Goal: Transaction & Acquisition: Purchase product/service

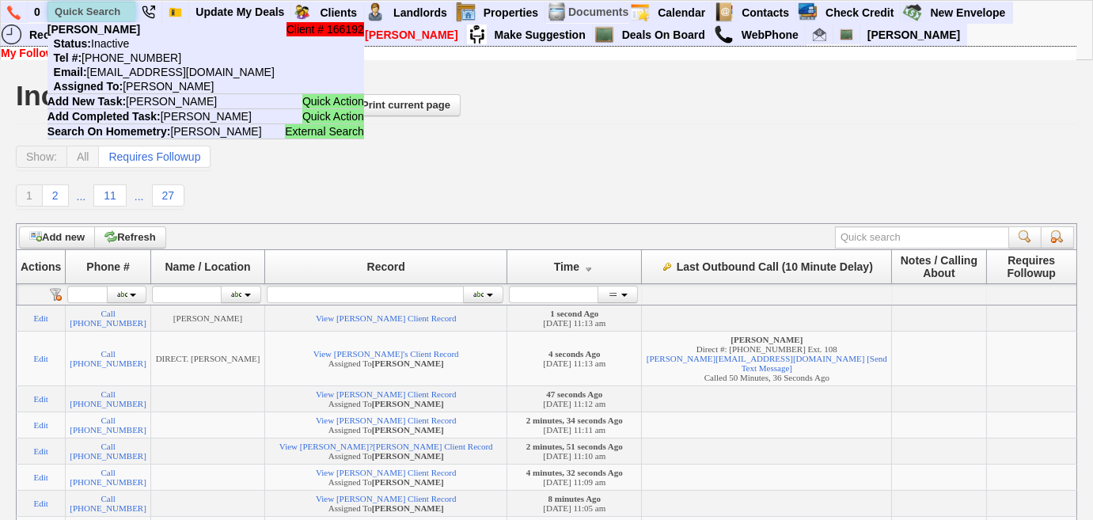
drag, startPoint x: 0, startPoint y: 0, endPoint x: 74, endPoint y: 16, distance: 76.1
click at [74, 16] on input "text" at bounding box center [91, 12] width 87 height 20
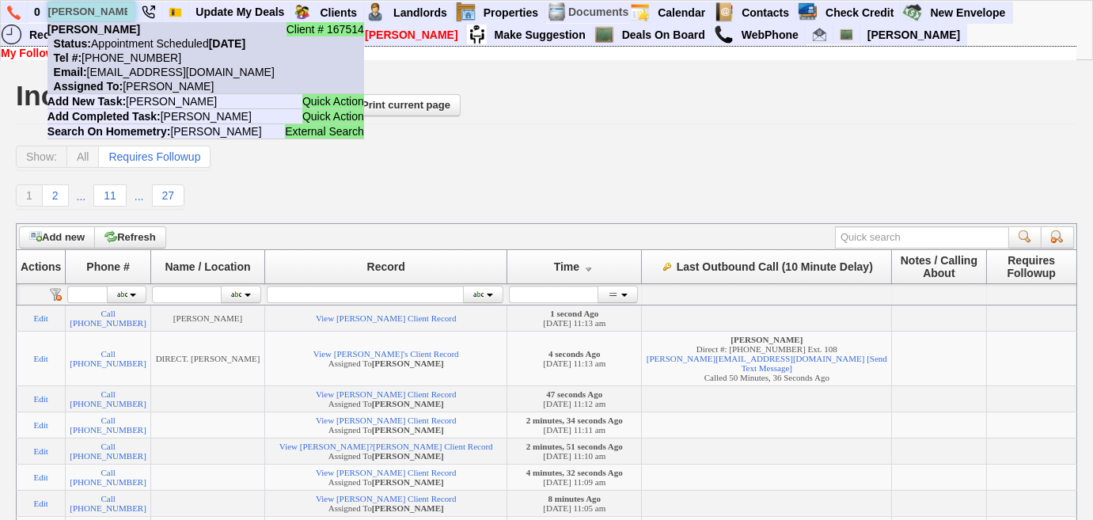
type input "tresa-ann"
click at [102, 45] on nobr "Status: Appointment Scheduled Thursday, August 28th, 2025" at bounding box center [146, 43] width 198 height 13
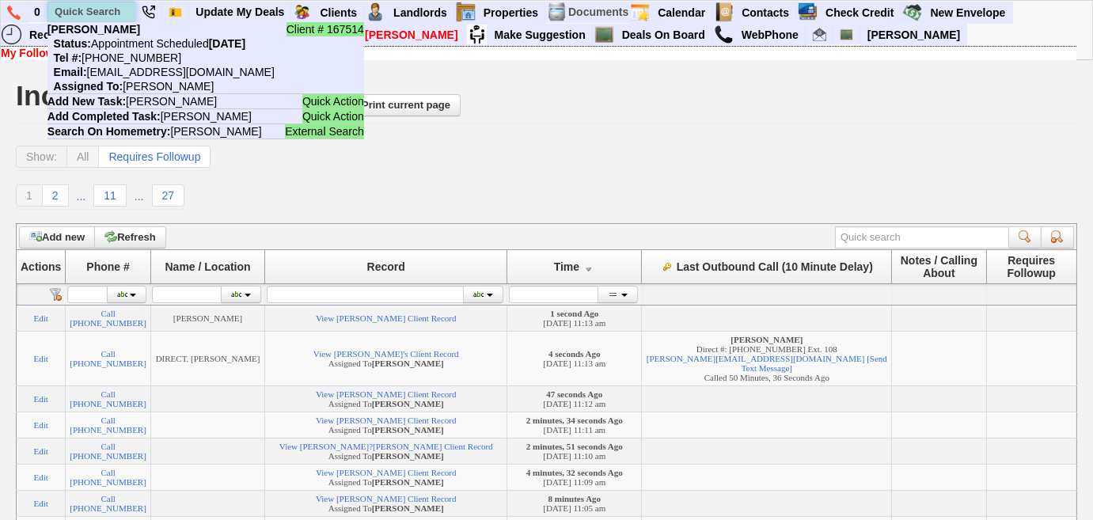
click at [129, 9] on input "text" at bounding box center [91, 12] width 87 height 20
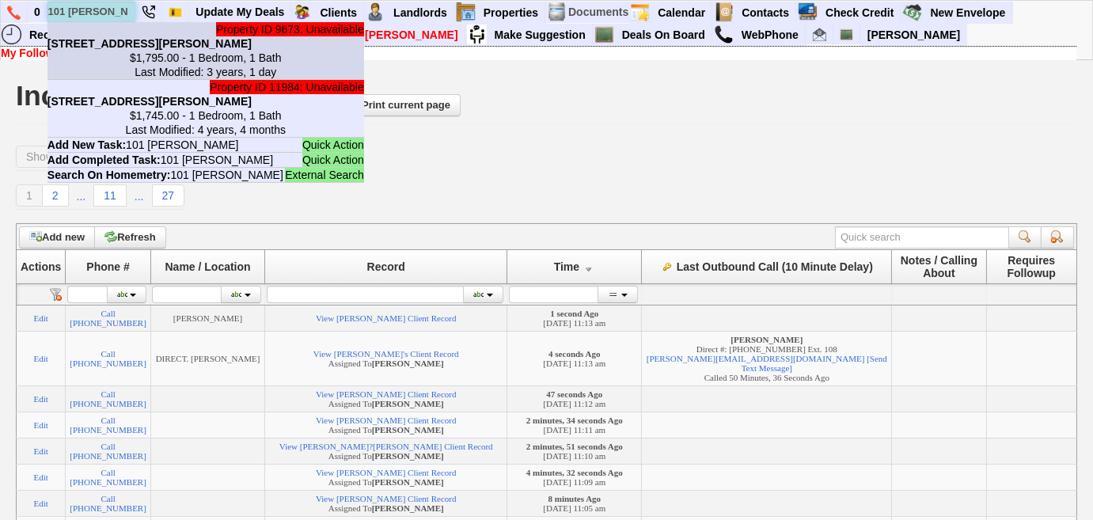
type input "101 cooper"
click at [126, 63] on center "$1,795.00 - 1 Bedroom, 1 Bath Last Modified: 3 years, 1 day" at bounding box center [205, 65] width 317 height 28
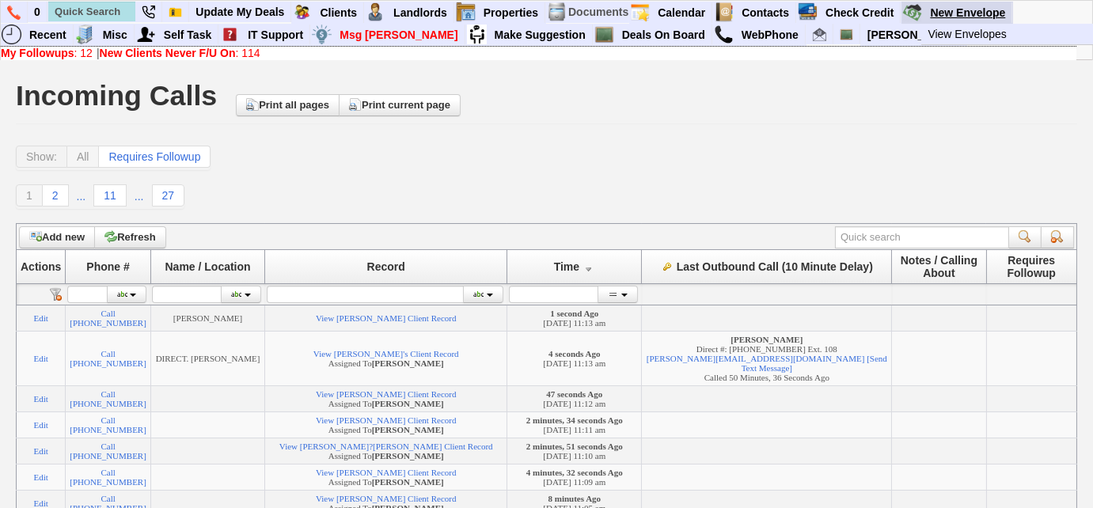
click at [960, 9] on link "New Envelope" at bounding box center [968, 12] width 89 height 21
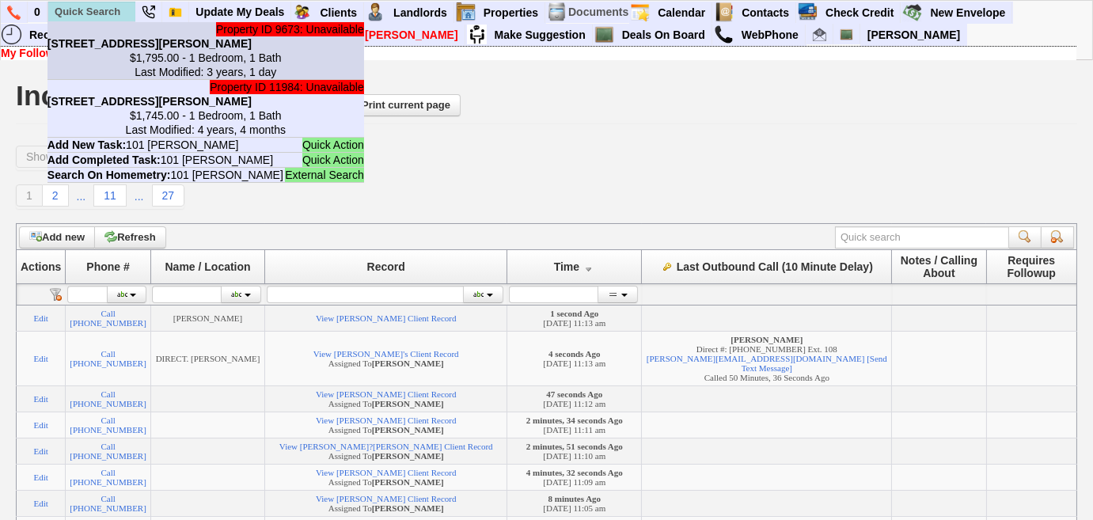
click at [93, 54] on center "$1,795.00 - 1 Bedroom, 1 Bath Last Modified: 3 years, 1 day" at bounding box center [205, 65] width 317 height 28
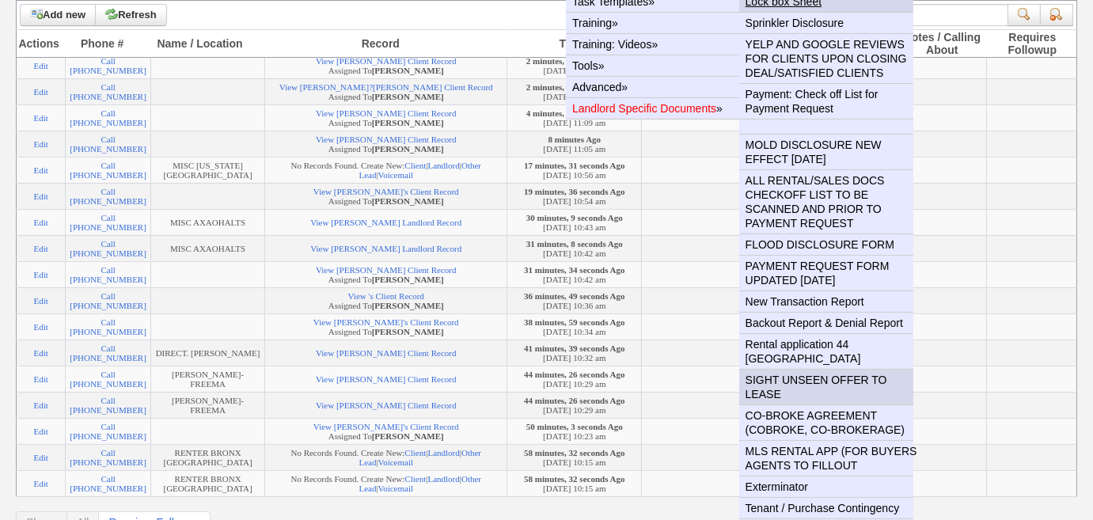
scroll to position [503, 0]
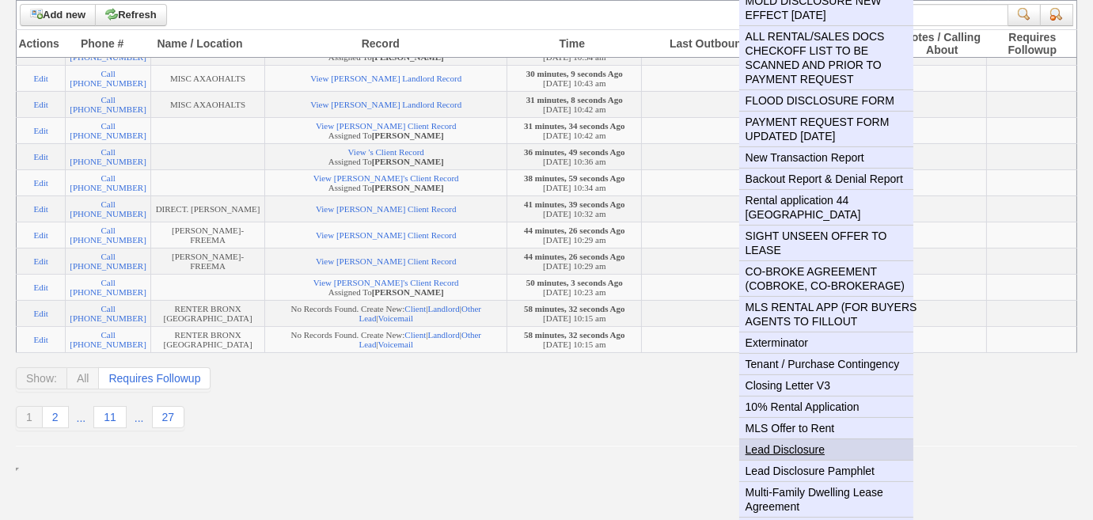
click at [784, 439] on link "Lead Disclosure" at bounding box center [832, 449] width 187 height 21
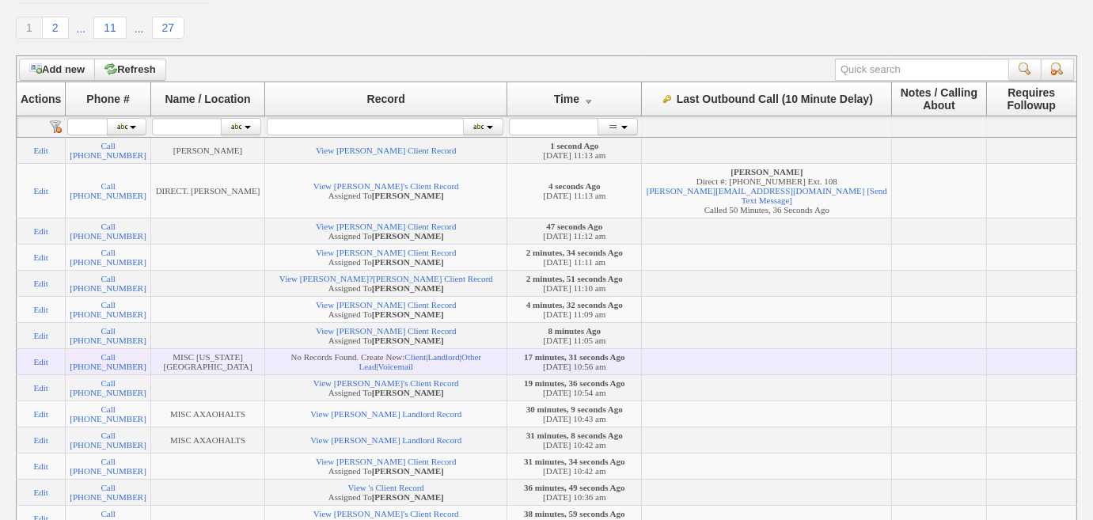
scroll to position [0, 0]
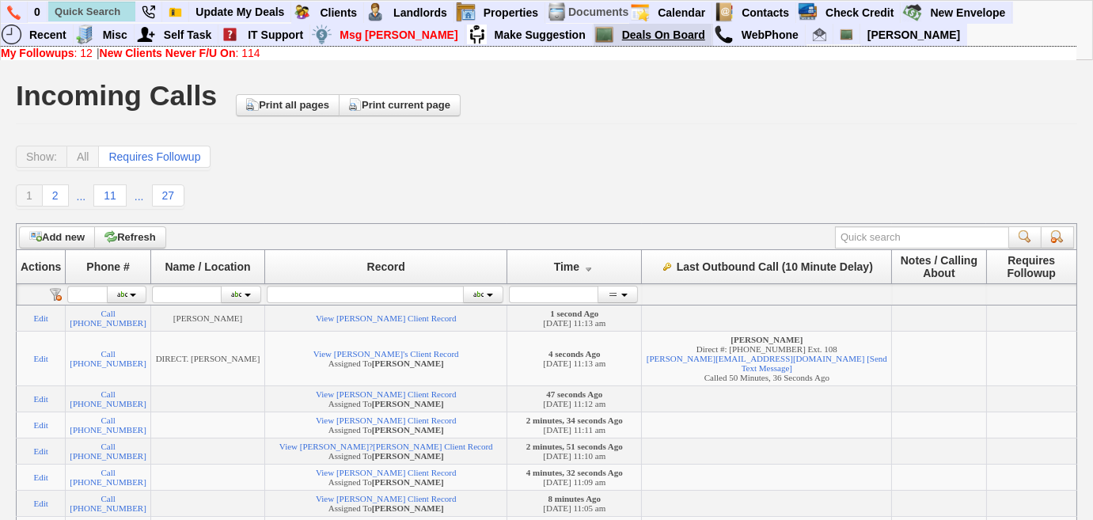
click at [616, 36] on link "Deals On Board" at bounding box center [664, 35] width 97 height 21
click at [239, 13] on link "Update My Deals" at bounding box center [240, 12] width 102 height 21
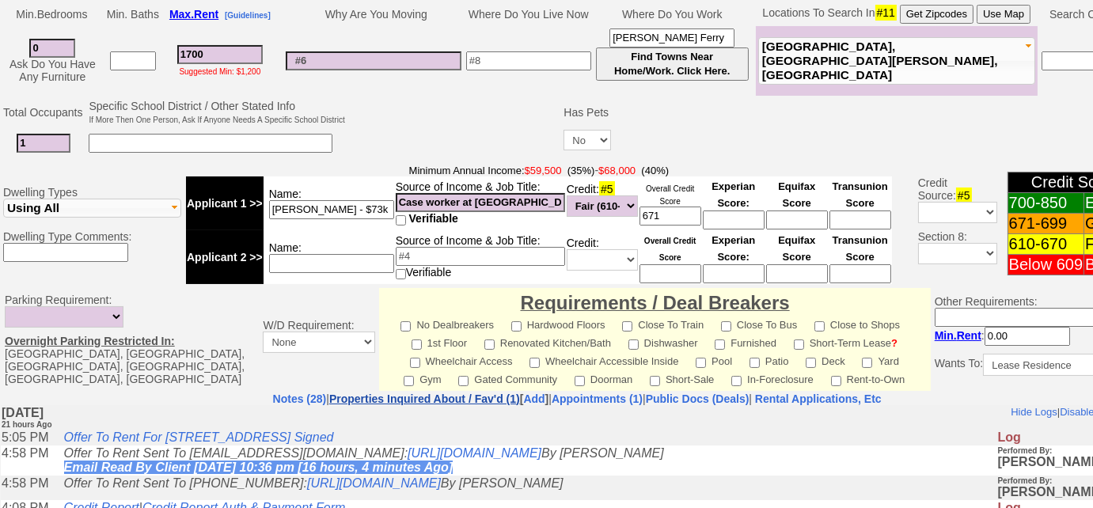
scroll to position [575, 0]
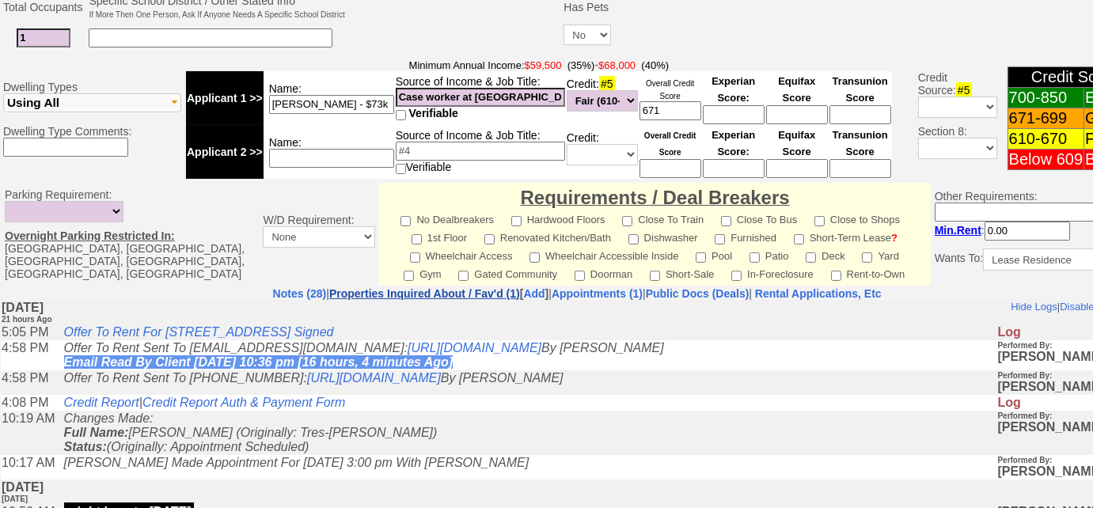
click at [419, 294] on link "Properties Inquired About / Fav'd (1)" at bounding box center [424, 293] width 191 height 13
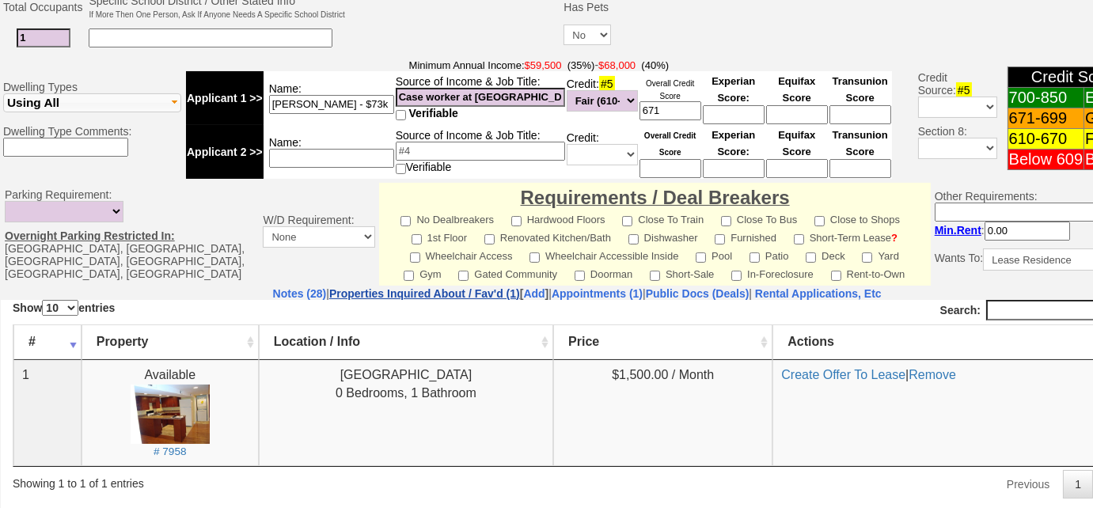
scroll to position [0, 0]
click at [857, 292] on nobr "Rental Applications, Etc" at bounding box center [818, 293] width 127 height 13
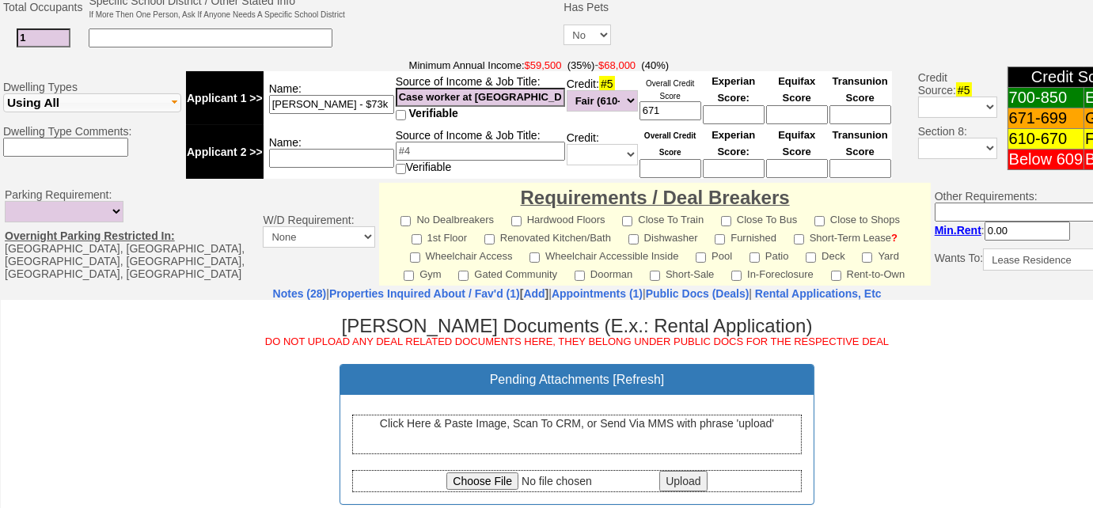
click at [618, 427] on div "Click Here & Paste Image, Scan To CRM, or Send Via MMS with phrase 'upload'" at bounding box center [577, 434] width 450 height 40
click at [669, 428] on div "Click Here & Paste Image, Scan To CRM, or Send Via MMS with phrase 'upload'" at bounding box center [577, 434] width 450 height 40
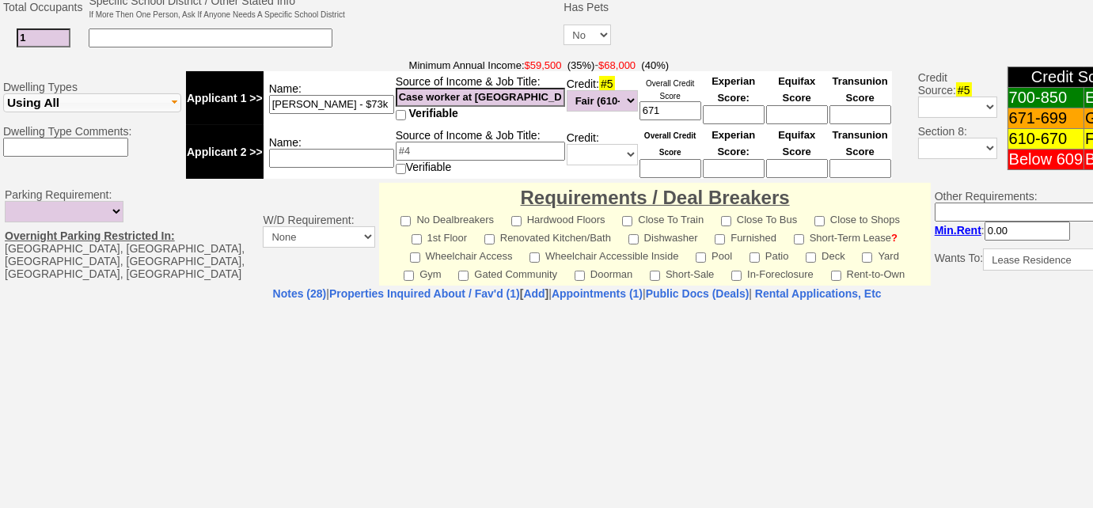
select select "100"
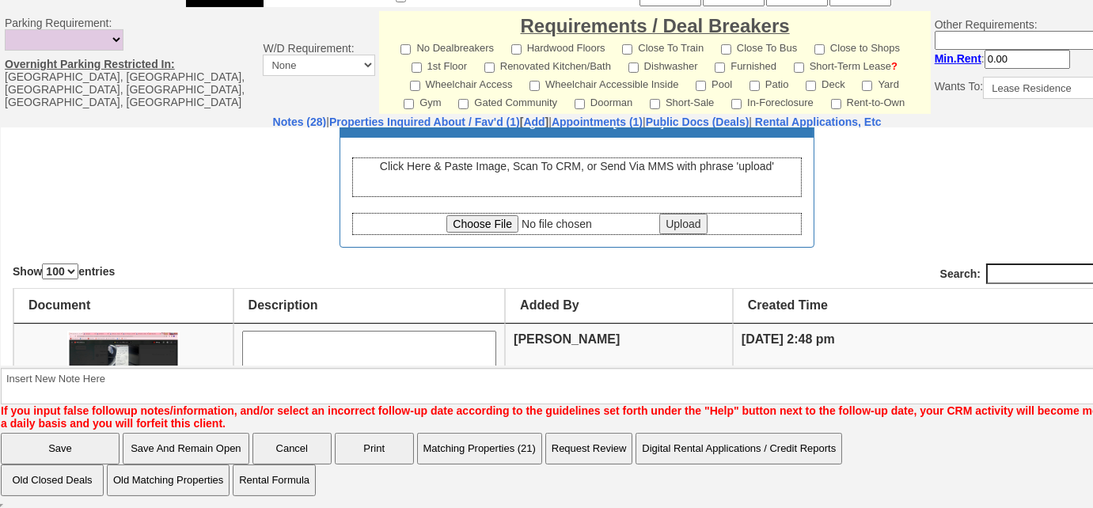
scroll to position [143, 0]
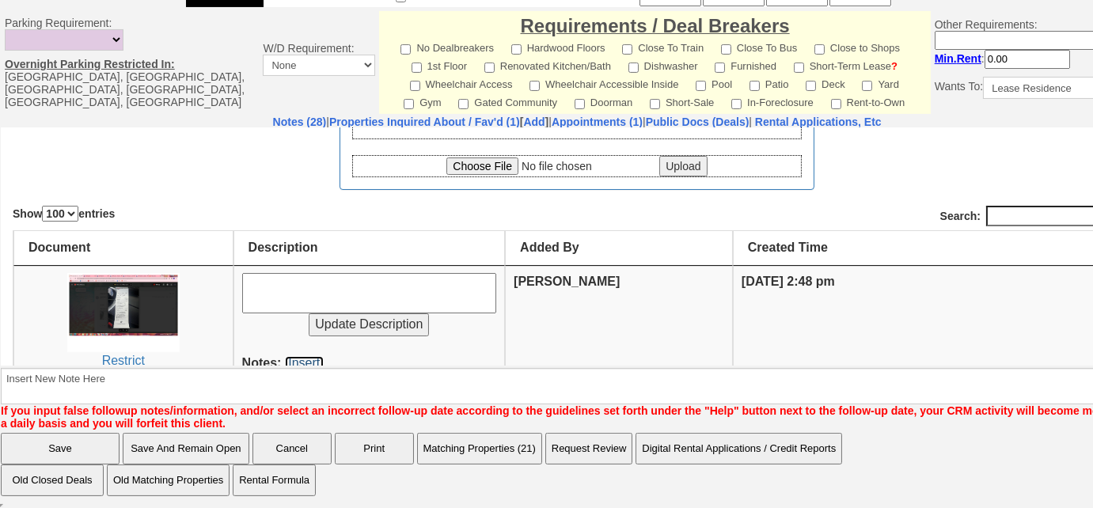
click at [299, 355] on link "[Insert]" at bounding box center [304, 361] width 39 height 13
click at [475, 167] on input "file" at bounding box center [551, 165] width 210 height 17
type input "C:\fakepath\321 Hayward Avenue Mout Vernon Fully Executed Lease.pdf"
click at [667, 159] on input "Upload" at bounding box center [682, 165] width 47 height 21
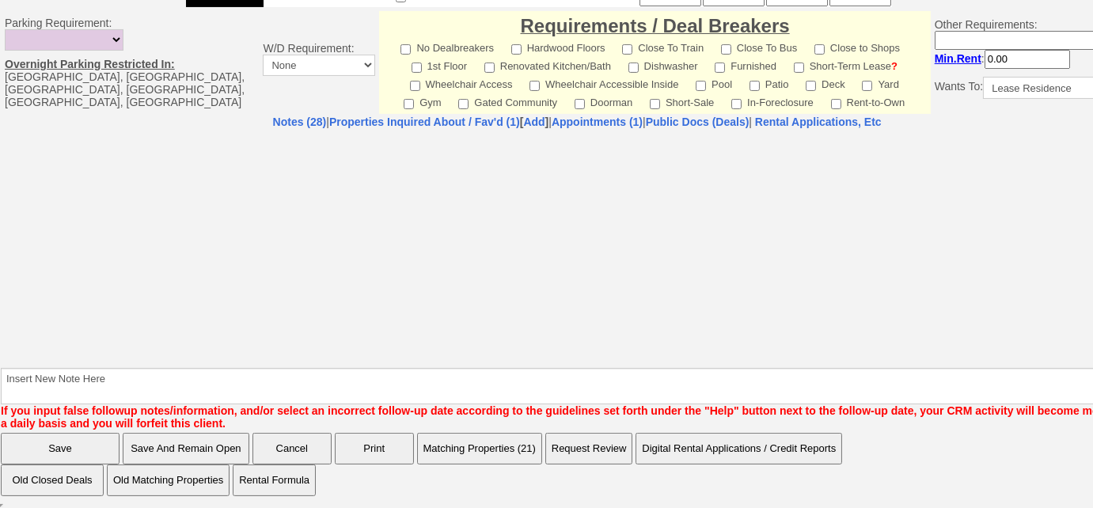
select select "100"
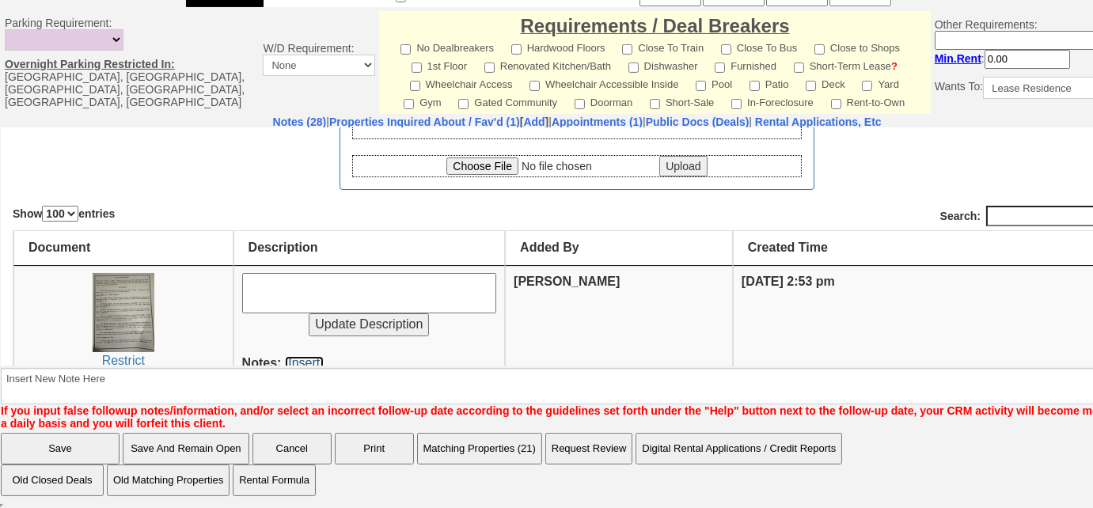
click at [302, 359] on link "[Insert]" at bounding box center [304, 361] width 39 height 13
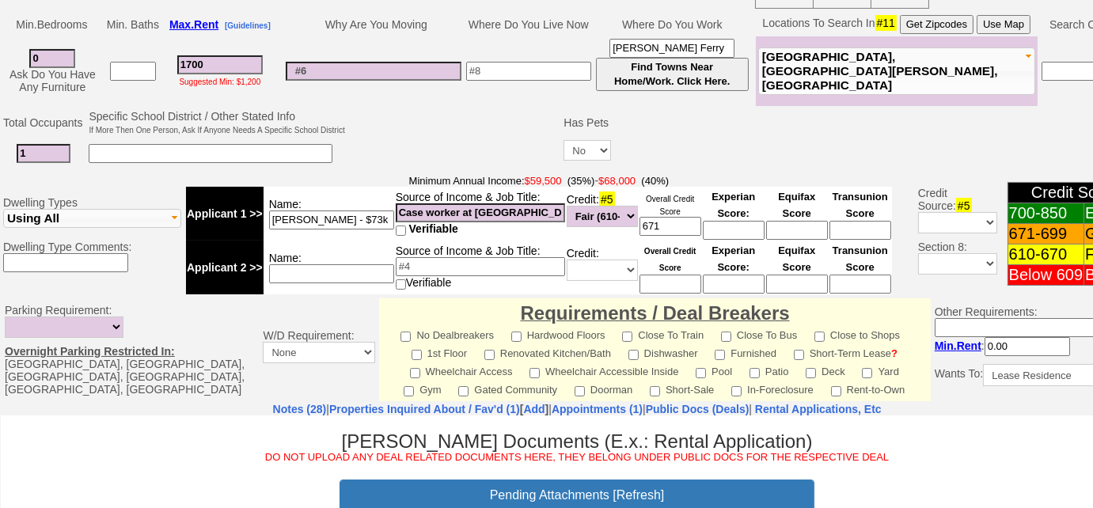
scroll to position [172, 0]
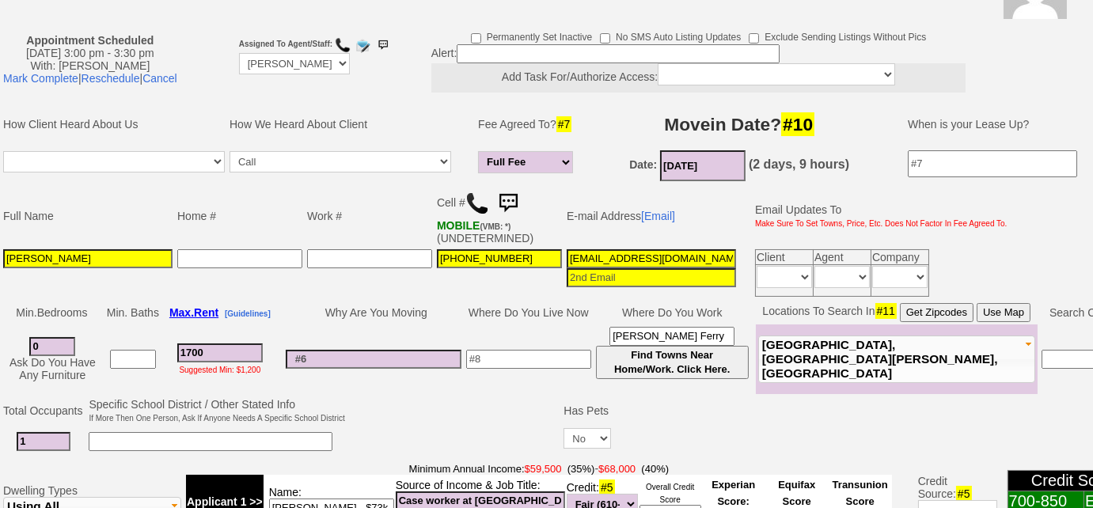
drag, startPoint x: 701, startPoint y: 252, endPoint x: 569, endPoint y: 248, distance: 132.2
click at [564, 248] on td "[EMAIL_ADDRESS][DOMAIN_NAME]" at bounding box center [651, 273] width 174 height 52
click at [78, 80] on link "Mark Complete" at bounding box center [40, 78] width 75 height 13
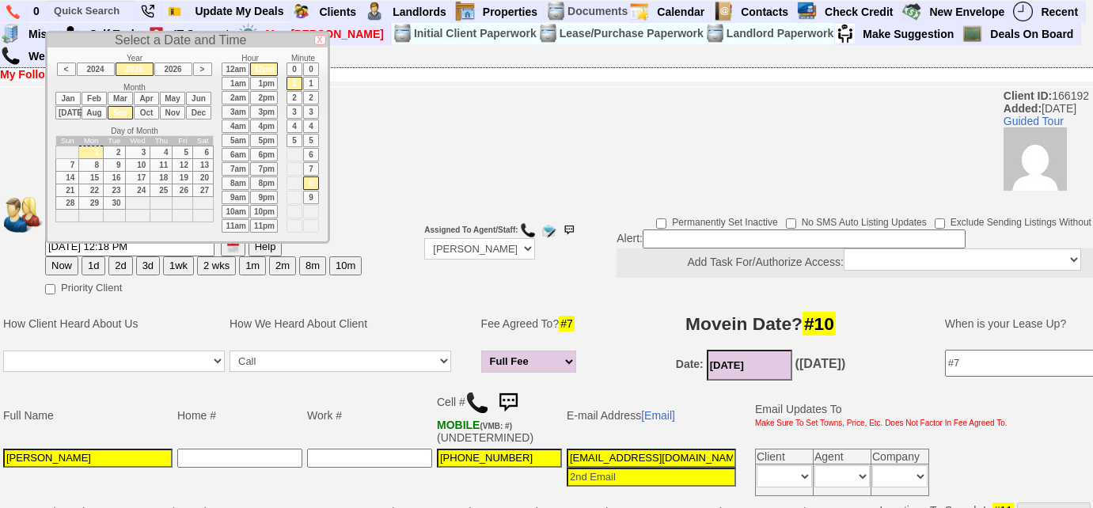
select select "Followup via Phone"
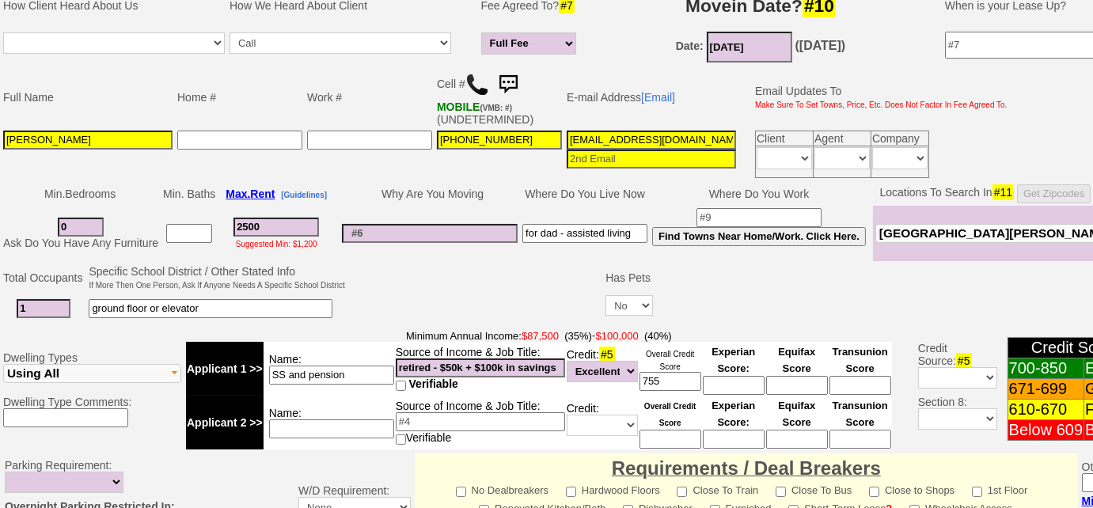
scroll to position [677, 0]
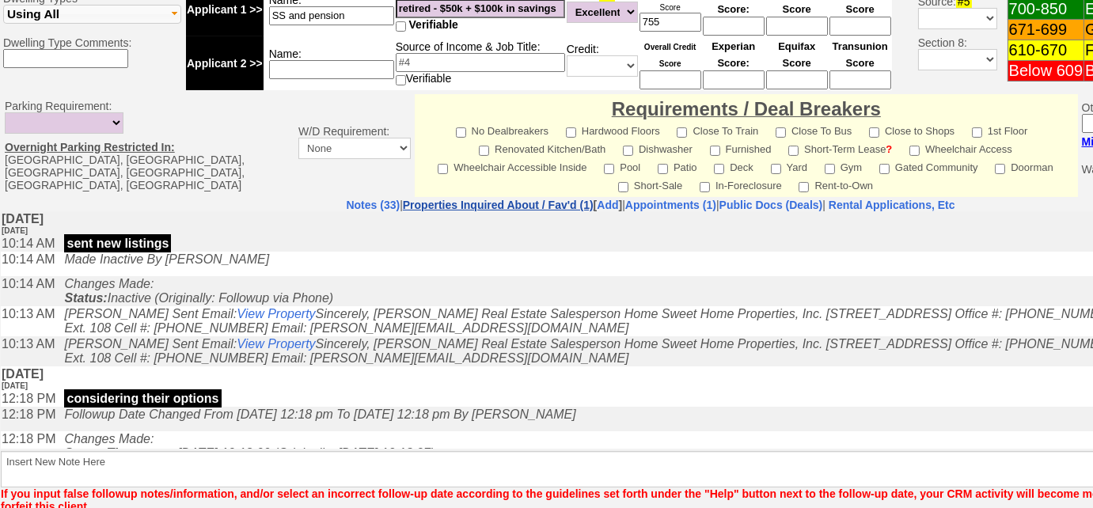
click at [495, 199] on link "Properties Inquired About / Fav'd (1)" at bounding box center [498, 205] width 191 height 13
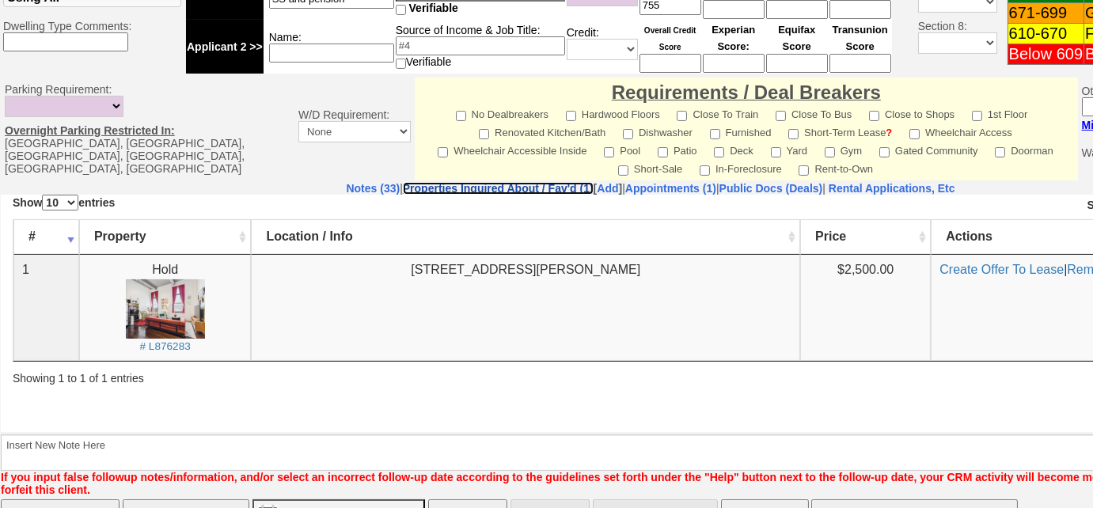
scroll to position [749, 0]
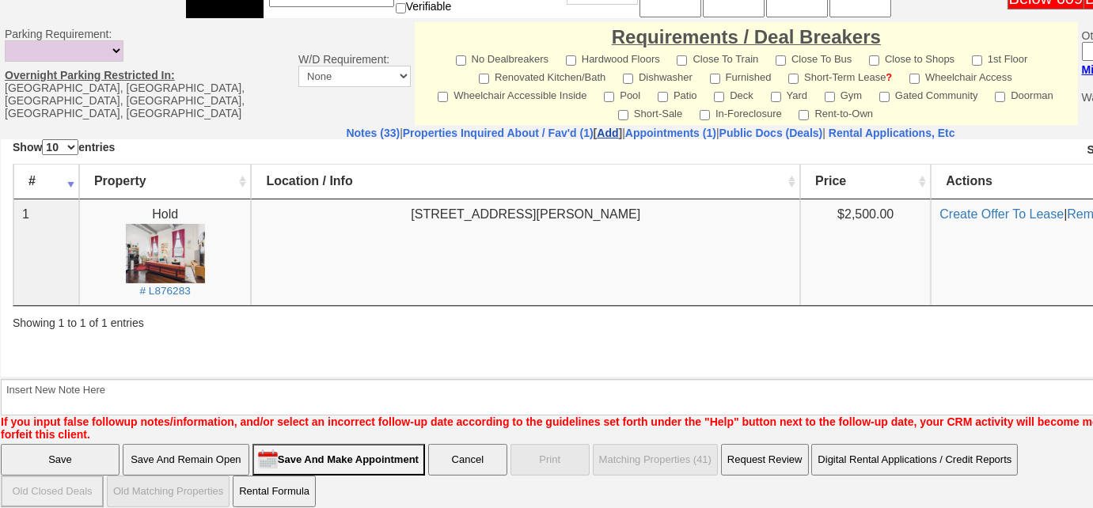
click at [597, 127] on link "Add" at bounding box center [607, 133] width 21 height 13
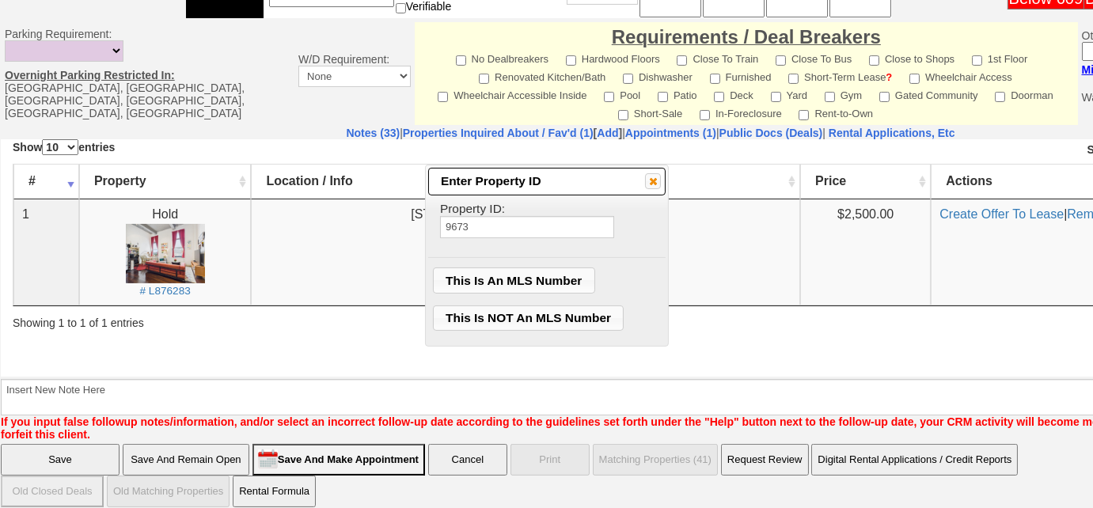
type input "9673"
click at [524, 315] on span "This Is NOT An MLS Number" at bounding box center [529, 318] width 190 height 24
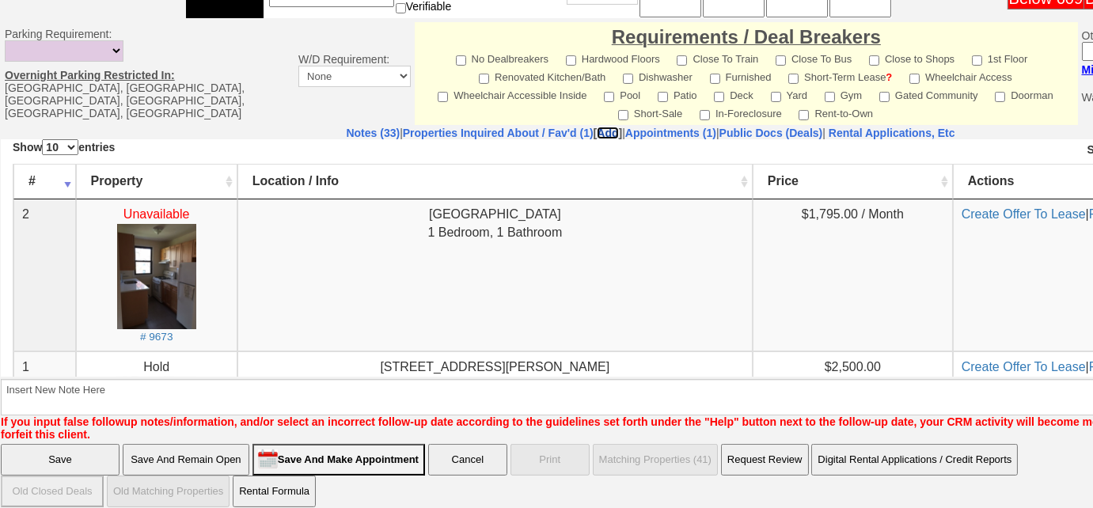
scroll to position [0, 0]
click at [984, 213] on link "Create Offer To Lease" at bounding box center [1024, 213] width 124 height 13
click at [346, 127] on link "Notes (33)" at bounding box center [373, 133] width 54 height 13
click at [597, 127] on link "Add" at bounding box center [607, 133] width 21 height 13
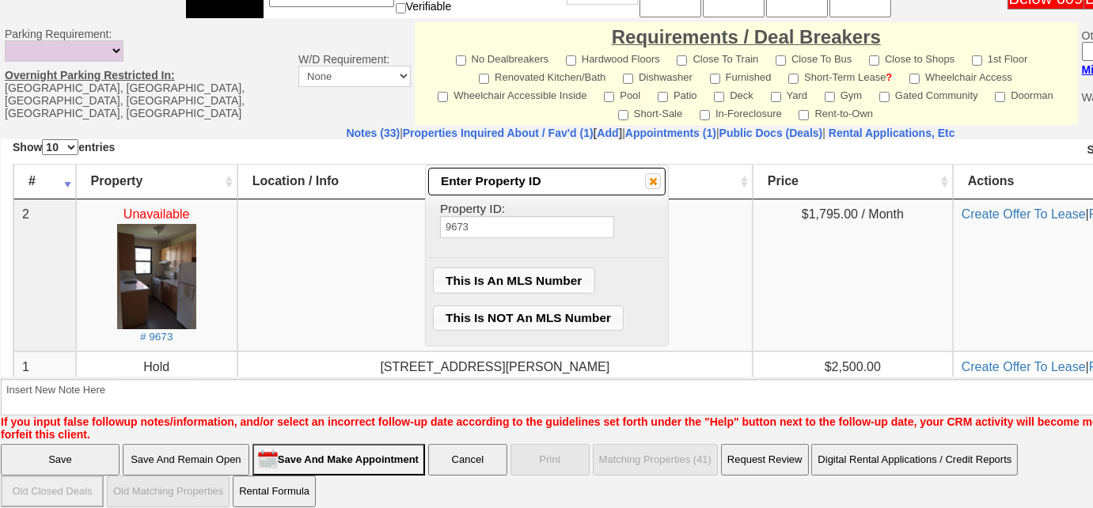
type input "9673"
click at [537, 321] on span "This Is NOT An MLS Number" at bounding box center [529, 318] width 190 height 24
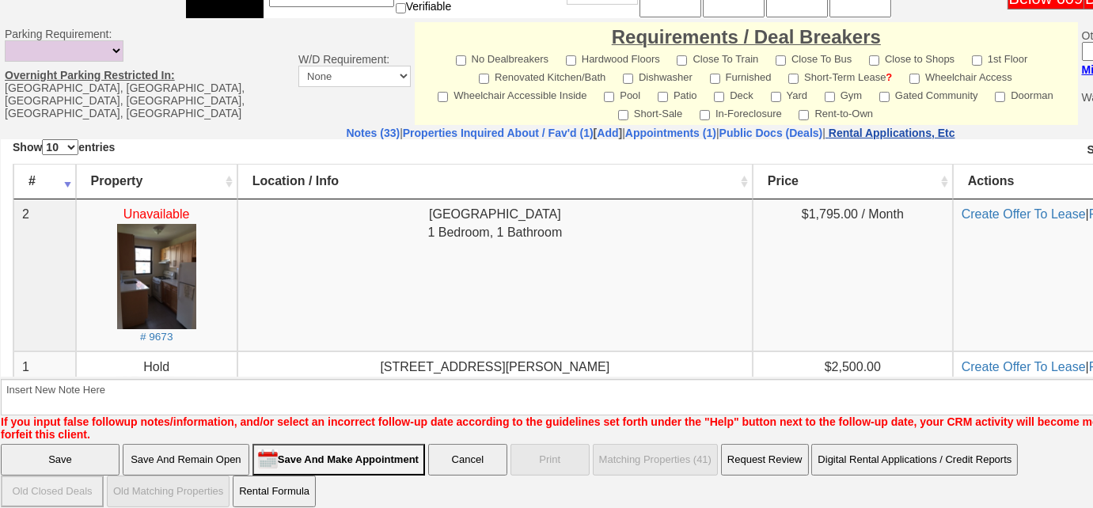
click at [950, 127] on nobr "Rental Applications, Etc" at bounding box center [892, 133] width 127 height 13
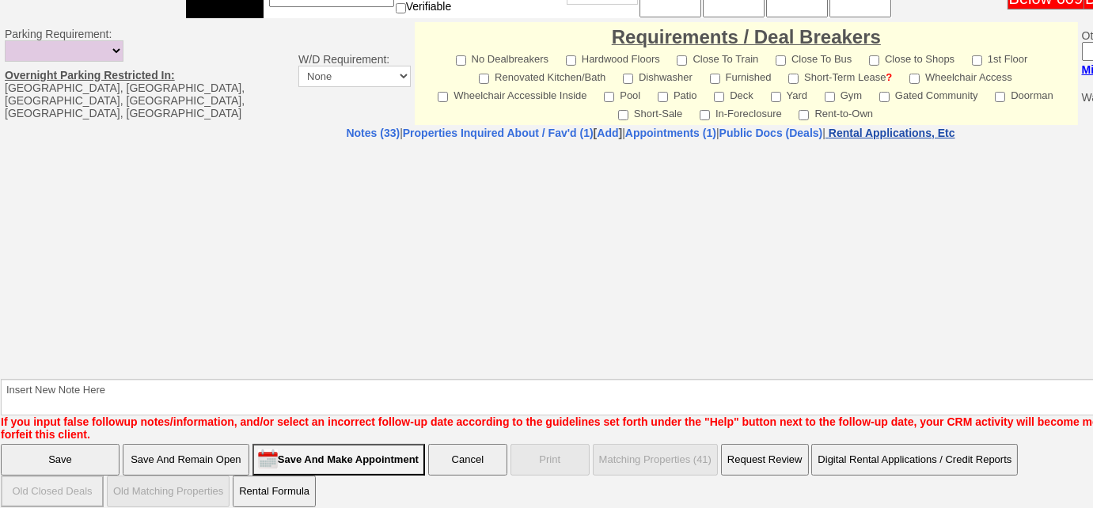
select select "100"
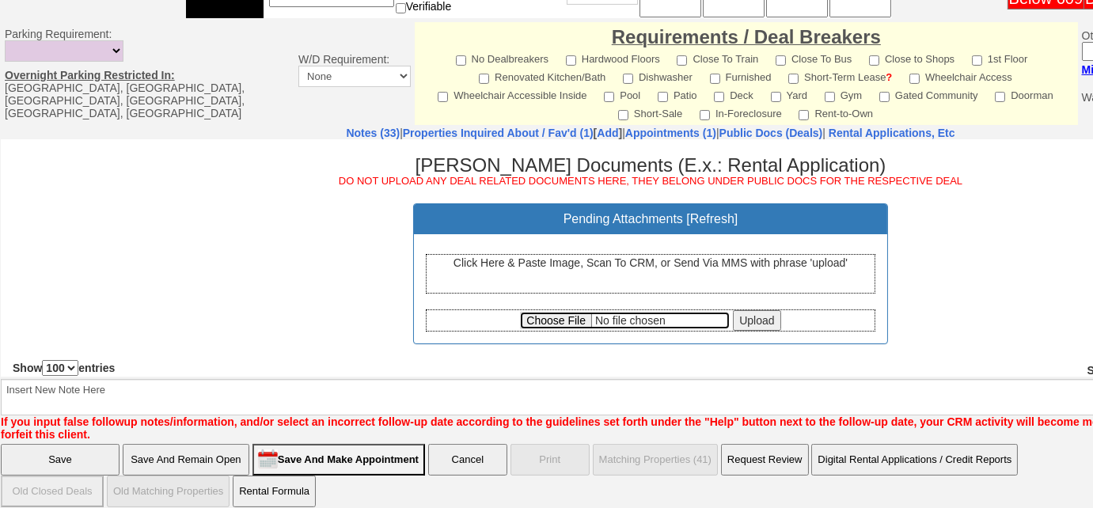
click at [543, 322] on input "file" at bounding box center [625, 319] width 210 height 17
type input "C:\fakepath\Sue Quick Offer to Rent.pdf"
click at [736, 319] on input "Upload" at bounding box center [756, 319] width 47 height 21
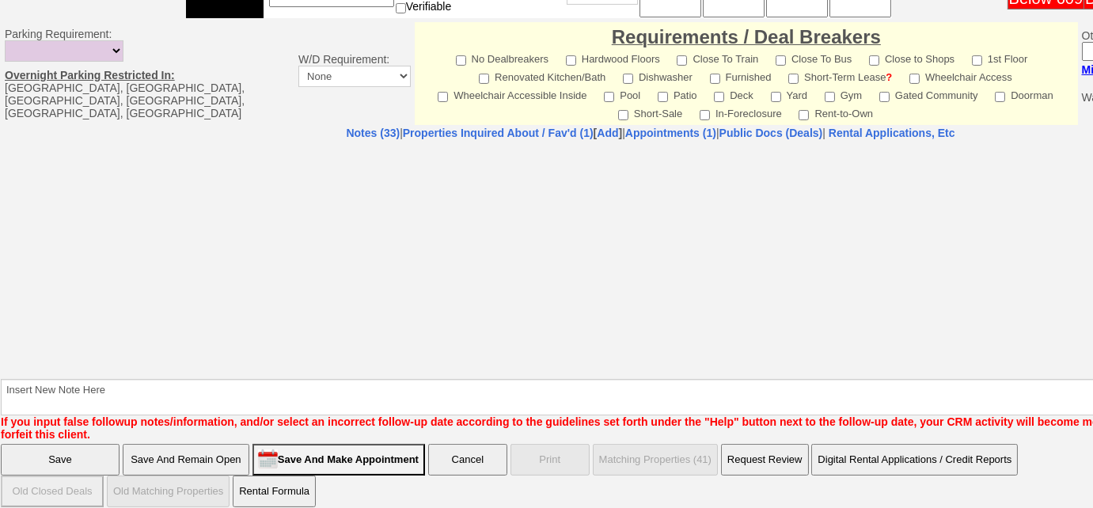
select select "100"
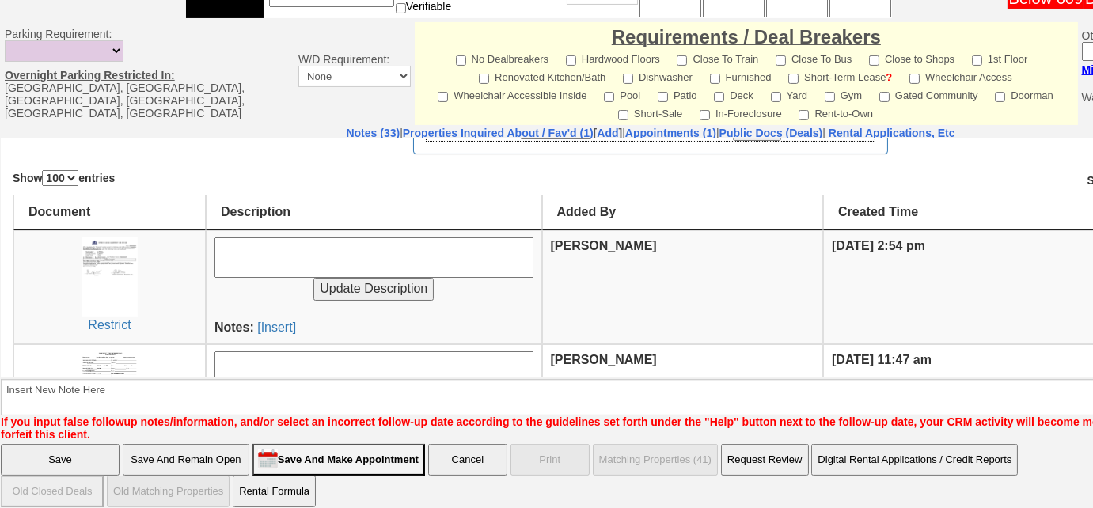
scroll to position [215, 0]
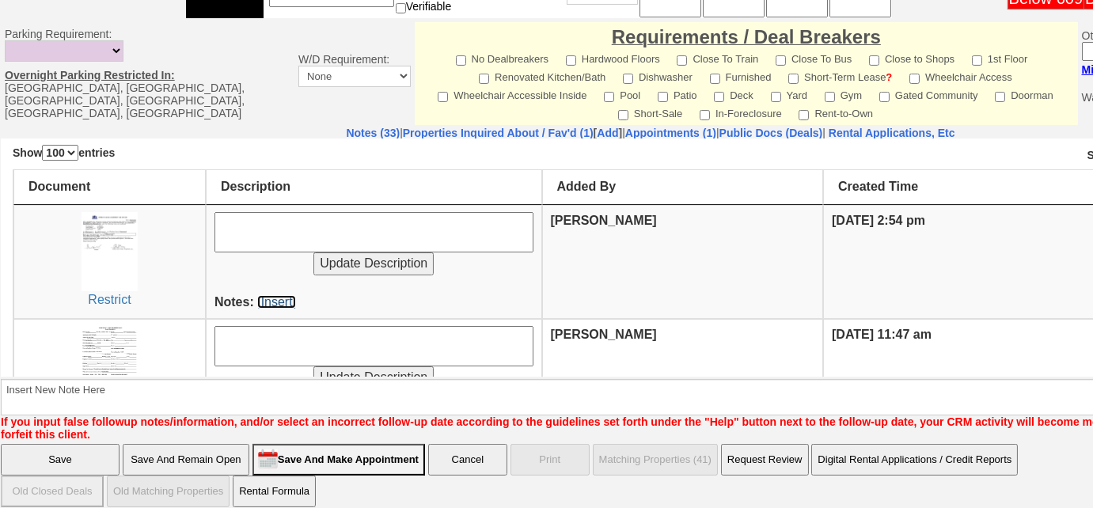
click at [276, 294] on link "[Insert]" at bounding box center [276, 300] width 39 height 13
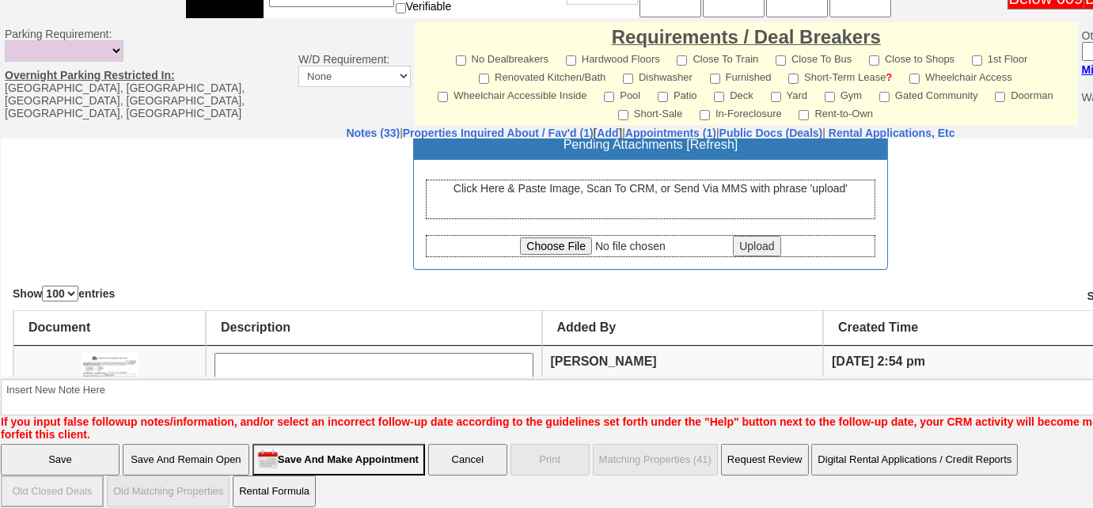
scroll to position [71, 0]
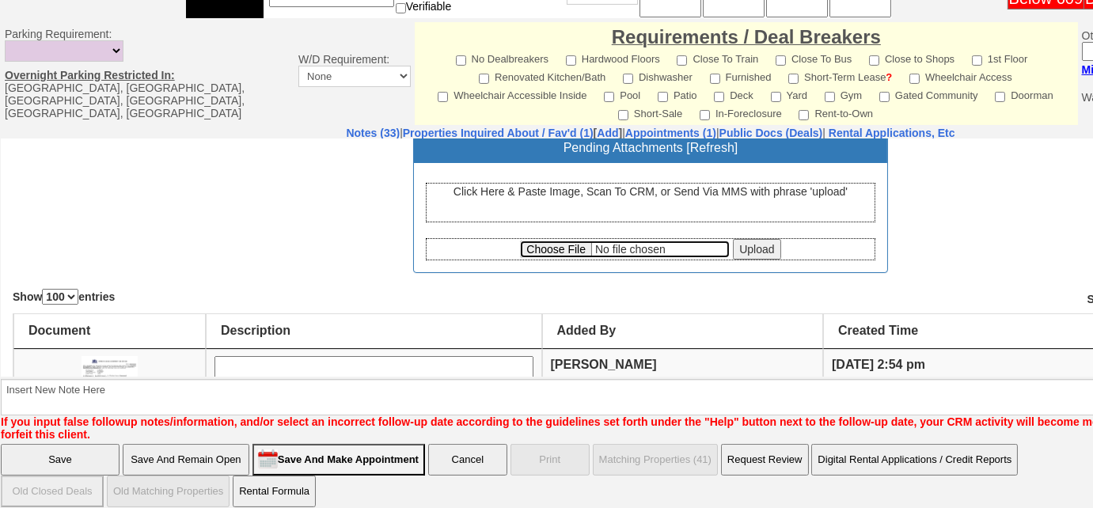
click at [551, 248] on input "file" at bounding box center [625, 248] width 210 height 17
type input "C:\fakepath\Listing.pdf"
click at [761, 246] on input "Upload" at bounding box center [756, 248] width 47 height 21
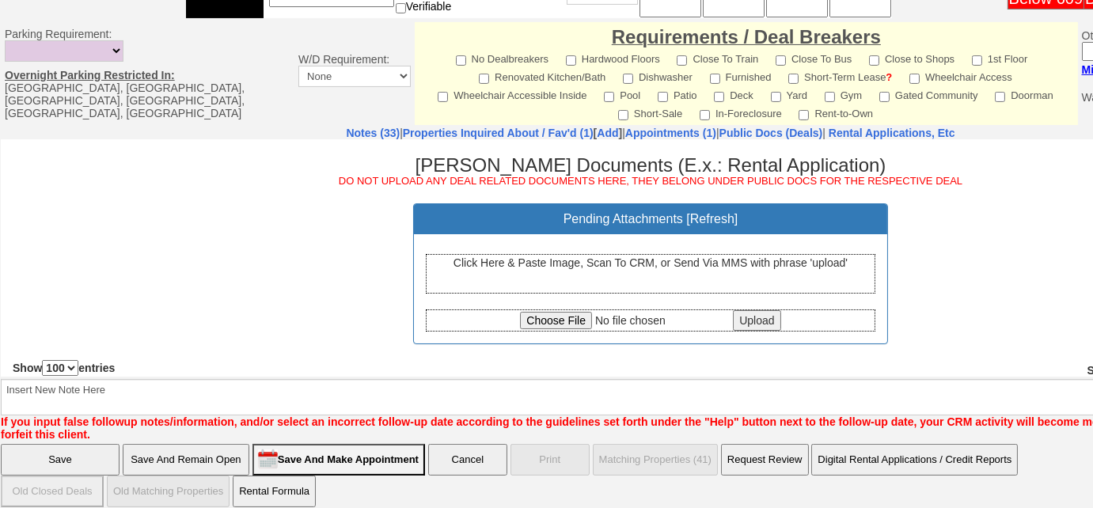
scroll to position [215, 0]
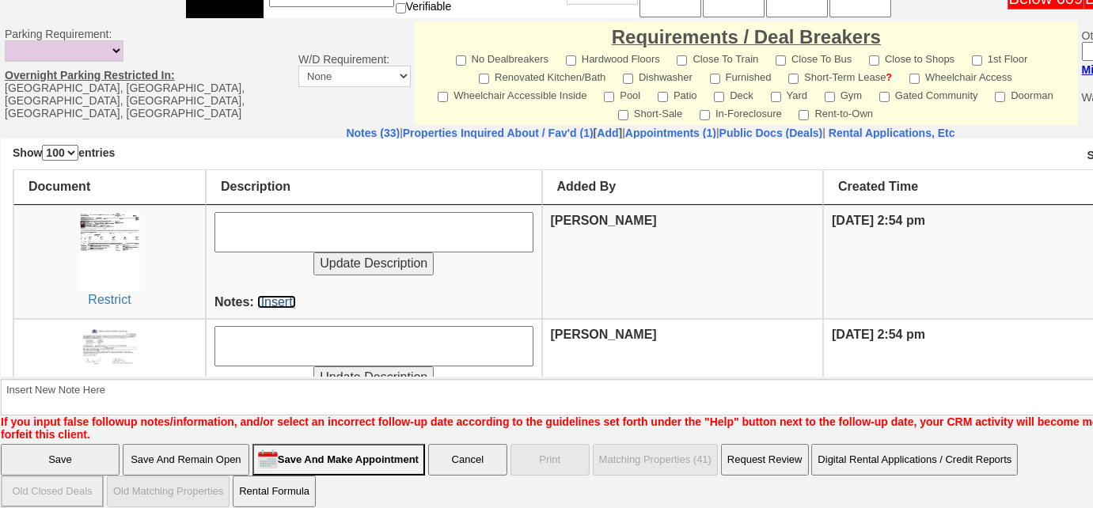
click at [260, 297] on link "[Insert]" at bounding box center [276, 300] width 39 height 13
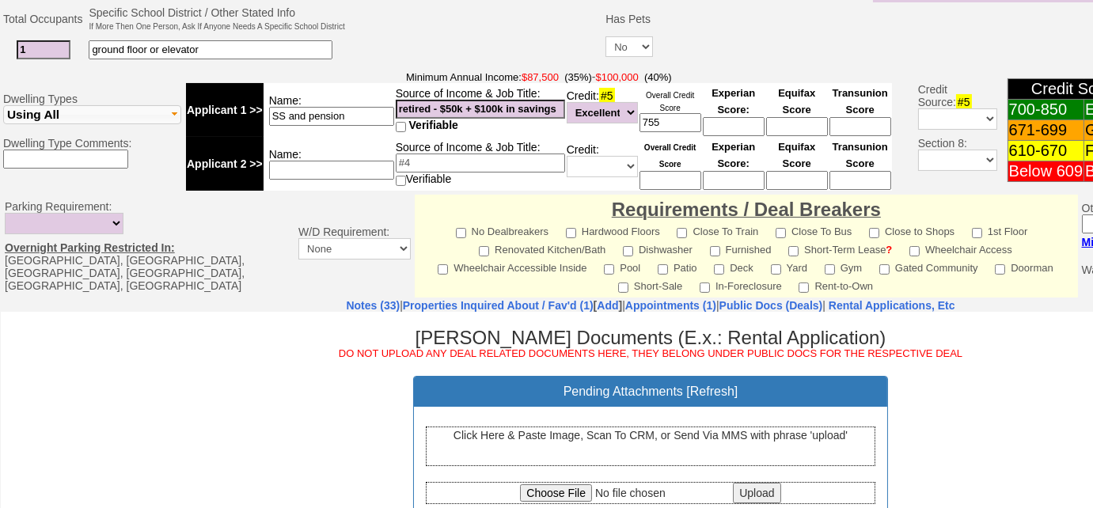
scroll to position [390, 0]
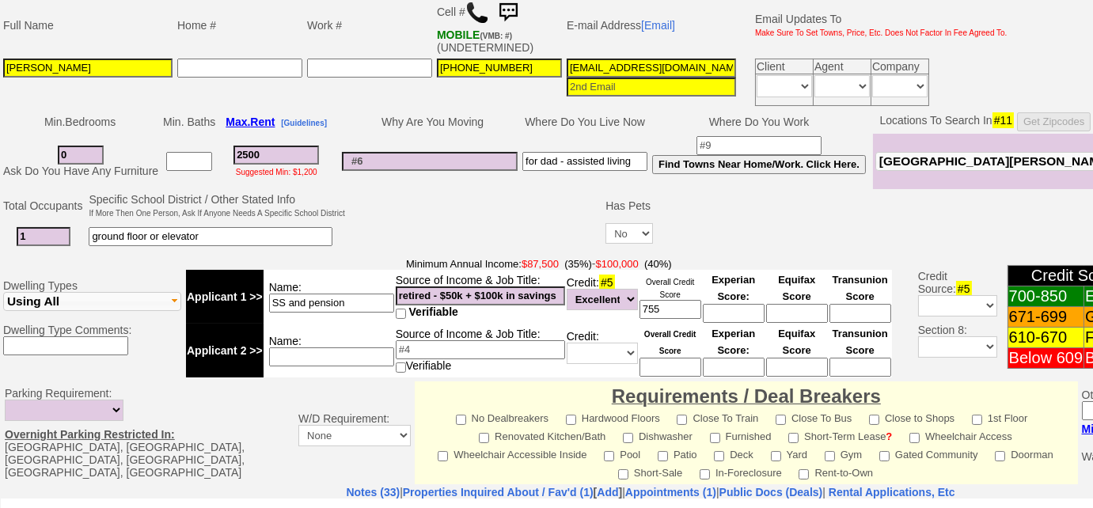
drag, startPoint x: 699, startPoint y: 68, endPoint x: 533, endPoint y: 66, distance: 165.4
click at [533, 66] on tr "Sue Quirk 215-208-1126 suequirk@me.com Client Agent Company Immediately Daily D…" at bounding box center [505, 82] width 1009 height 52
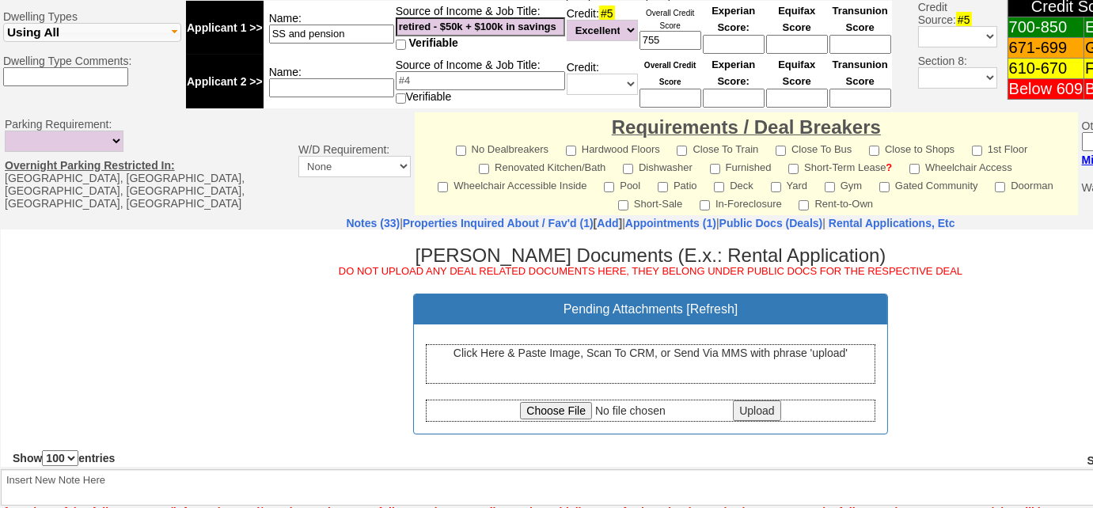
scroll to position [677, 0]
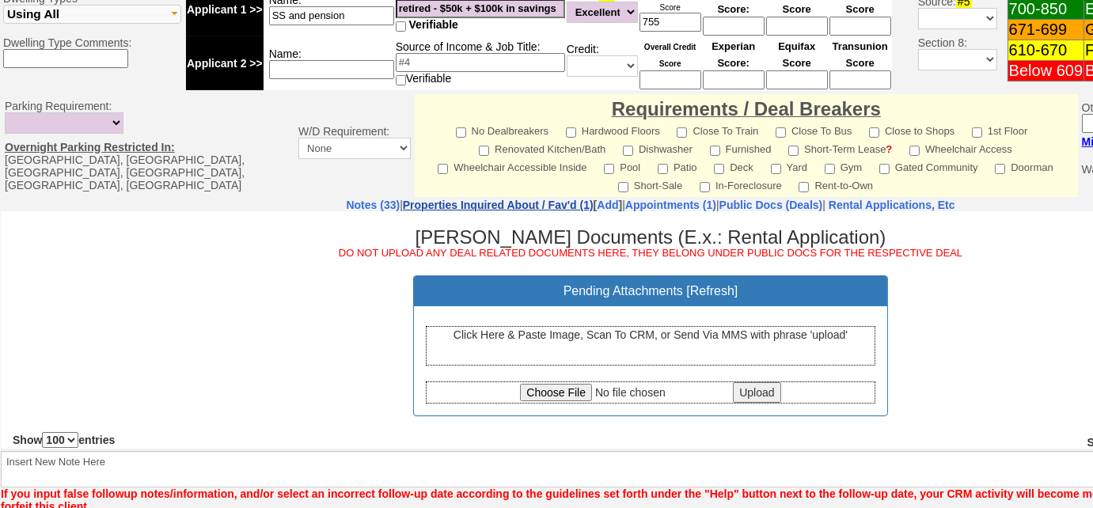
click at [472, 199] on link "Properties Inquired About / Fav'd (1)" at bounding box center [498, 205] width 191 height 13
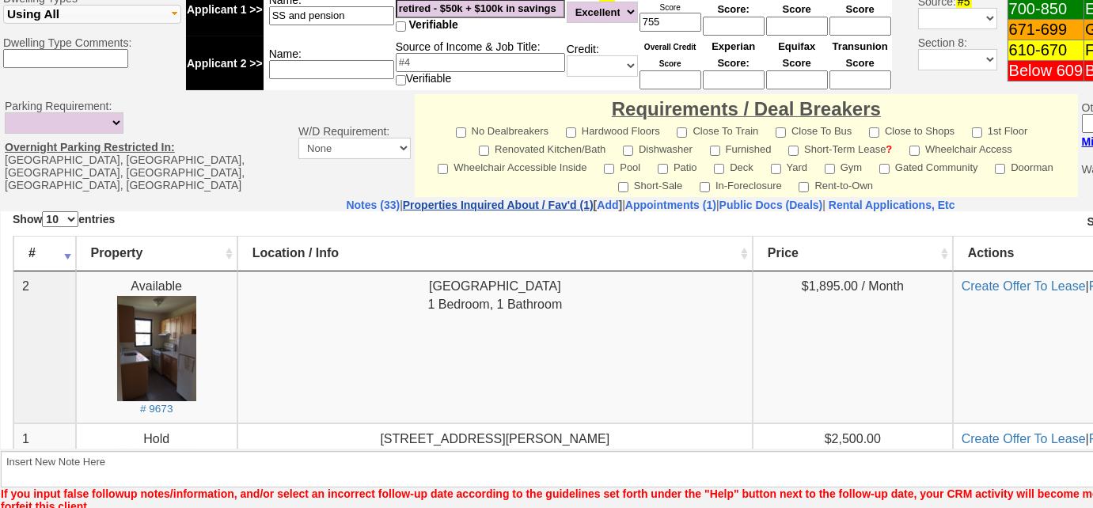
scroll to position [0, 0]
click at [918, 199] on nobr "Rental Applications, Etc" at bounding box center [892, 205] width 127 height 13
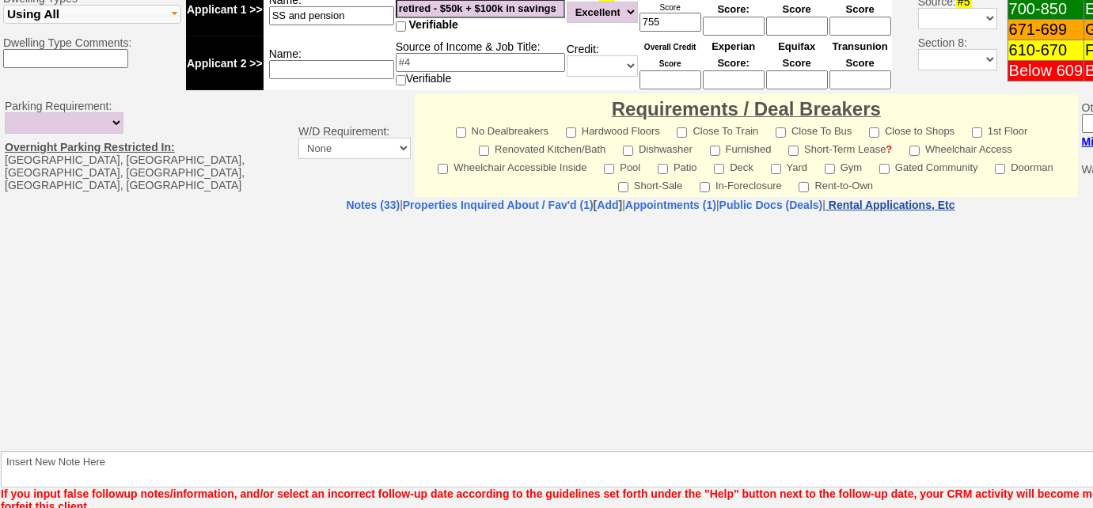
select select "100"
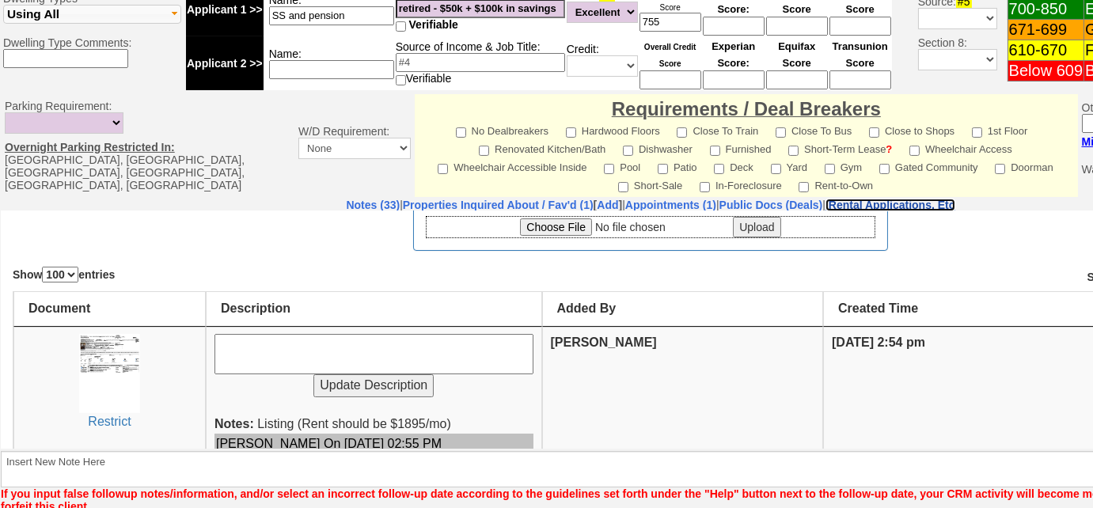
scroll to position [287, 0]
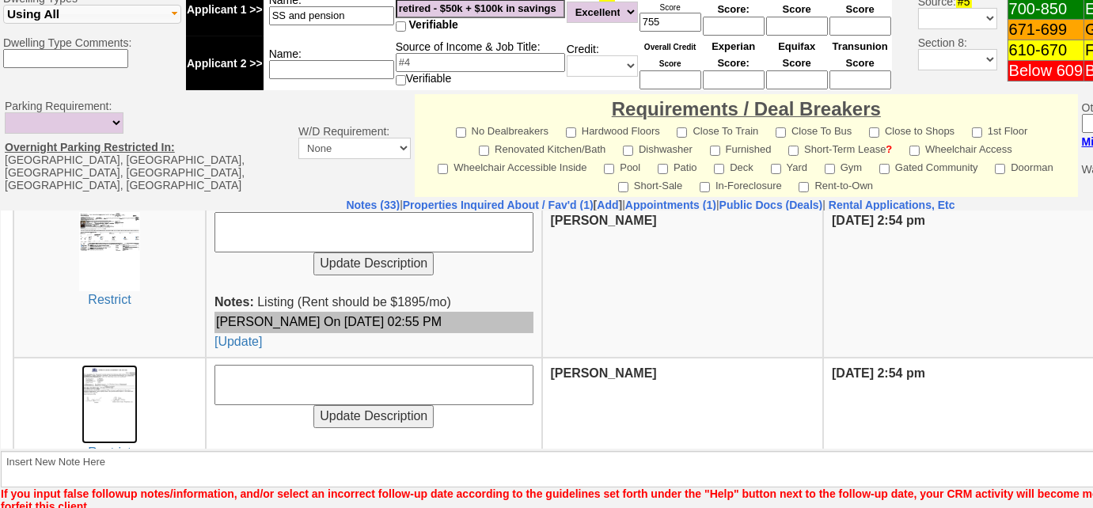
click at [118, 367] on img at bounding box center [110, 403] width 56 height 79
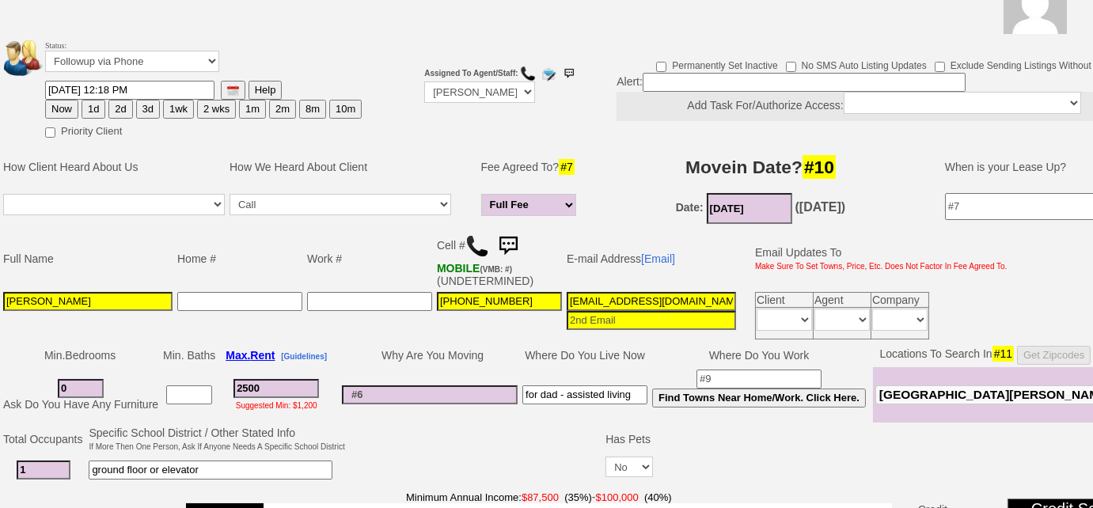
scroll to position [102, 0]
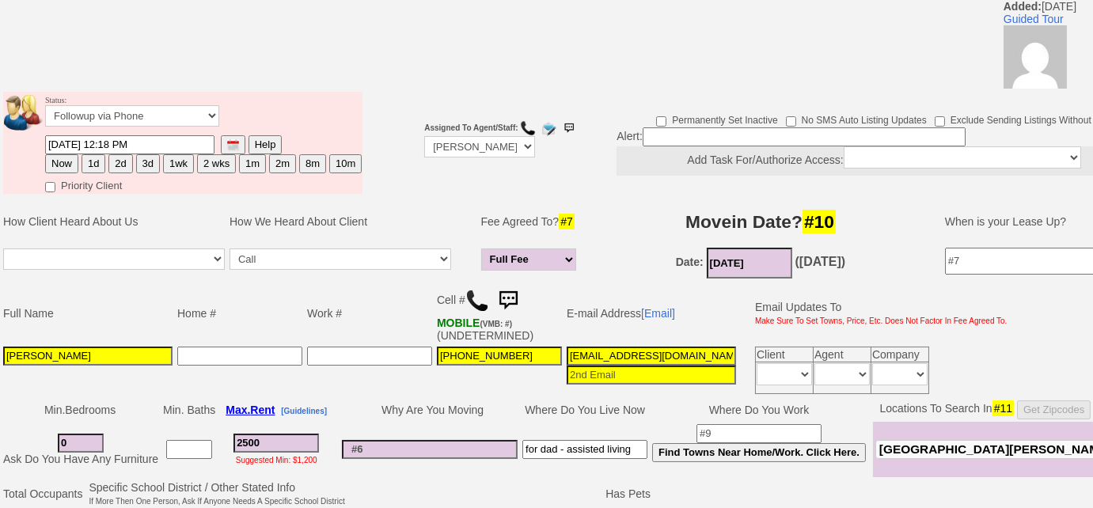
click at [172, 159] on button "1wk" at bounding box center [178, 163] width 31 height 19
type input "09/05/2025 11:54 AM"
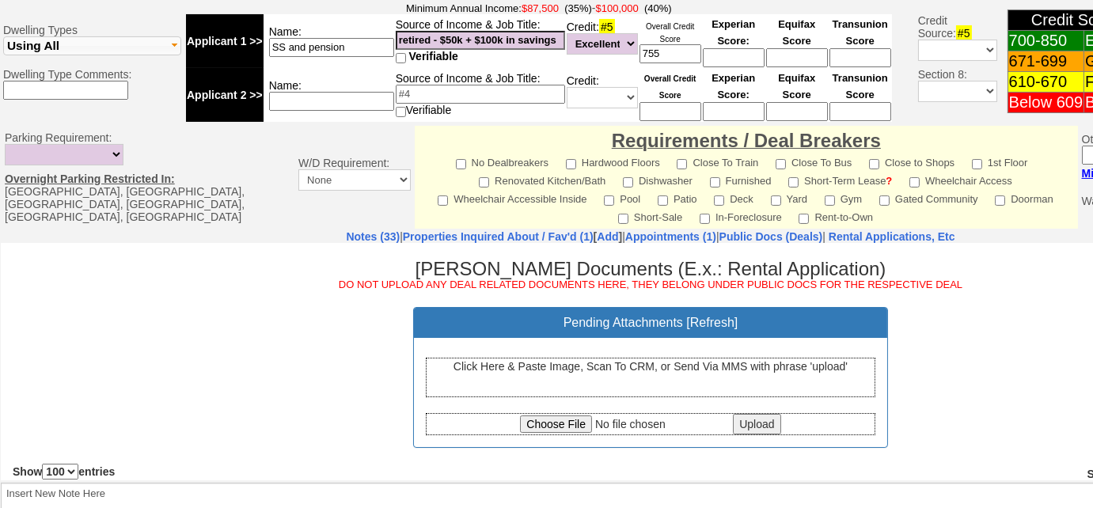
scroll to position [749, 0]
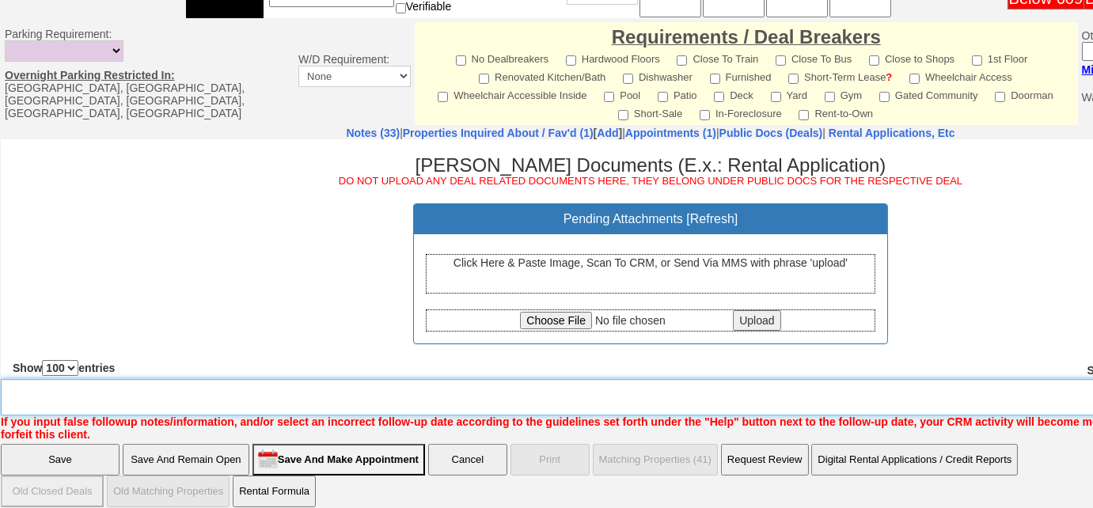
click at [233, 381] on textarea "Insert New Note Here" at bounding box center [656, 397] width 1311 height 36
type textarea "f"
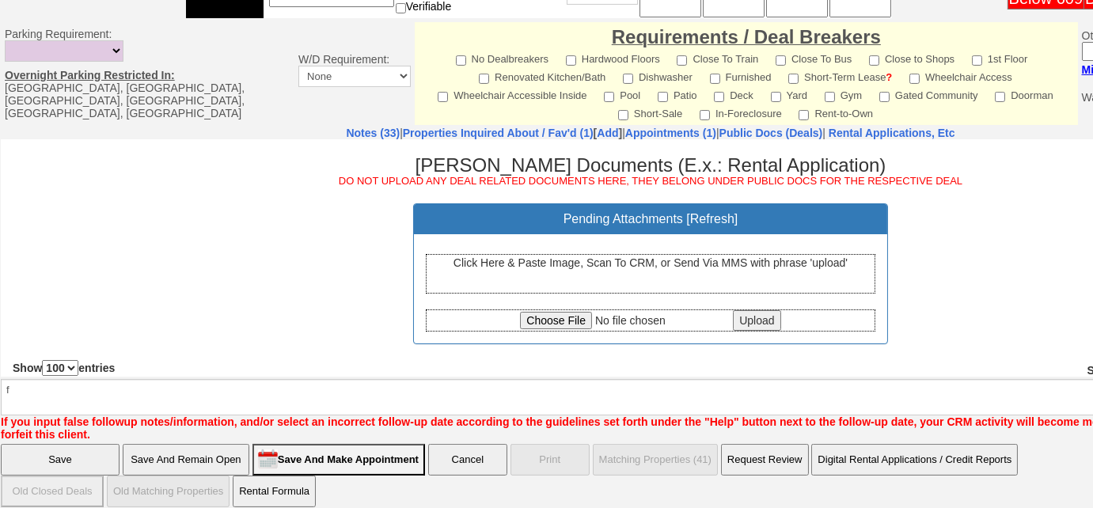
click at [42, 450] on input "Save" at bounding box center [60, 460] width 119 height 32
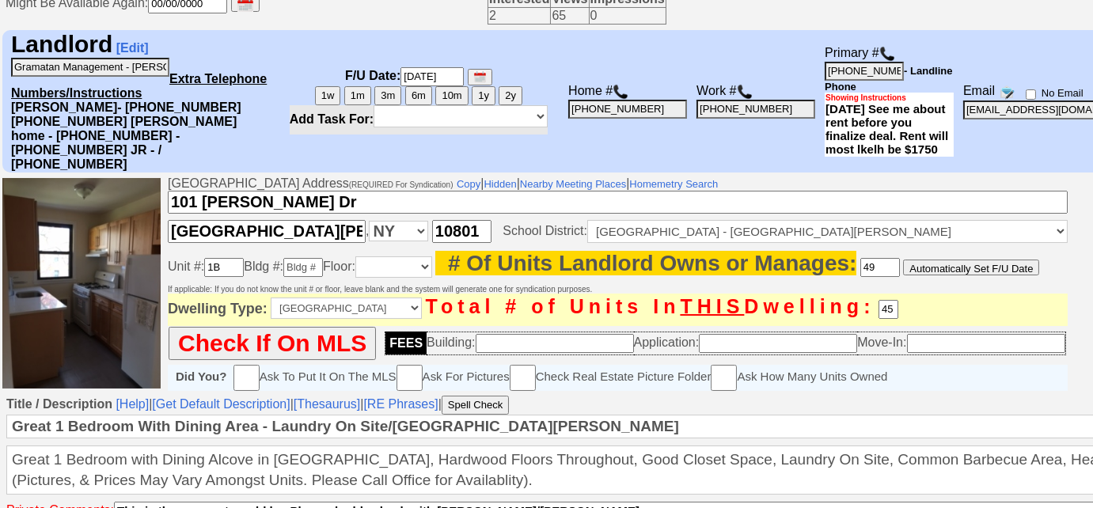
scroll to position [163, 0]
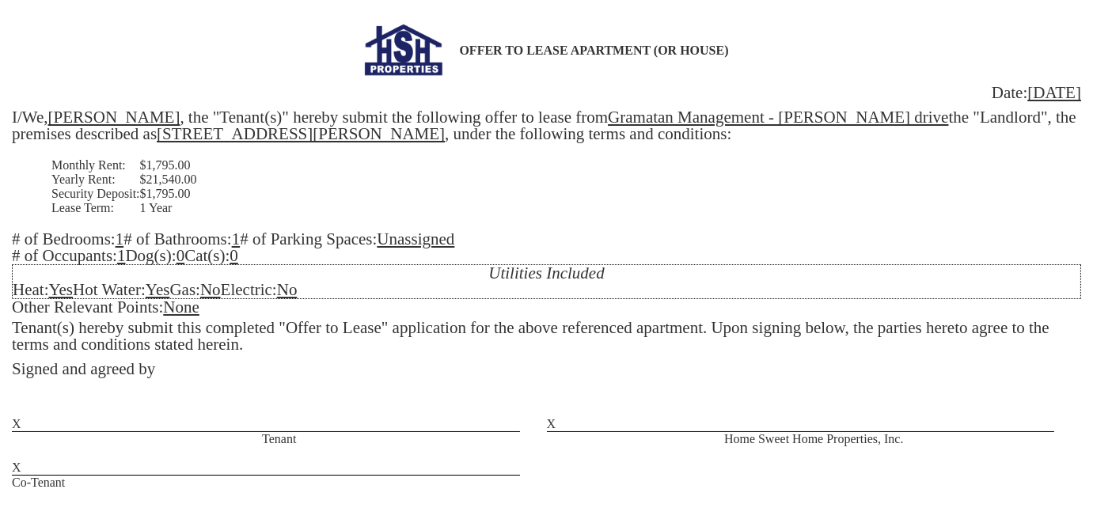
click at [173, 162] on td "$1,795.00" at bounding box center [630, 165] width 981 height 14
click at [166, 180] on td "$21,540.00" at bounding box center [630, 180] width 981 height 14
click at [171, 199] on td "$1,795.00" at bounding box center [630, 194] width 981 height 14
click at [732, 123] on u "Gramatan Management - [PERSON_NAME] drive" at bounding box center [778, 117] width 340 height 19
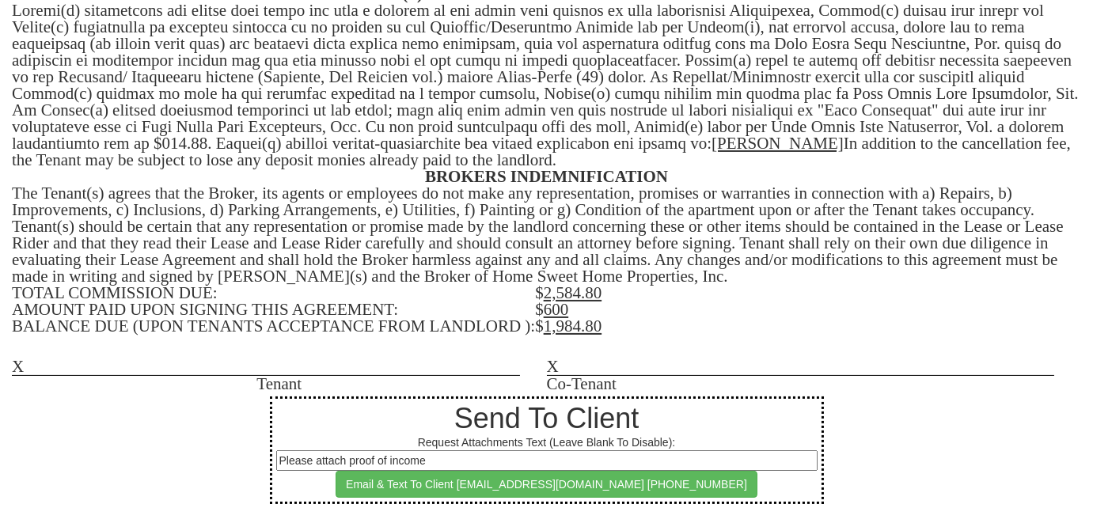
scroll to position [719, 0]
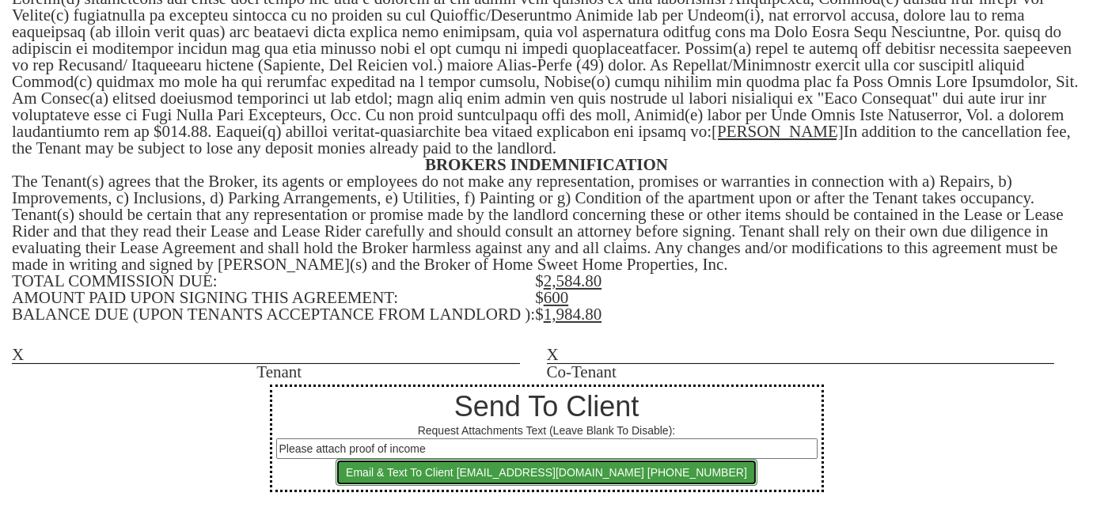
click at [641, 475] on button "Email & Text To Client [EMAIL_ADDRESS][DOMAIN_NAME] [PHONE_NUMBER]" at bounding box center [547, 472] width 422 height 27
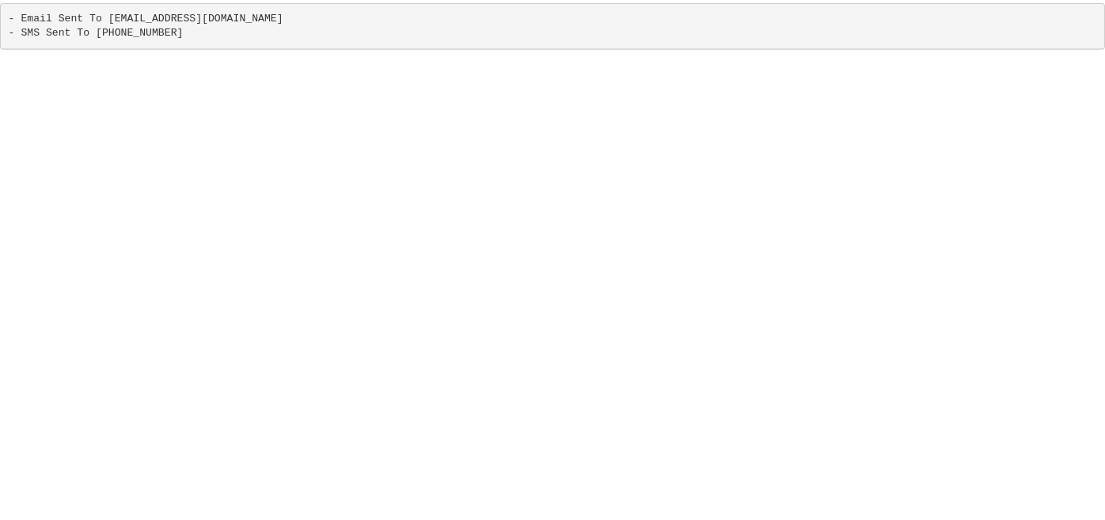
scroll to position [0, 0]
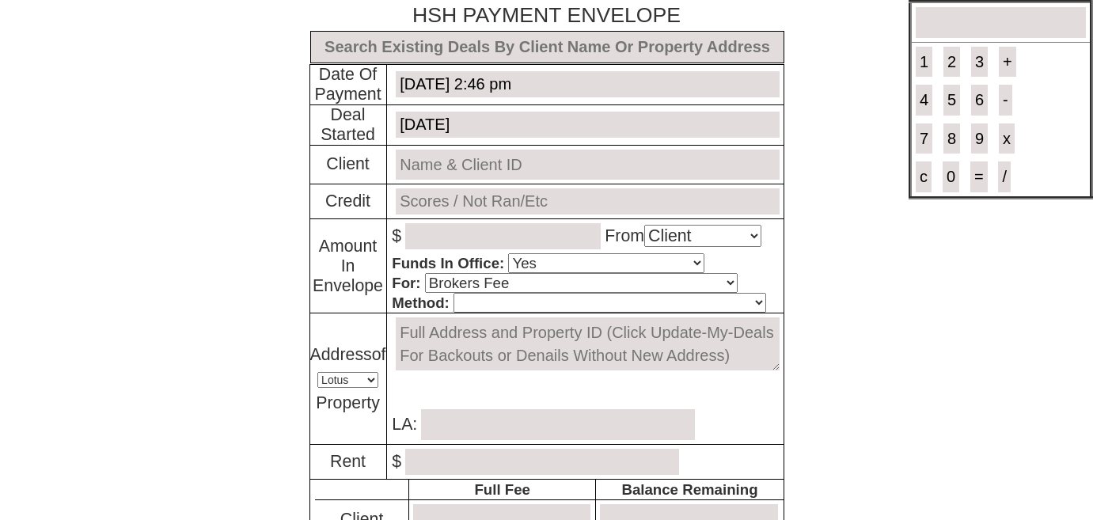
select select "Client"
select select "Yes"
select select "Brokers Fee"
select select "Lotus"
select select "Yes"
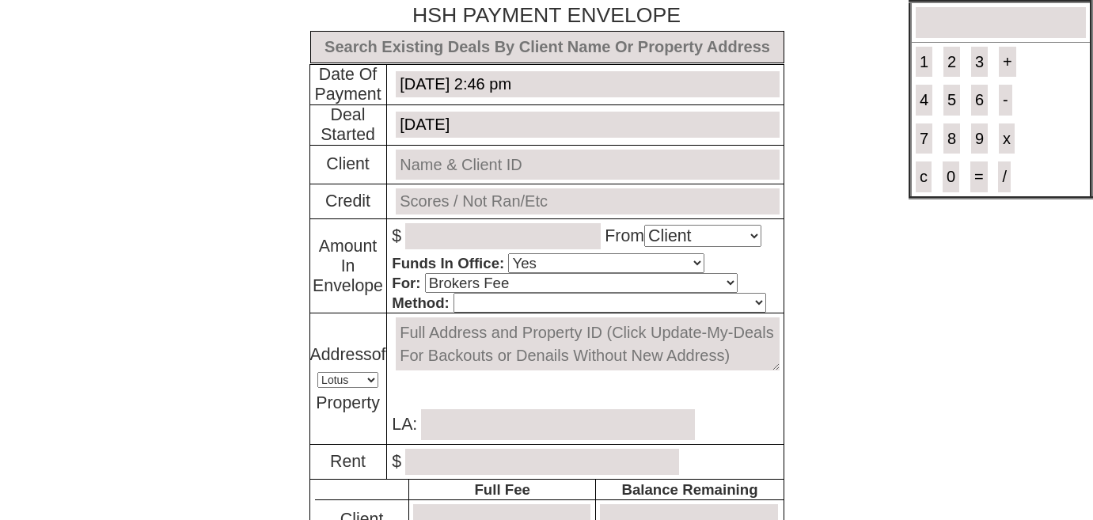
select select "No"
click at [542, 47] on input "text" at bounding box center [547, 47] width 474 height 32
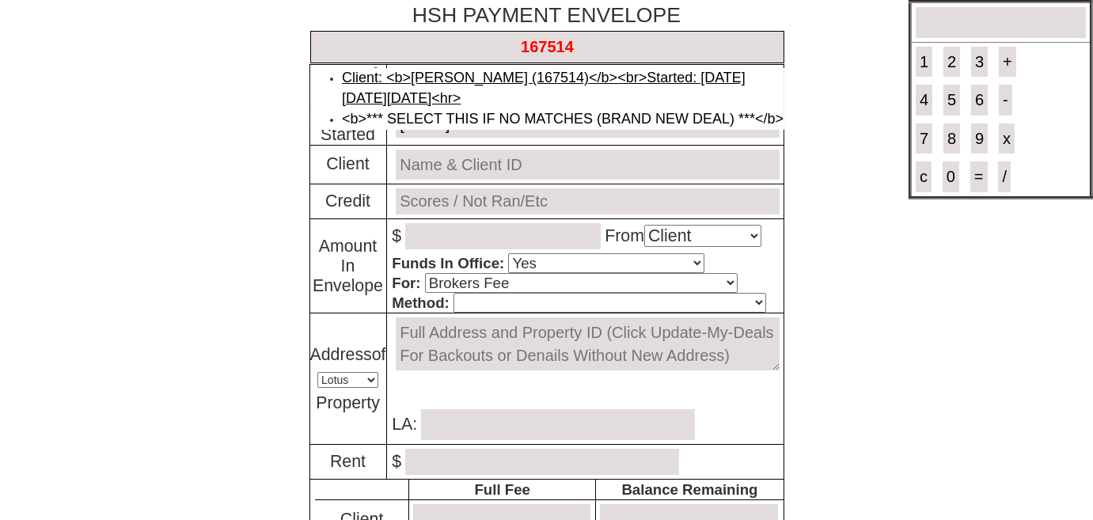
click at [555, 75] on link "Client: <b>[PERSON_NAME] (167514)</b><br>Started: [DATE] [DATE][DATE]<hr>" at bounding box center [544, 88] width 404 height 36
type input "Deal ID: #6184"
type input "[DATE]"
type input "[PERSON_NAME] (167514)"
type input "TO BE RAN"
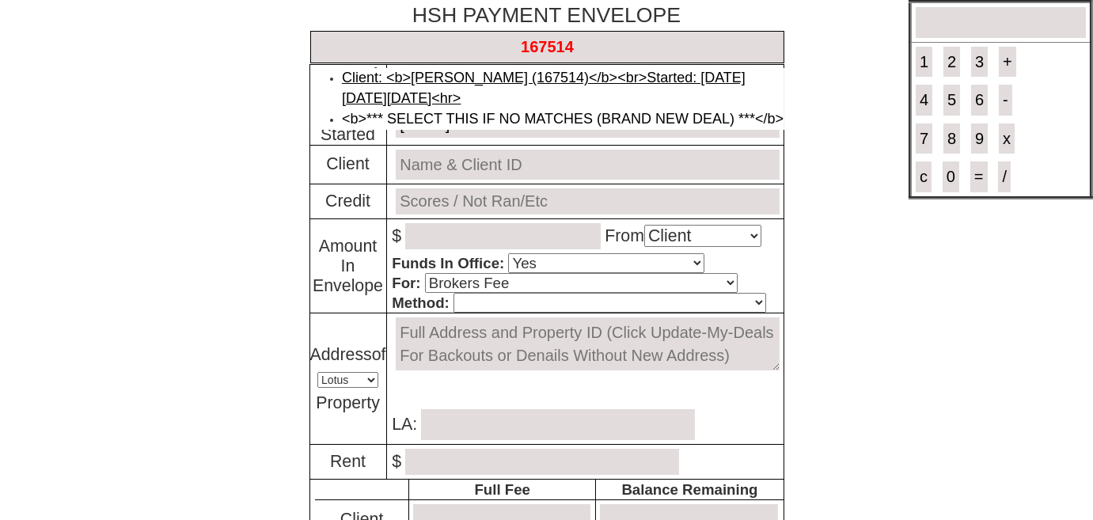
select select "MLS"
type input "0"
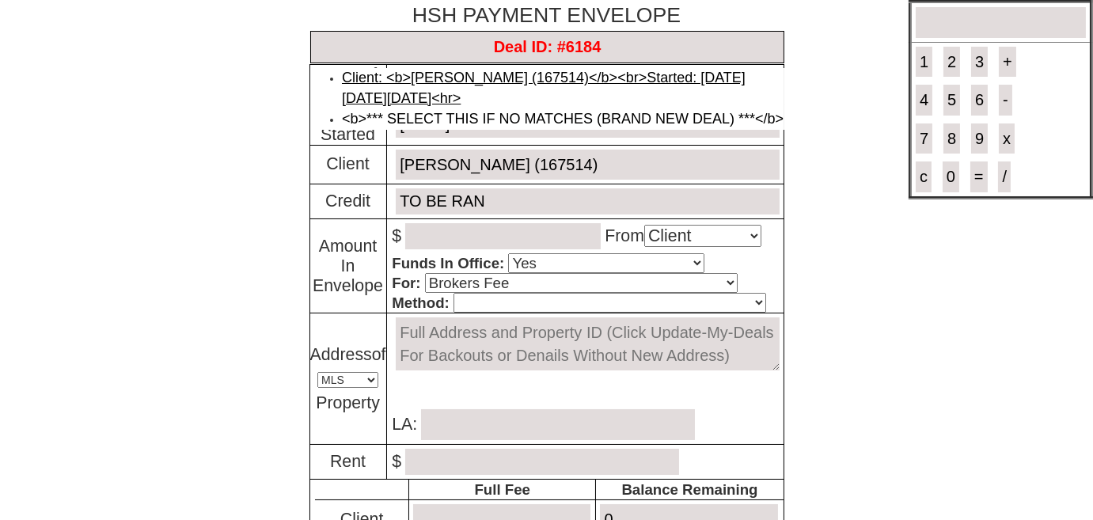
type input "0"
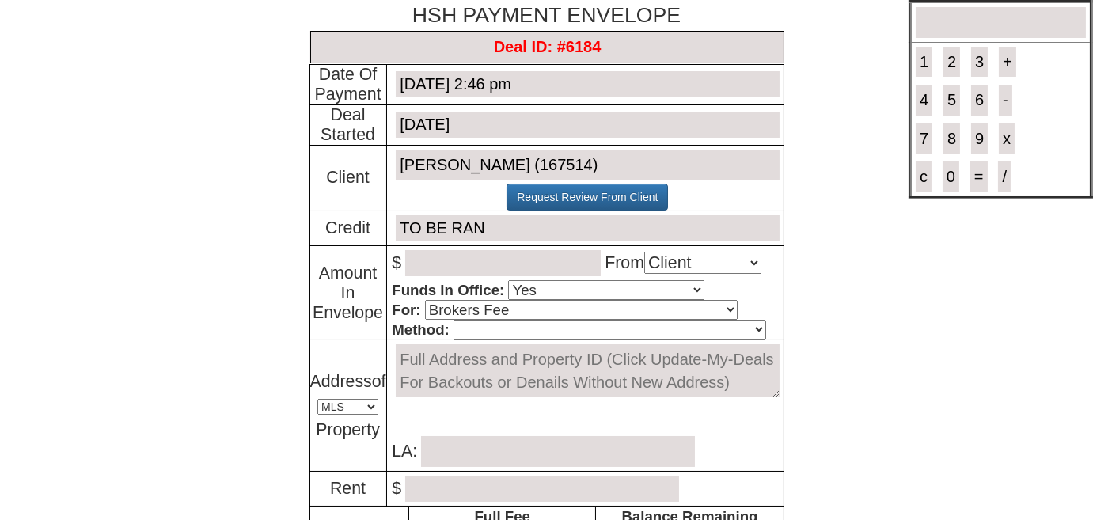
type input "Deal ID: #6184"
click at [453, 264] on input "number" at bounding box center [502, 263] width 195 height 26
type input "1800"
click at [577, 321] on select "Cash Certified Check Regular Check Credit Card Quickpay Wire ACH N/A" at bounding box center [609, 330] width 313 height 20
select select "Certified Check"
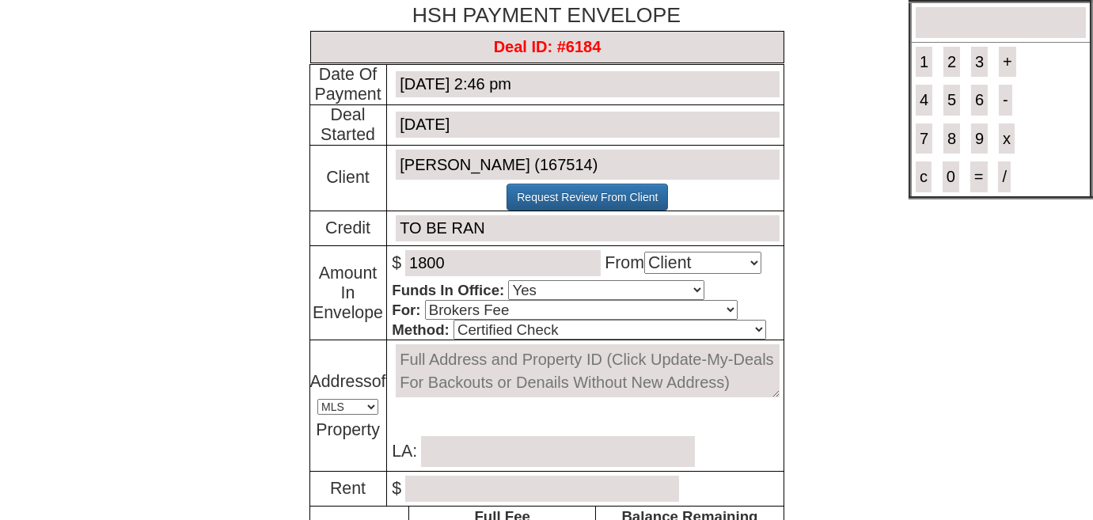
click at [453, 320] on select "Cash Certified Check Regular Check Credit Card Quickpay Wire ACH N/A" at bounding box center [609, 330] width 313 height 20
click at [403, 347] on textarea at bounding box center [587, 370] width 383 height 53
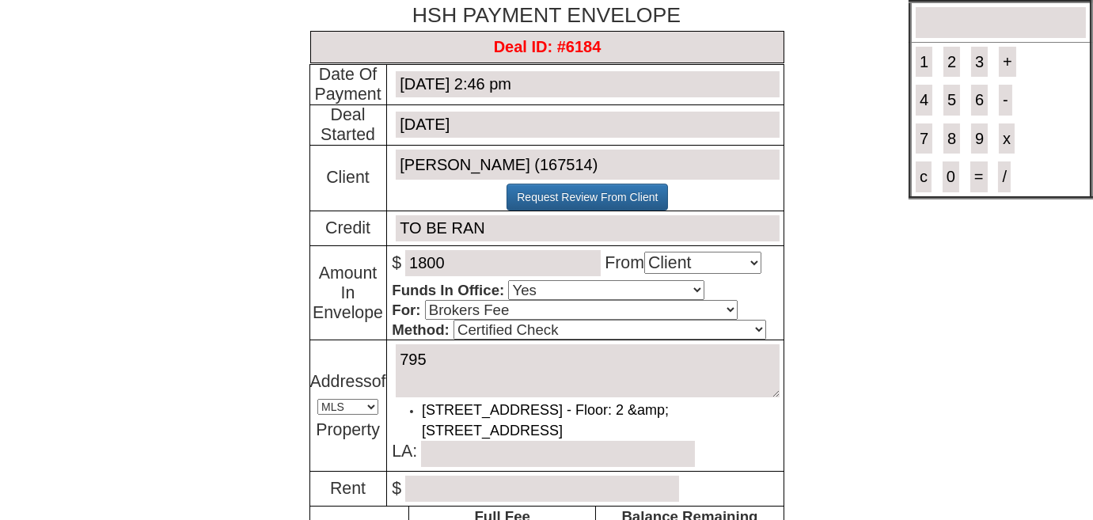
type textarea "7958"
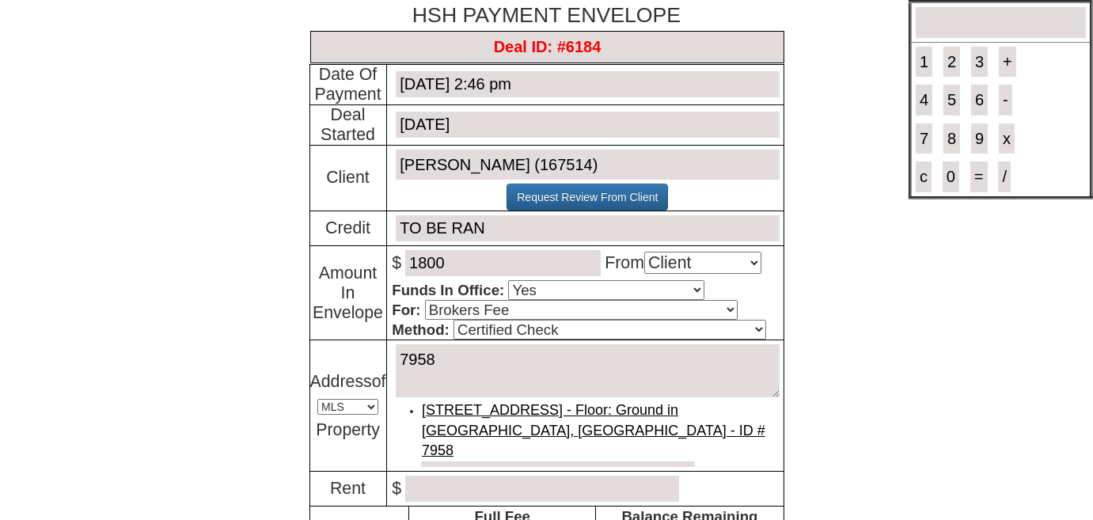
click at [442, 410] on link "[STREET_ADDRESS] - Floor: Ground in [GEOGRAPHIC_DATA], [GEOGRAPHIC_DATA] - ID #…" at bounding box center [593, 430] width 343 height 56
select select "Lotus"
type textarea "[STREET_ADDRESS] - Floor: Ground in [GEOGRAPHIC_DATA], [GEOGRAPHIC_DATA] - ID #…"
type input "Dara Goldstein"
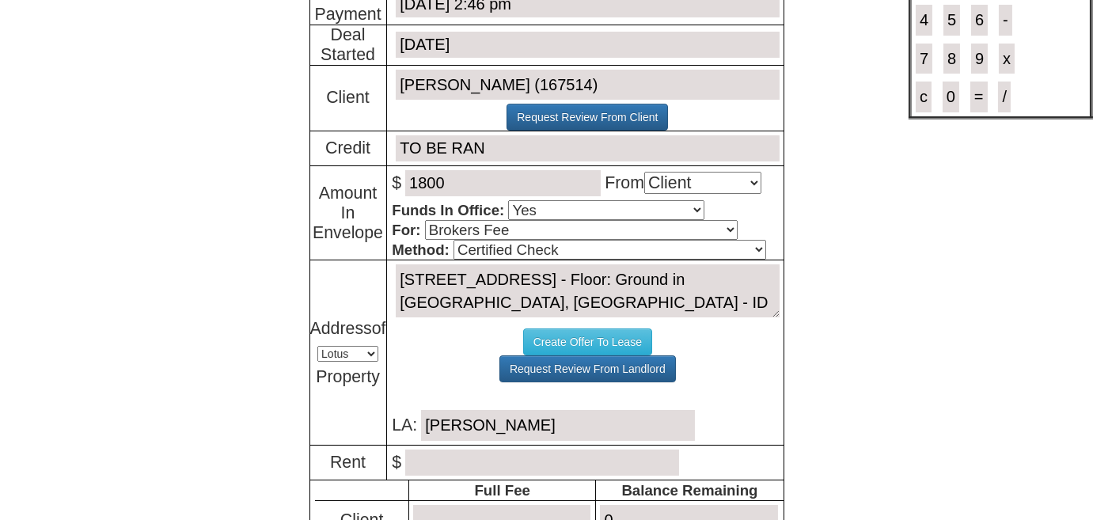
scroll to position [143, 0]
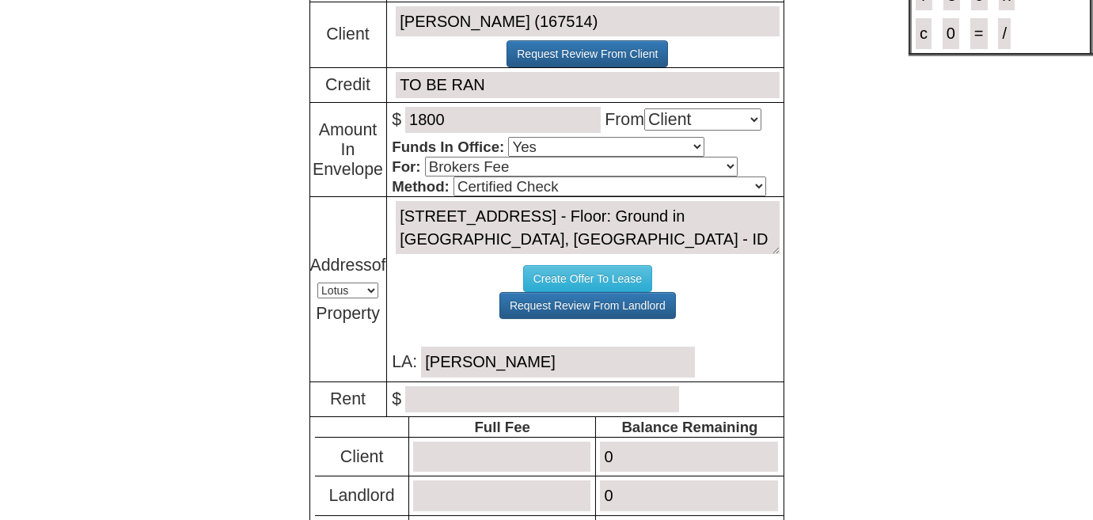
type textarea "[STREET_ADDRESS] - Floor: Ground in [GEOGRAPHIC_DATA], [GEOGRAPHIC_DATA] - ID #…"
click at [450, 398] on input "number" at bounding box center [542, 399] width 274 height 26
type input "1500"
click at [463, 457] on input "number" at bounding box center [501, 457] width 177 height 31
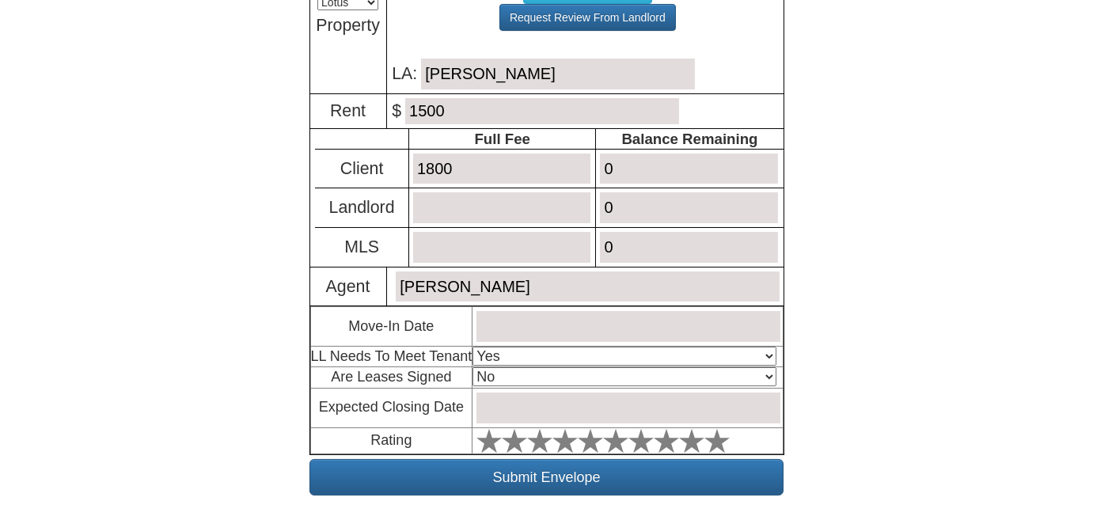
type input "1800"
click at [498, 321] on input "text" at bounding box center [627, 326] width 303 height 31
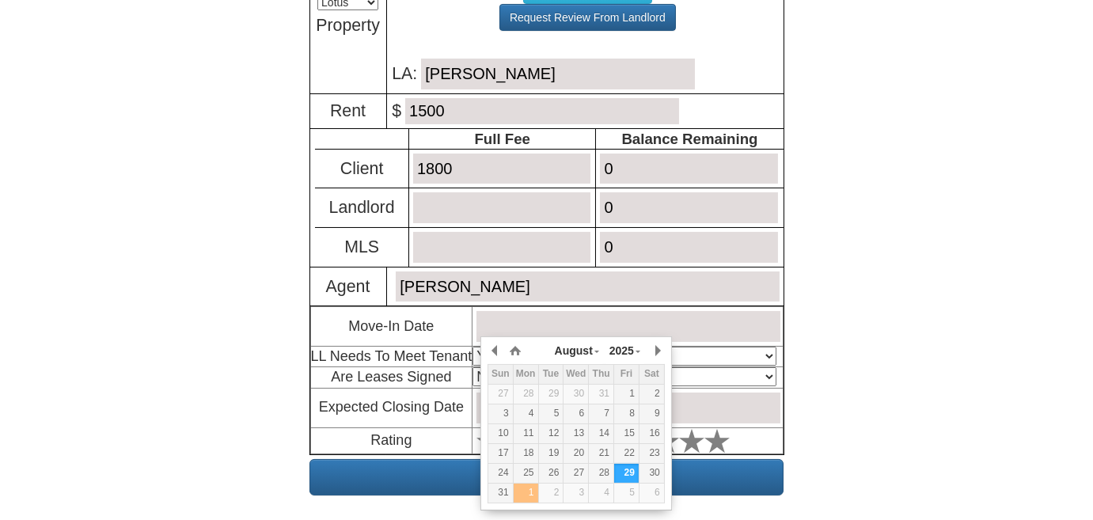
click at [531, 495] on div "1" at bounding box center [526, 492] width 25 height 13
type input "September 1, 2025"
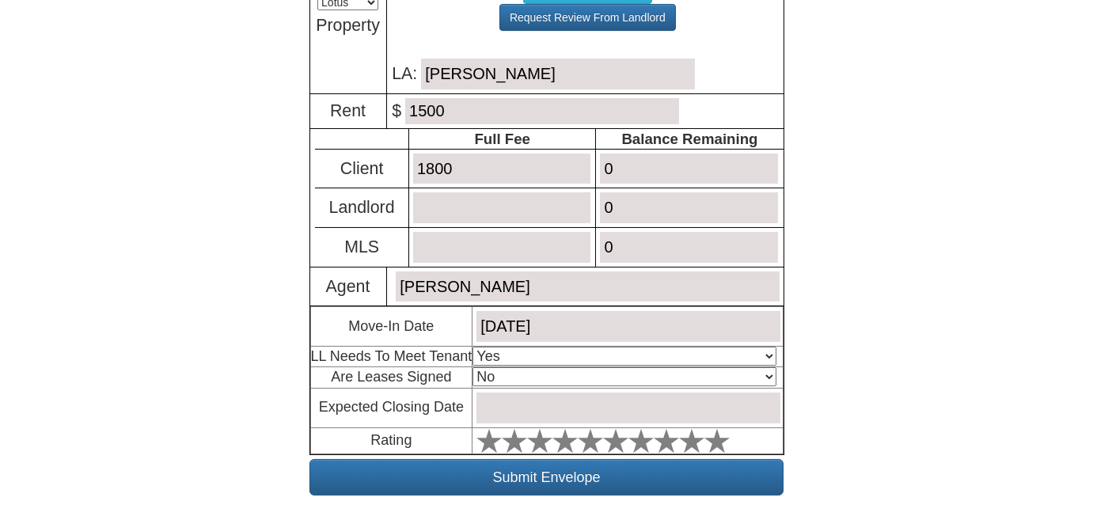
click at [919, 290] on body "× Close Login E-mail Address: rosita160172@gmail.com Login! ×" at bounding box center [546, 68] width 1093 height 998
click at [742, 351] on select "Select An Option Yes Yes - Met No" at bounding box center [623, 356] width 303 height 19
select select "Yes - Met"
click at [476, 347] on select "Select An Option Yes Yes - Met No" at bounding box center [623, 356] width 303 height 19
click at [675, 372] on select "Select An Option No Yes" at bounding box center [623, 376] width 303 height 19
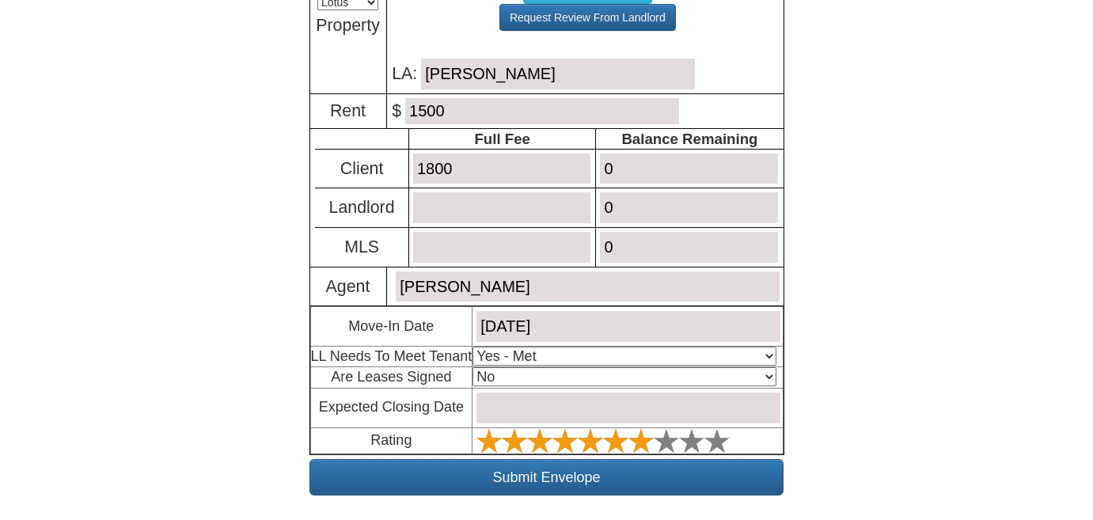
select select "Yes"
click at [476, 367] on select "Select An Option No Yes" at bounding box center [623, 376] width 303 height 19
click at [567, 408] on input "text" at bounding box center [627, 408] width 303 height 31
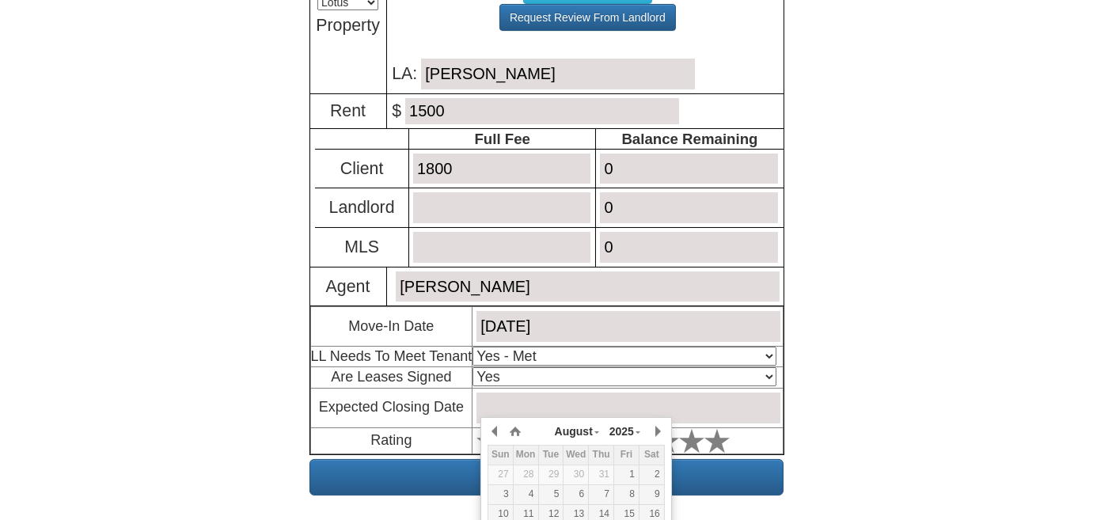
scroll to position [501, 0]
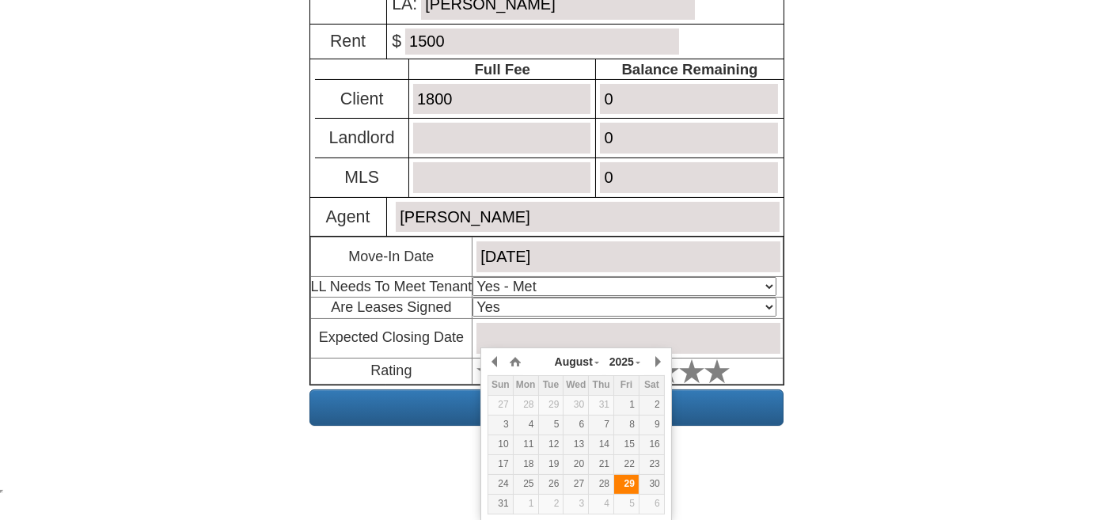
click at [625, 486] on div "29" at bounding box center [626, 483] width 25 height 13
type input "August 29, 2025"
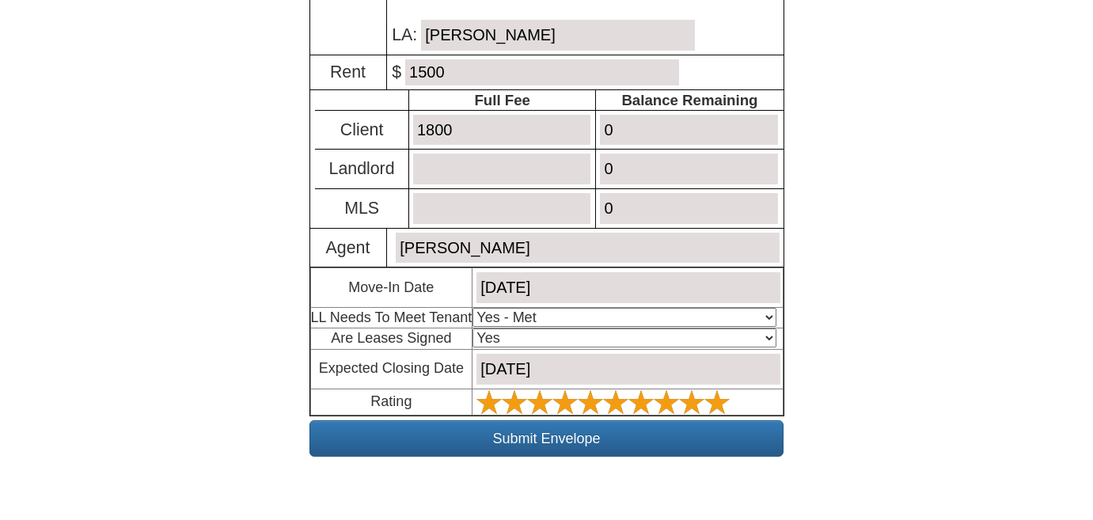
click at [502, 393] on polygon at bounding box center [488, 401] width 25 height 24
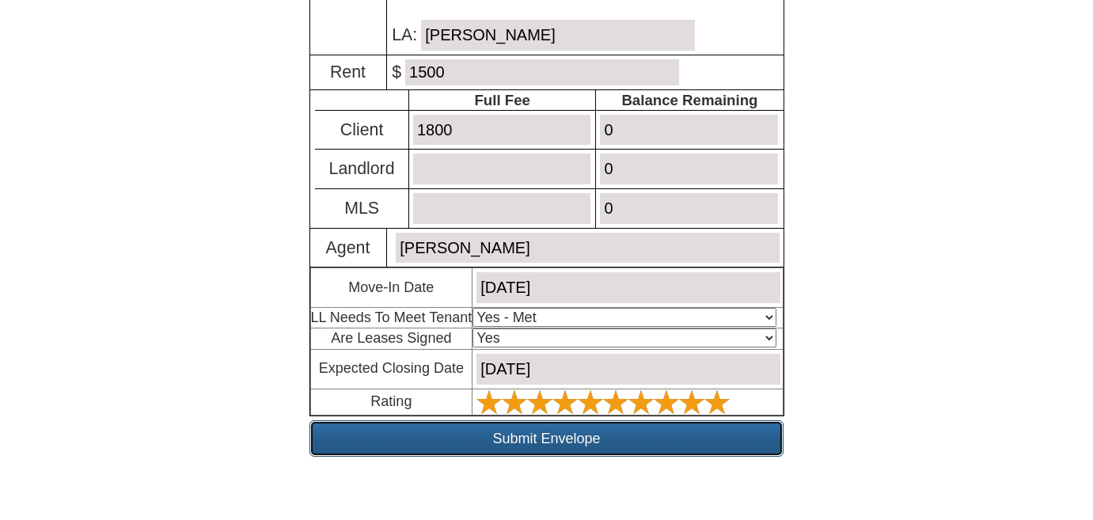
click at [616, 435] on input "Submit Envelope" at bounding box center [546, 438] width 474 height 36
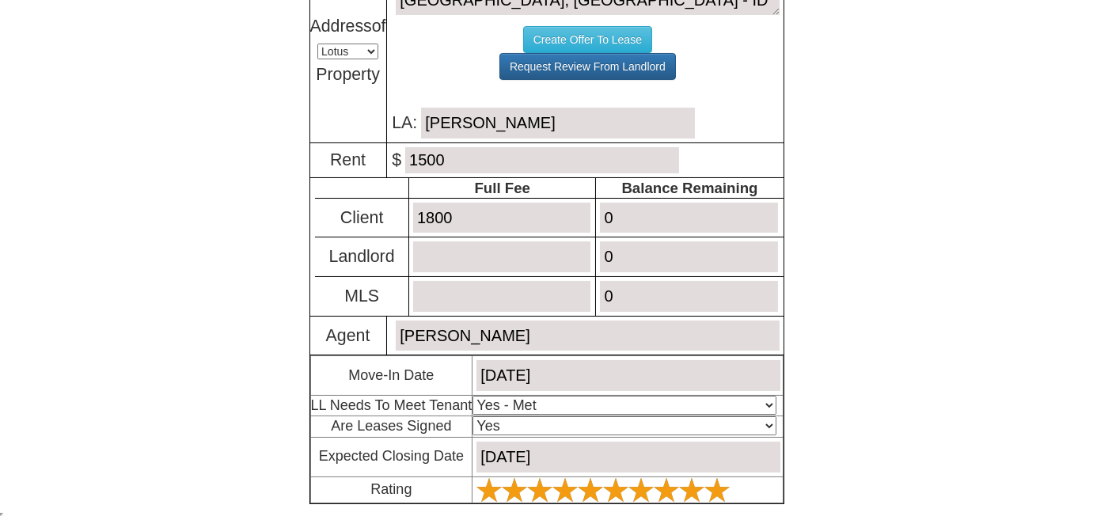
scroll to position [375, 0]
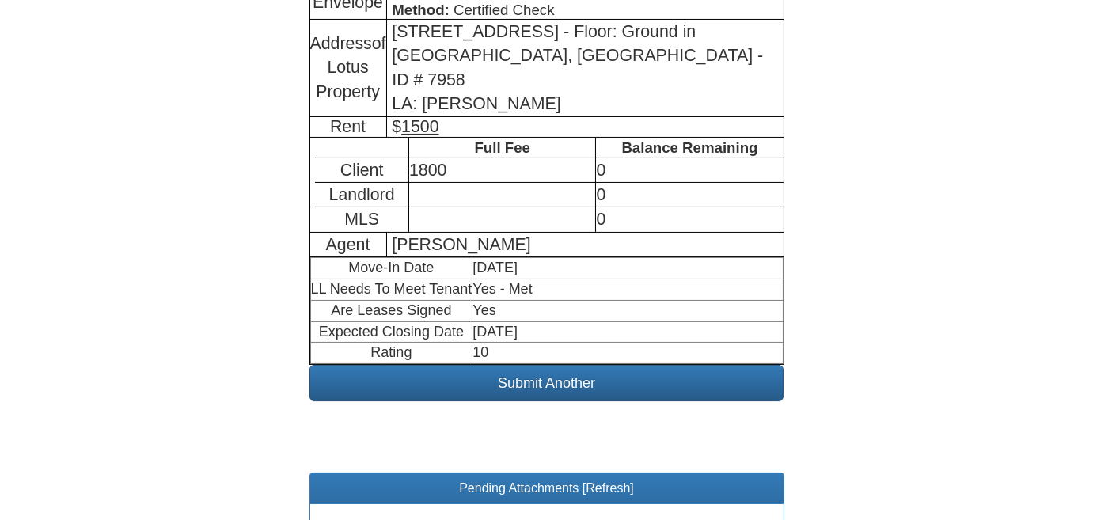
scroll to position [650, 0]
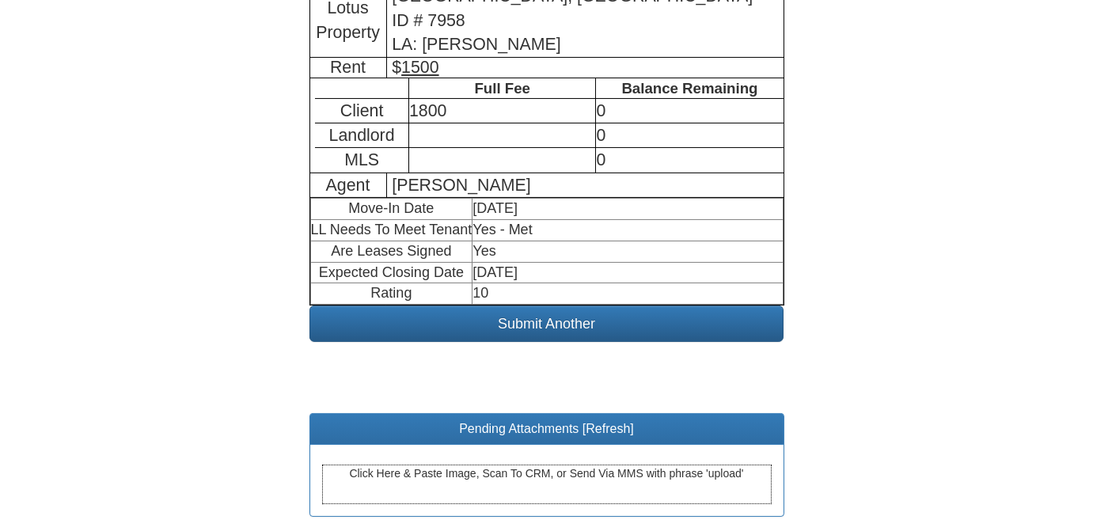
click at [493, 465] on div "Click Here & Paste Image, Scan To CRM, or Send Via MMS with phrase 'upload'" at bounding box center [547, 485] width 450 height 40
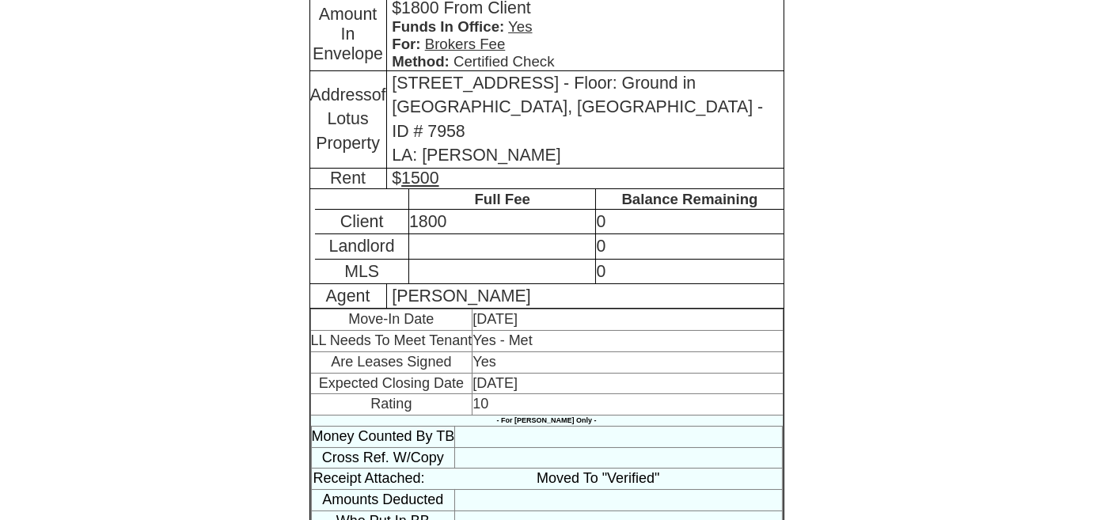
scroll to position [423, 0]
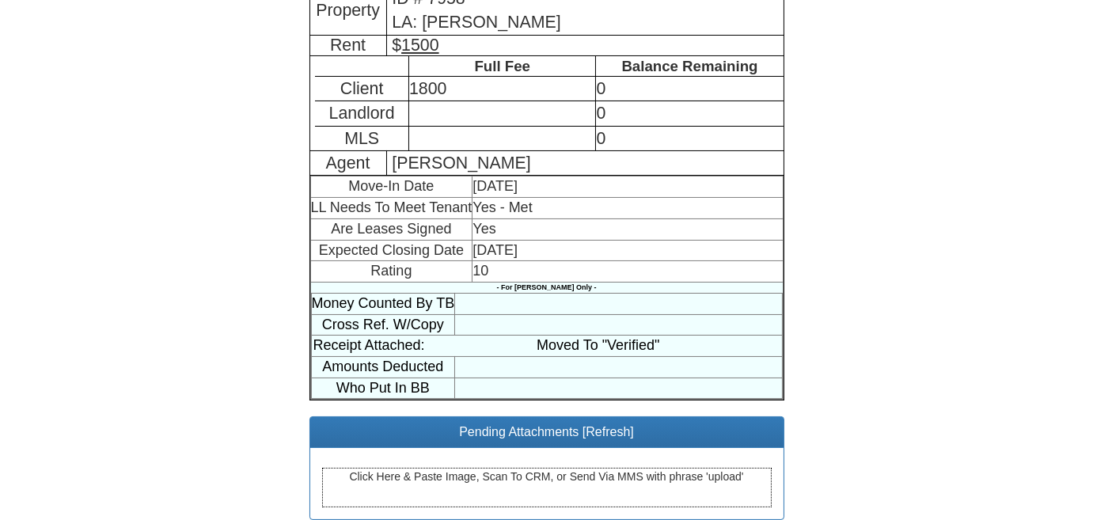
click at [479, 468] on div "Click Here & Paste Image, Scan To CRM, or Send Via MMS with phrase 'upload'" at bounding box center [547, 488] width 450 height 40
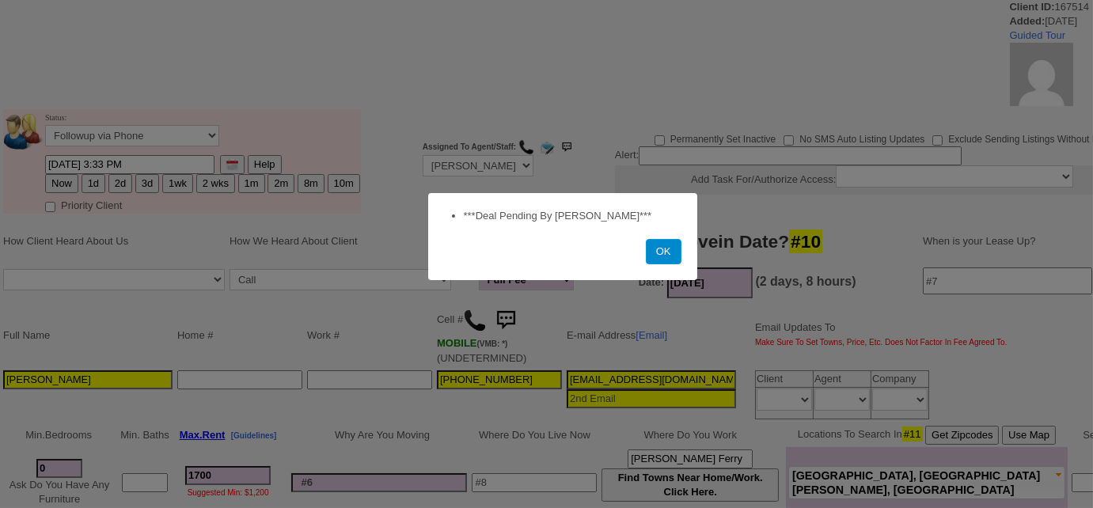
click at [672, 256] on button "OK" at bounding box center [664, 251] width 36 height 25
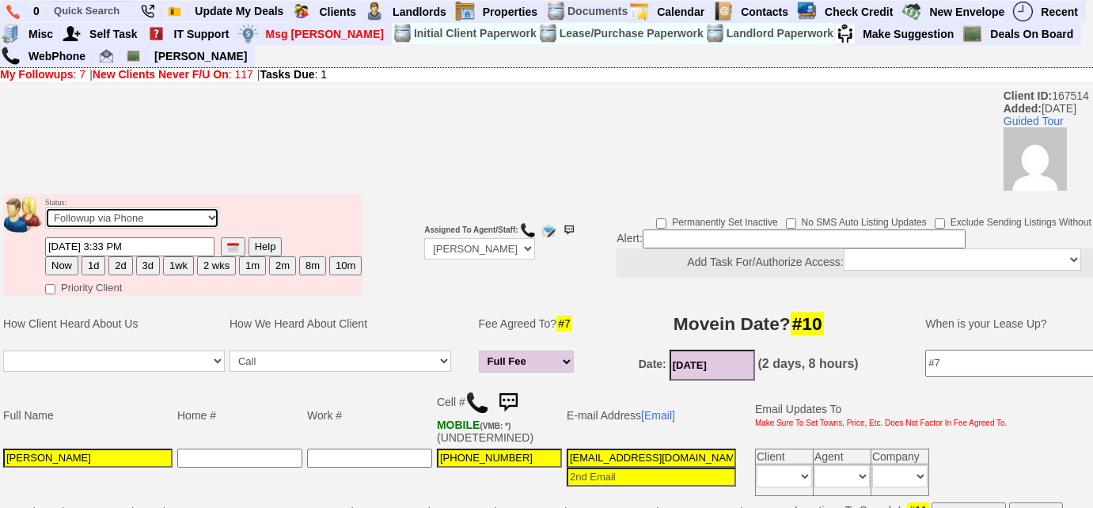
click at [156, 221] on select "Followup via Phone Followup via Email Followup When Section 8 Property Found De…" at bounding box center [132, 217] width 174 height 21
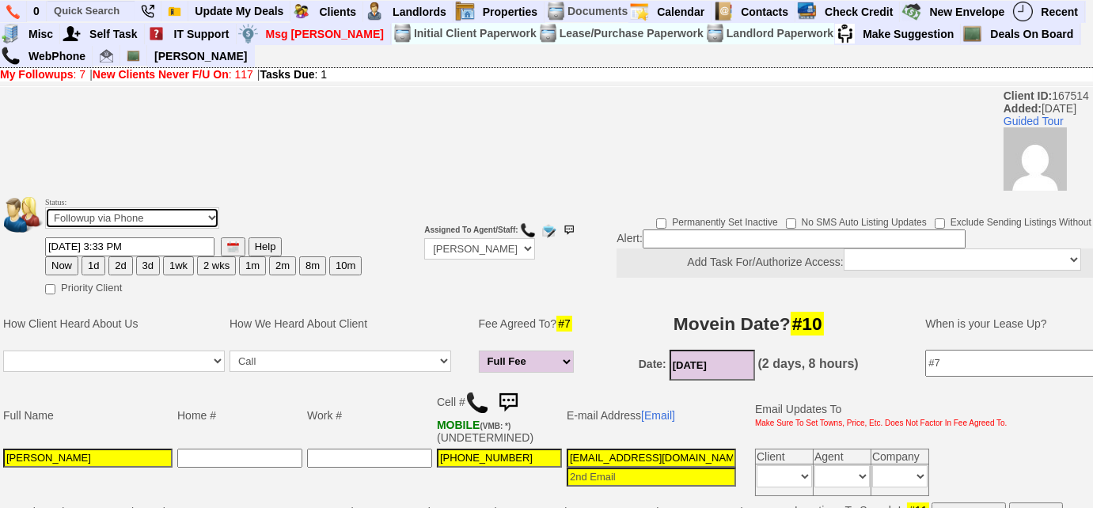
select select "Deal Closed - Followup Before Lease Expires"
click at [45, 207] on select "Followup via Phone Followup via Email Followup When Section 8 Property Found De…" at bounding box center [132, 217] width 174 height 21
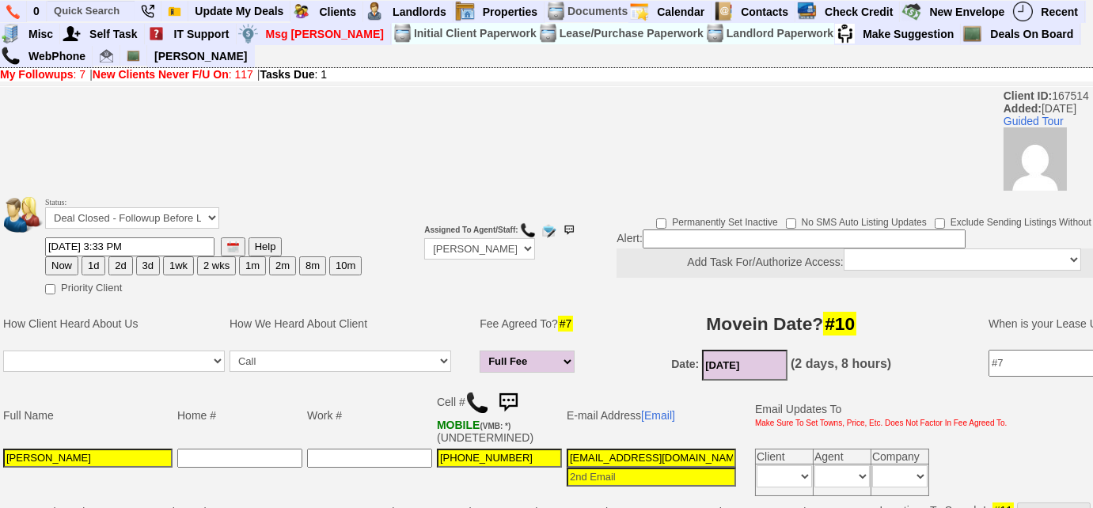
click at [340, 269] on button "10m" at bounding box center [345, 265] width 32 height 19
type input "06/29/2026 03:33 PM"
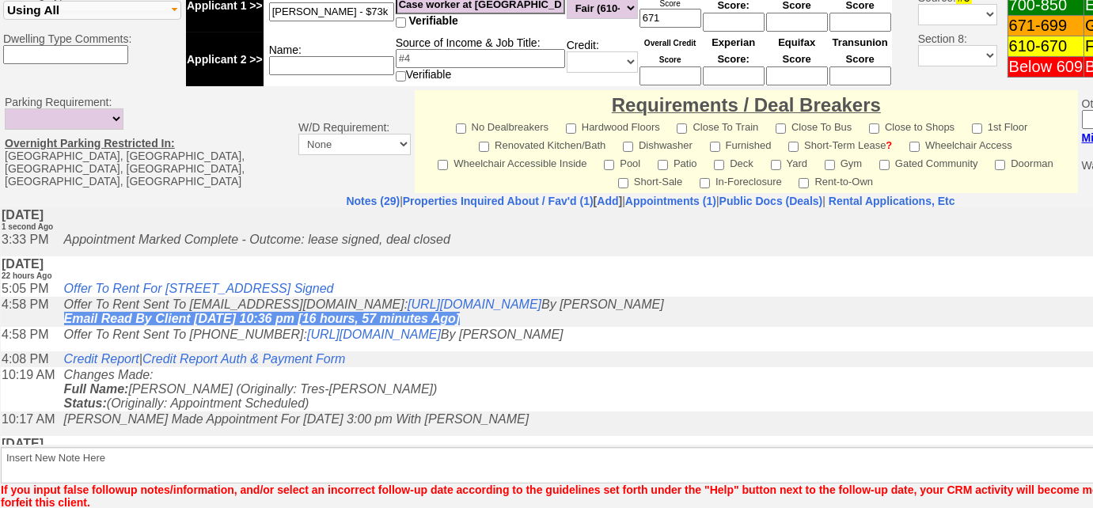
scroll to position [749, 0]
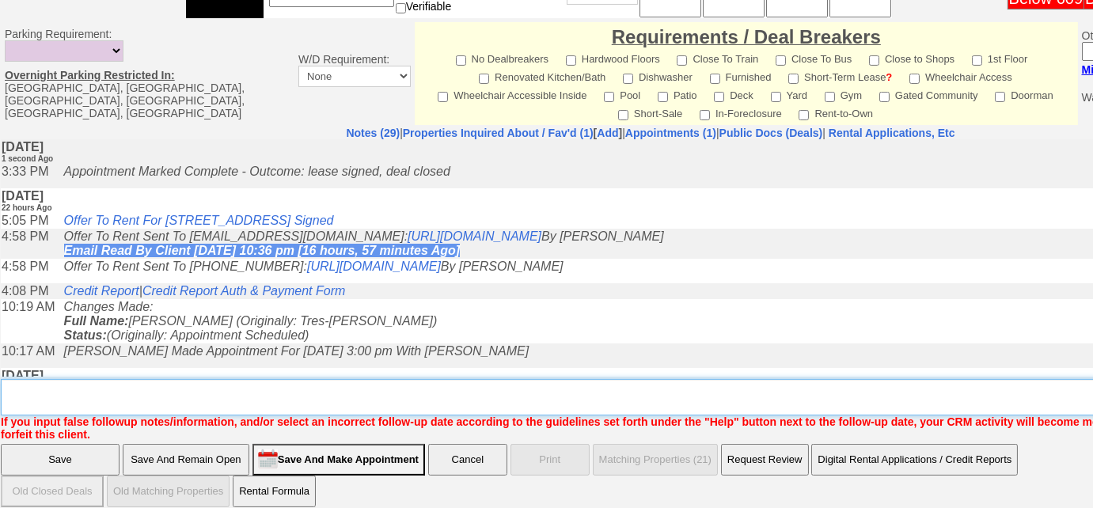
click at [455, 391] on textarea "Insert New Note Here" at bounding box center [656, 397] width 1311 height 36
type textarea "lease signed, deal closed"
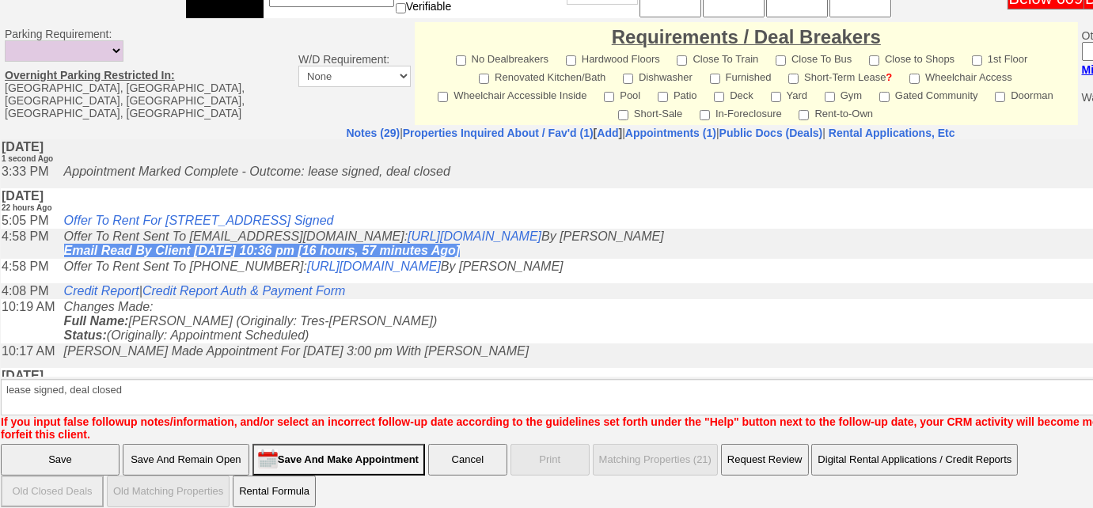
click at [88, 444] on input "Save" at bounding box center [60, 460] width 119 height 32
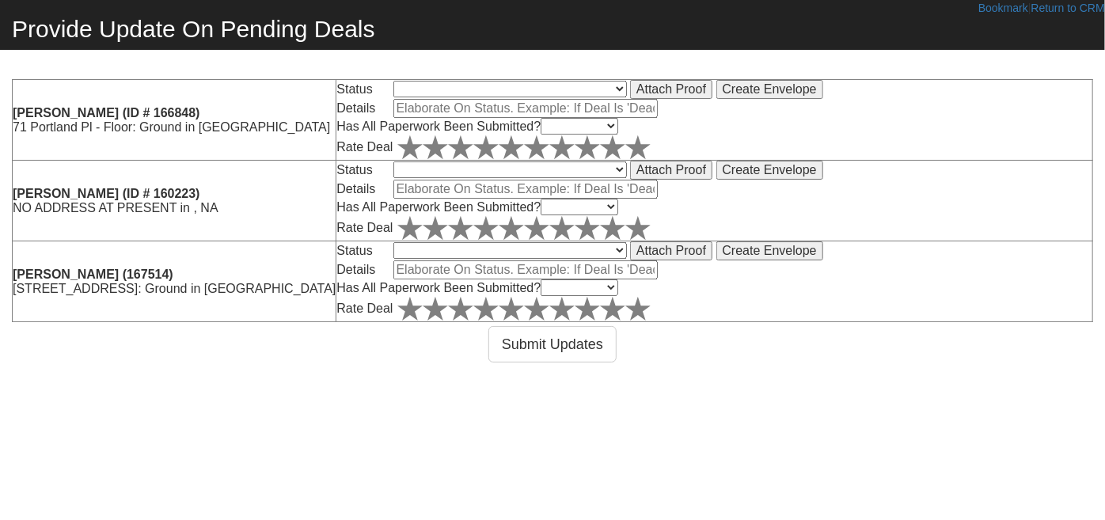
click at [445, 89] on select "Pending Denied - I Am Still Working With Client Denied - Issue Refund Closed Ba…" at bounding box center [509, 89] width 233 height 17
select select "1"
click at [418, 81] on select "Pending Denied - I Am Still Working With Client Denied - Issue Refund Closed Ba…" at bounding box center [509, 89] width 233 height 17
click at [490, 108] on input "text" at bounding box center [525, 108] width 264 height 19
type input "waiting for section 8"
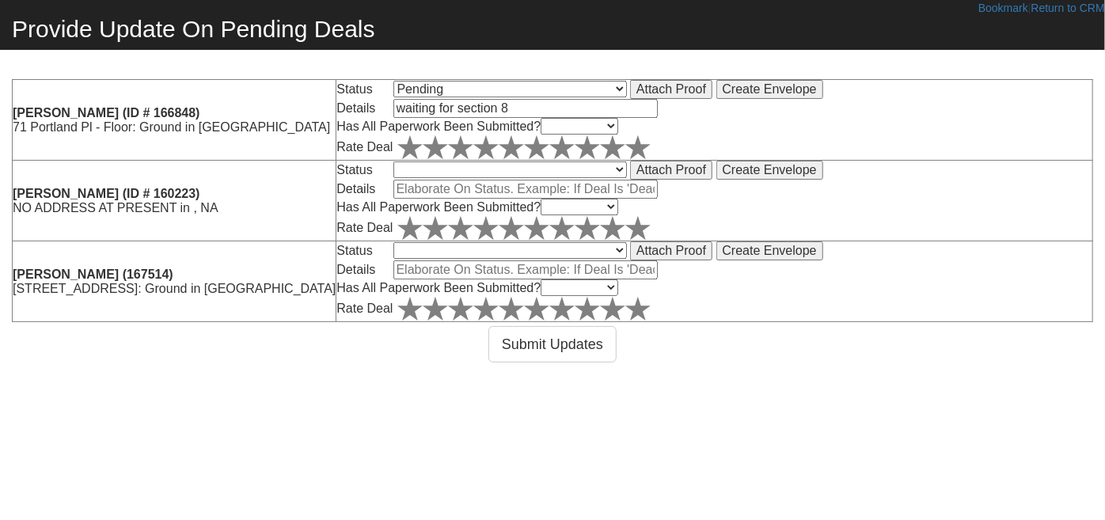
click at [606, 128] on select "Yes No In Process" at bounding box center [580, 126] width 78 height 17
select select "Yes"
click at [570, 118] on select "Yes No In Process" at bounding box center [580, 126] width 78 height 17
click at [651, 149] on icon at bounding box center [637, 147] width 25 height 25
click at [627, 170] on select "Pending Denied - I Am Still Working With Client Denied - Issue Refund Closed Ba…" at bounding box center [509, 169] width 233 height 17
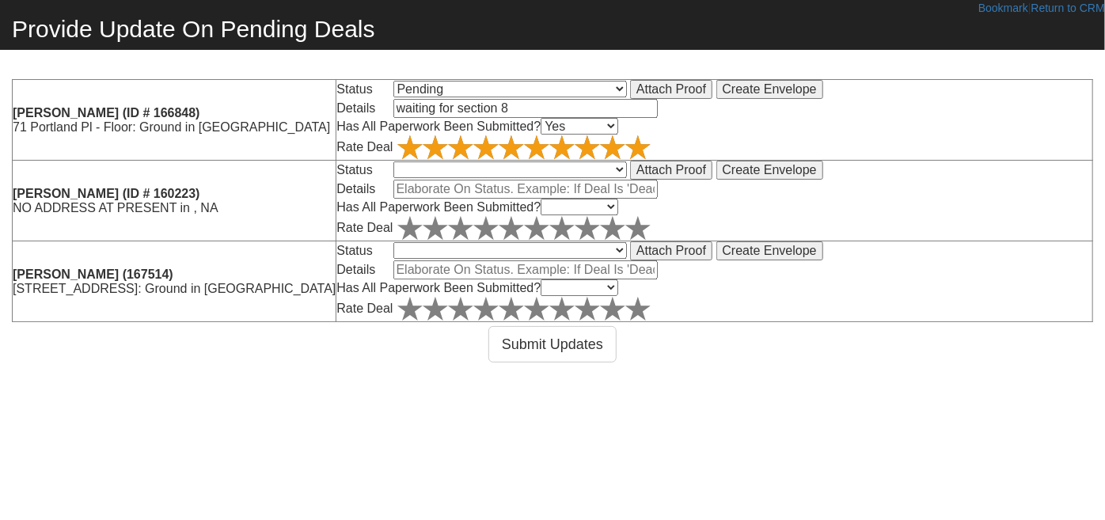
select select "2"
click at [418, 161] on select "Pending Denied - I Am Still Working With Client Denied - Issue Refund Closed Ba…" at bounding box center [509, 169] width 233 height 17
click at [582, 183] on input "text" at bounding box center [525, 189] width 264 height 19
type input "looking for other options"
drag, startPoint x: 635, startPoint y: 201, endPoint x: 634, endPoint y: 211, distance: 9.5
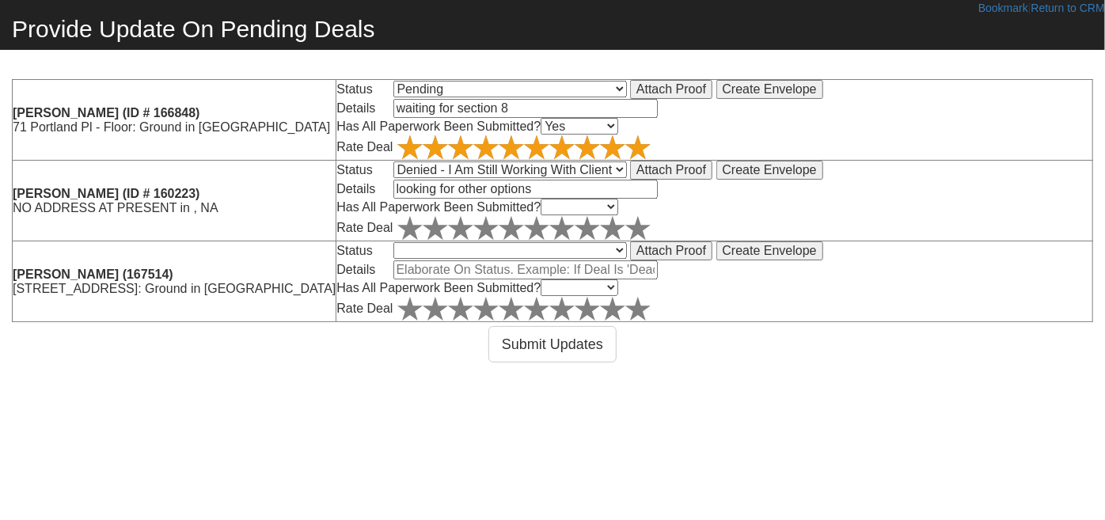
click at [618, 201] on select "Yes No In Process" at bounding box center [580, 207] width 78 height 17
select select "No"
click at [570, 199] on select "Yes No In Process" at bounding box center [580, 207] width 78 height 17
click at [423, 226] on polygon at bounding box center [409, 228] width 25 height 24
click at [627, 248] on select "Pending Denied - I Am Still Working With Client Denied - Issue Refund Closed Ba…" at bounding box center [509, 250] width 233 height 17
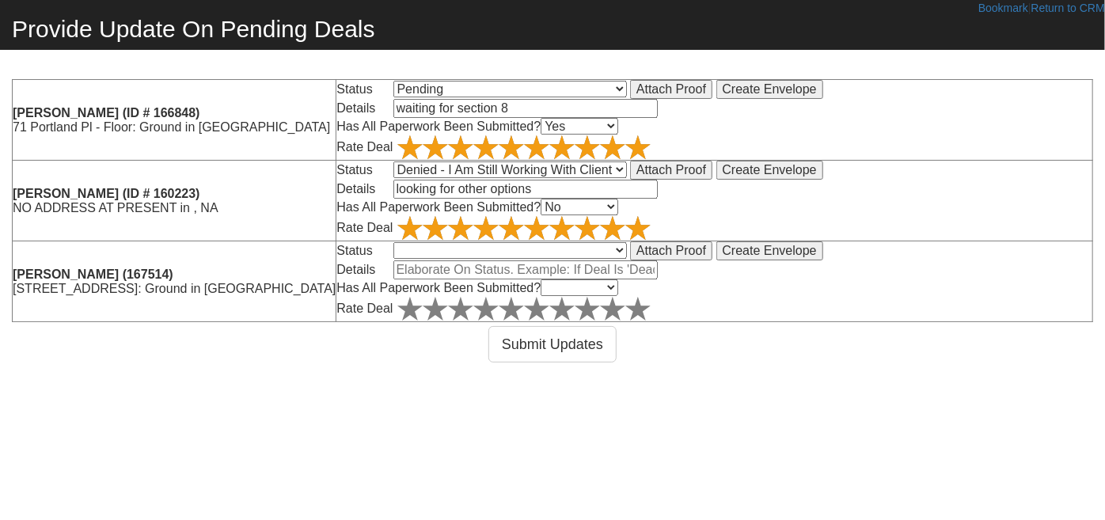
select select "5"
click at [418, 242] on select "Pending Denied - I Am Still Working With Client Denied - Issue Refund Closed Ba…" at bounding box center [509, 250] width 233 height 17
click at [469, 265] on input "text" at bounding box center [525, 269] width 264 height 19
type input "lease signed, deal closed"
click at [618, 282] on select "Yes No In Process" at bounding box center [580, 287] width 78 height 17
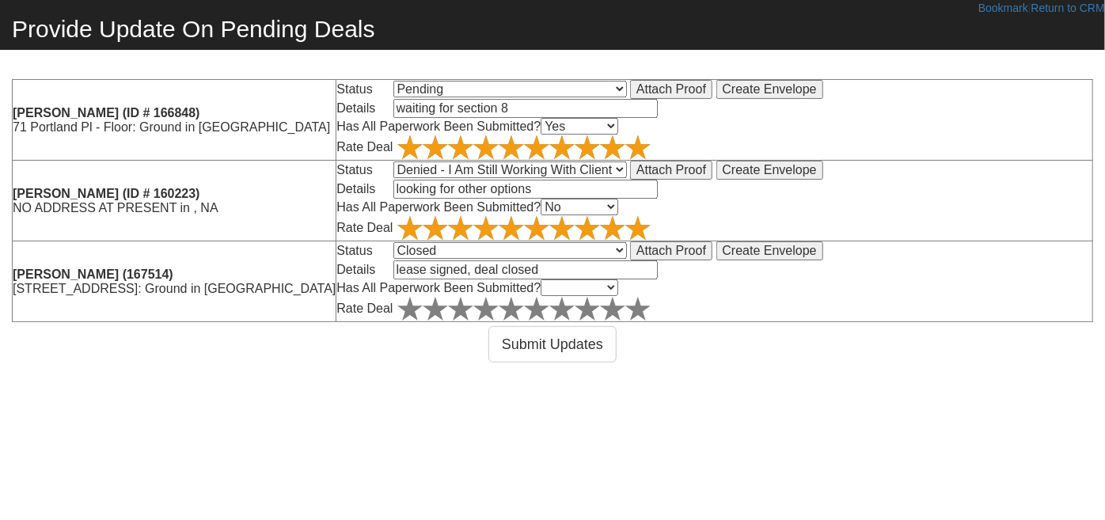
select select "Yes"
click at [570, 279] on select "Yes No In Process" at bounding box center [580, 287] width 78 height 17
click at [423, 304] on polygon at bounding box center [409, 309] width 25 height 24
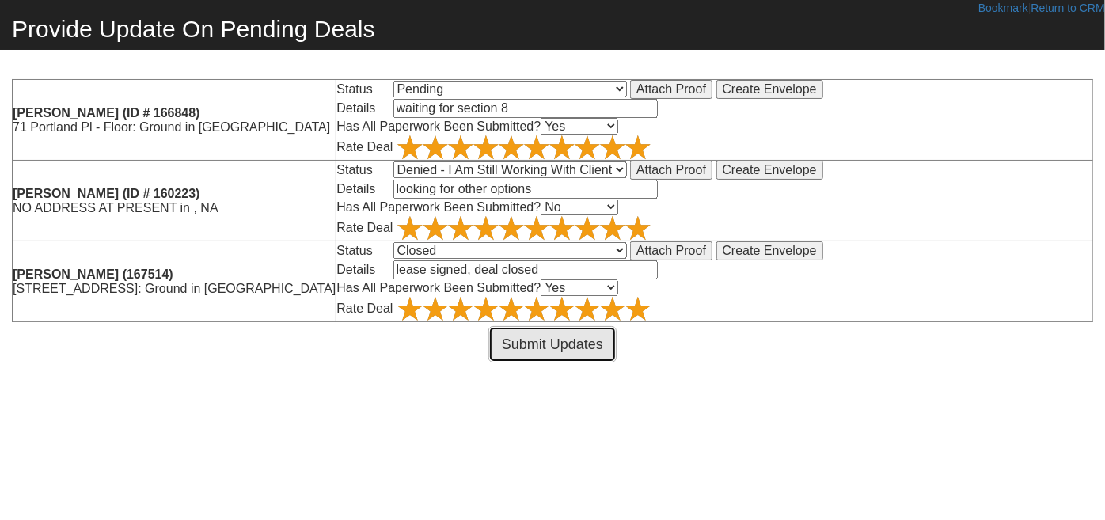
click at [571, 338] on button "Submit Updates" at bounding box center [552, 344] width 128 height 36
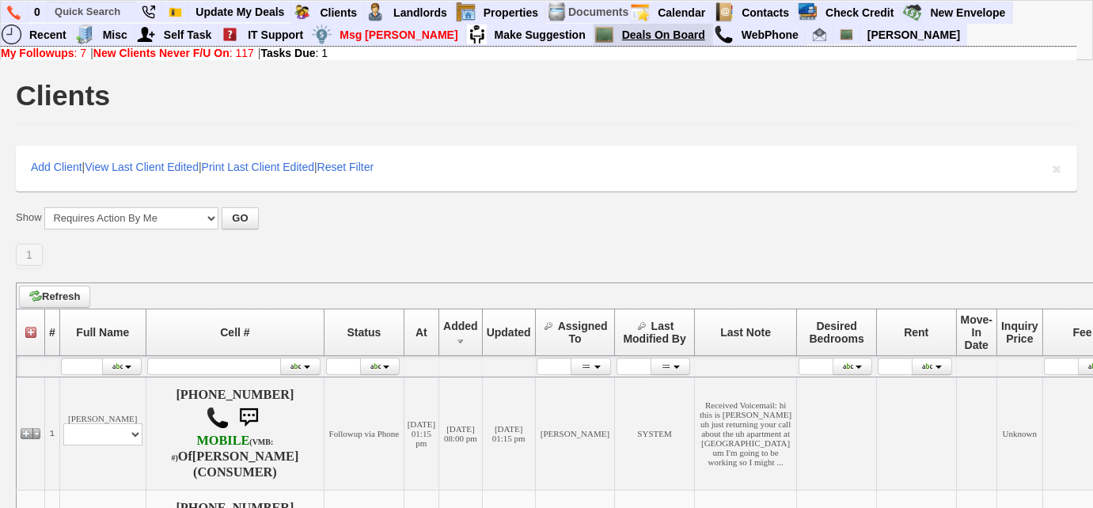
click at [616, 35] on link "Deals On Board" at bounding box center [664, 35] width 97 height 21
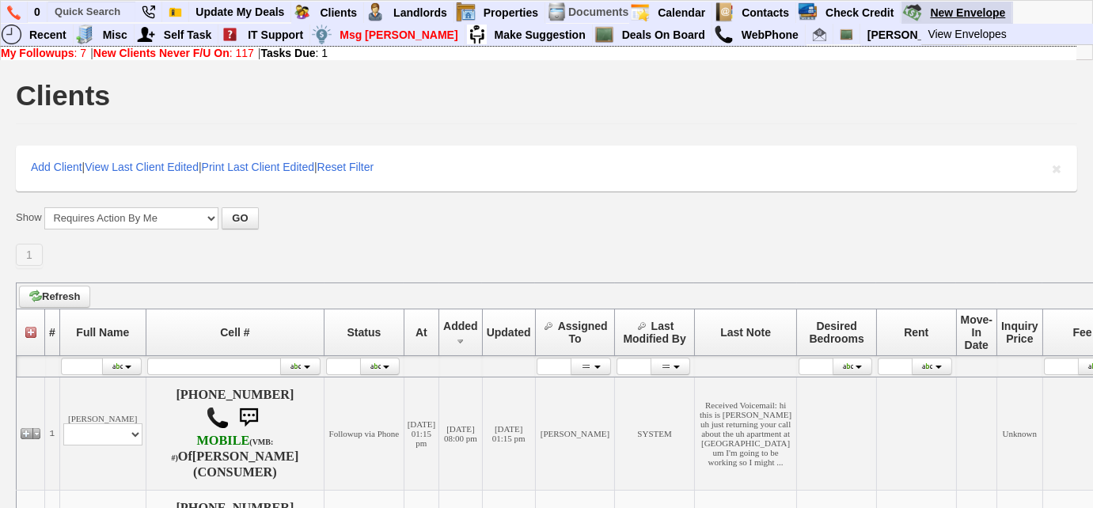
click at [934, 11] on link "New Envelope" at bounding box center [968, 12] width 89 height 21
click at [293, 53] on b "Tasks Due" at bounding box center [288, 53] width 55 height 13
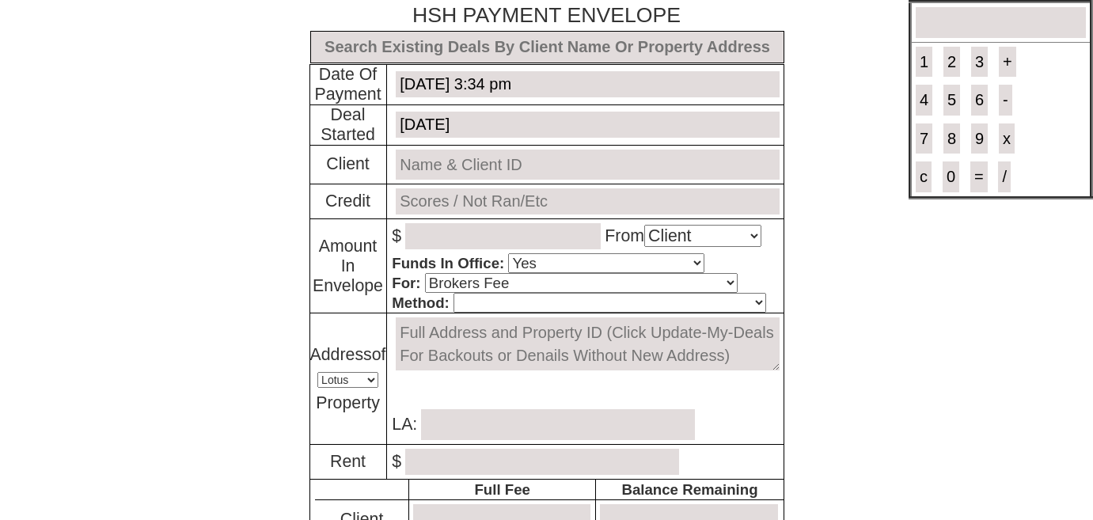
select select "Client"
select select "Yes"
select select "Brokers Fee"
select select "Lotus"
select select "Yes"
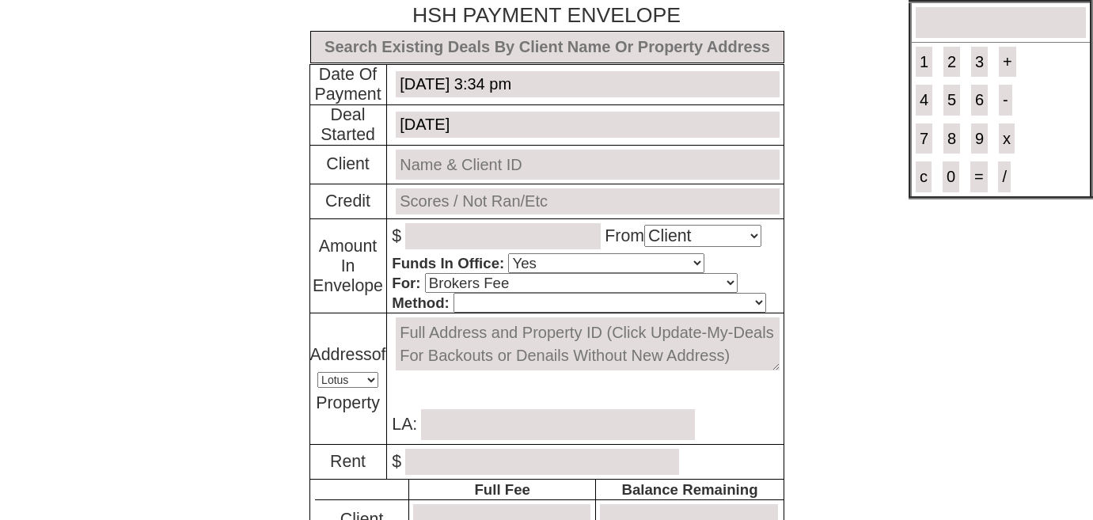
select select "No"
click at [408, 48] on input "text" at bounding box center [547, 47] width 474 height 32
click at [479, 50] on input "text" at bounding box center [547, 47] width 474 height 32
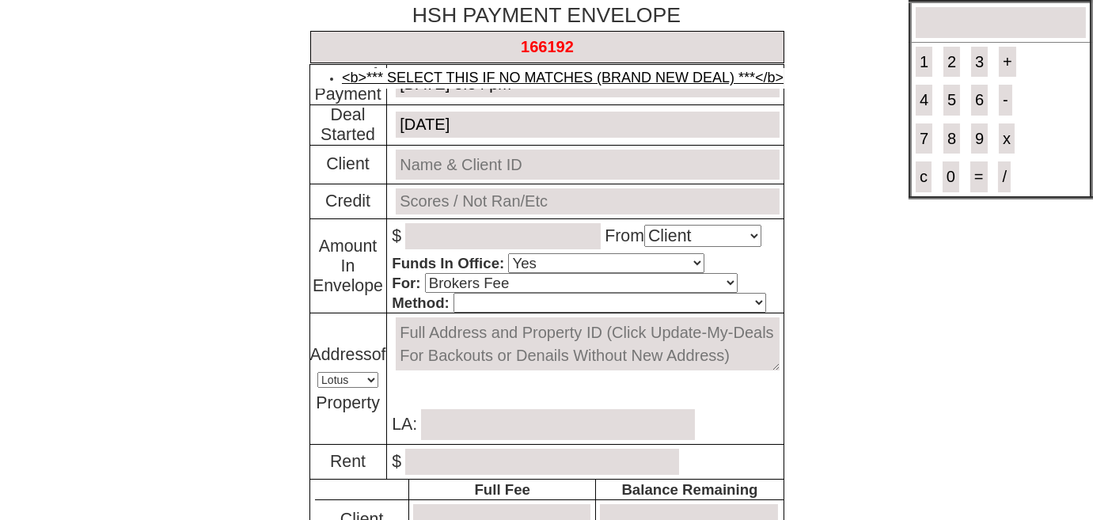
click at [488, 70] on link "<b>*** SELECT THIS IF NO MATCHES (BRAND NEW DEAL) ***</b>" at bounding box center [563, 78] width 442 height 16
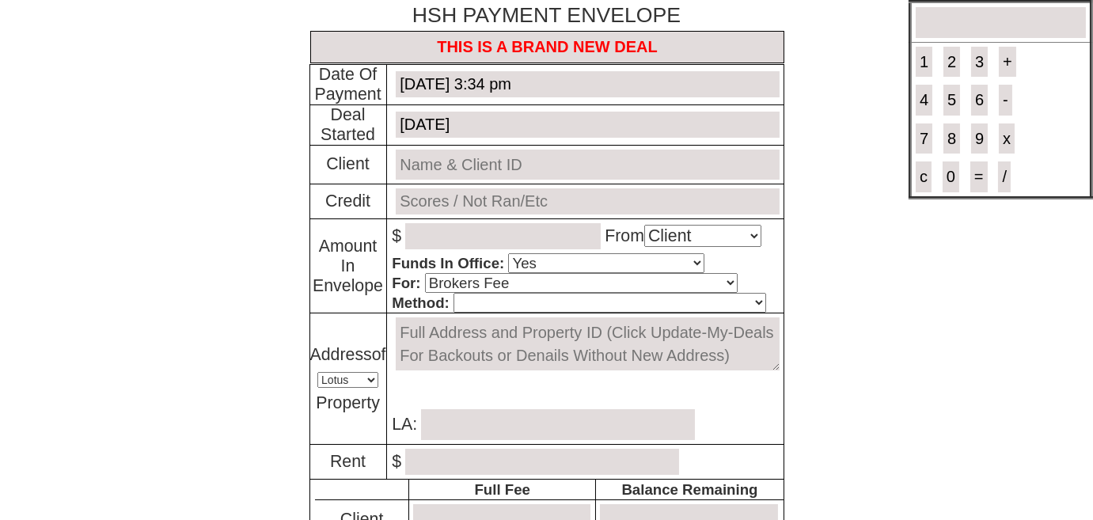
type input "THIS IS A BRAND NEW DEAL"
click at [525, 169] on input "text" at bounding box center [587, 165] width 383 height 31
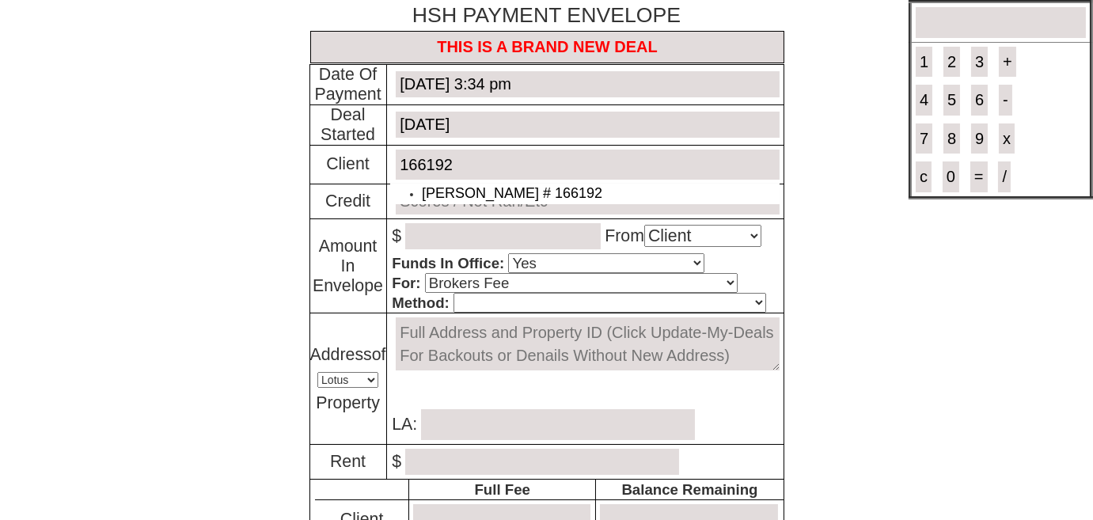
click at [496, 185] on link "Sue Quirk # 166192" at bounding box center [512, 193] width 180 height 16
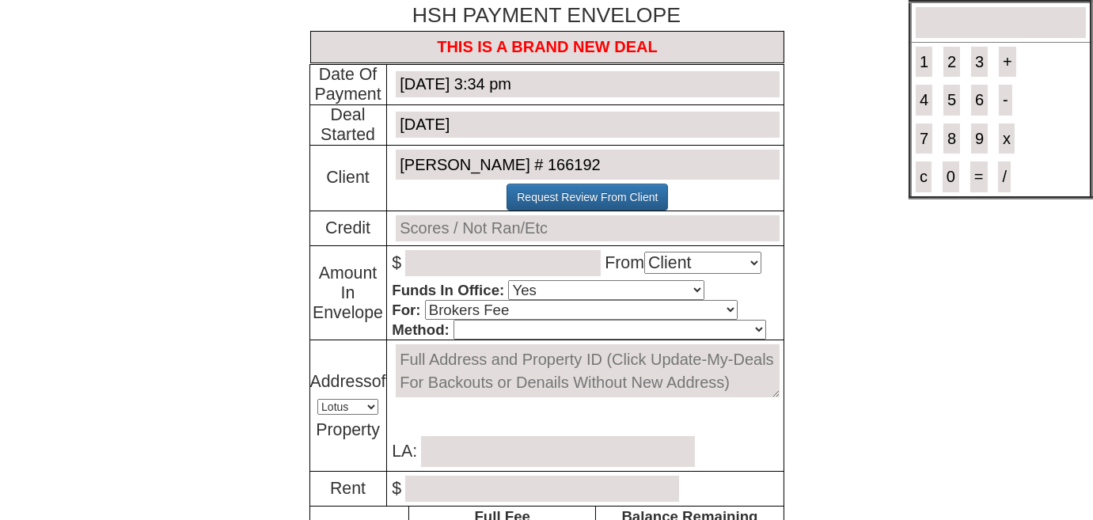
type input "Sue Quirk # 166192"
click at [462, 226] on input "text" at bounding box center [587, 228] width 383 height 26
type input "not ran"
type input "600"
click at [556, 326] on select "Cash Certified Check Regular Check Credit Card Quickpay Wire ACH N/A" at bounding box center [609, 330] width 313 height 20
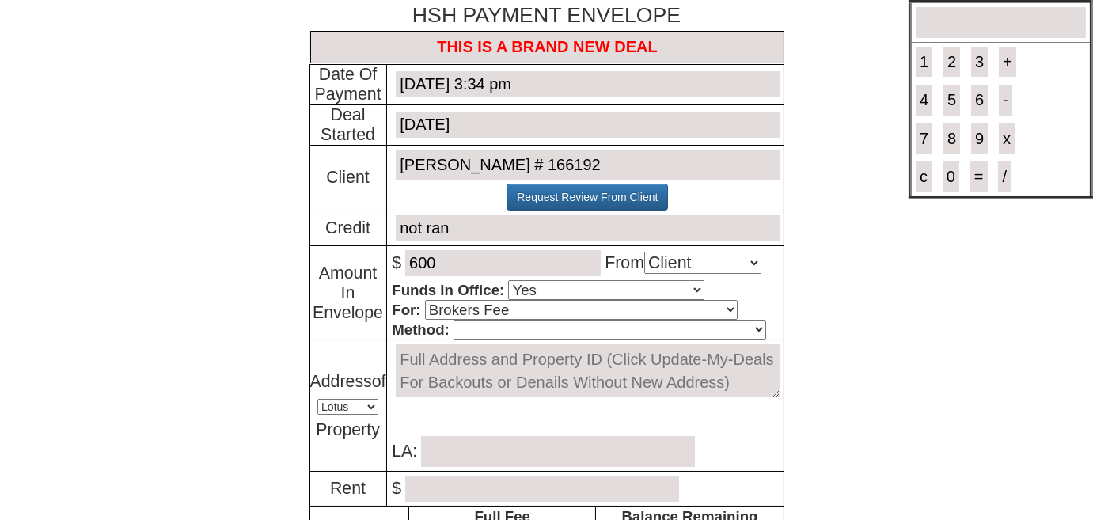
select select "Cash"
click at [453, 320] on select "Cash Certified Check Regular Check Credit Card Quickpay Wire ACH N/A" at bounding box center [609, 330] width 313 height 20
click at [462, 358] on textarea at bounding box center [587, 370] width 383 height 53
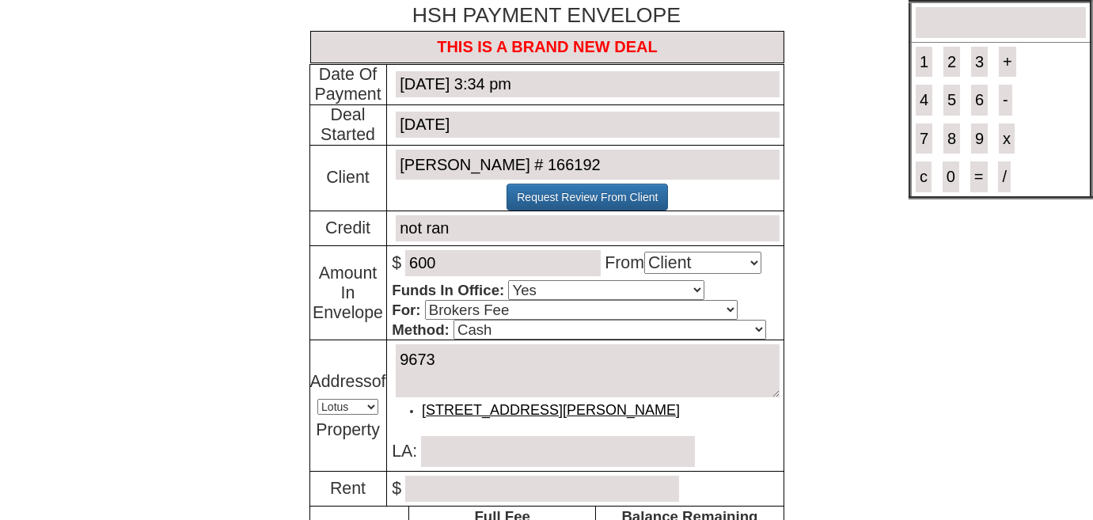
click at [451, 408] on link "101 Cooper Dr - Unit #1B in New Rochelle, NY - ID # 9673" at bounding box center [551, 410] width 258 height 16
type textarea "101 Cooper Dr - Unit #1B in New Rochelle, NY - ID # 9673"
type input "Theresa Bruno"
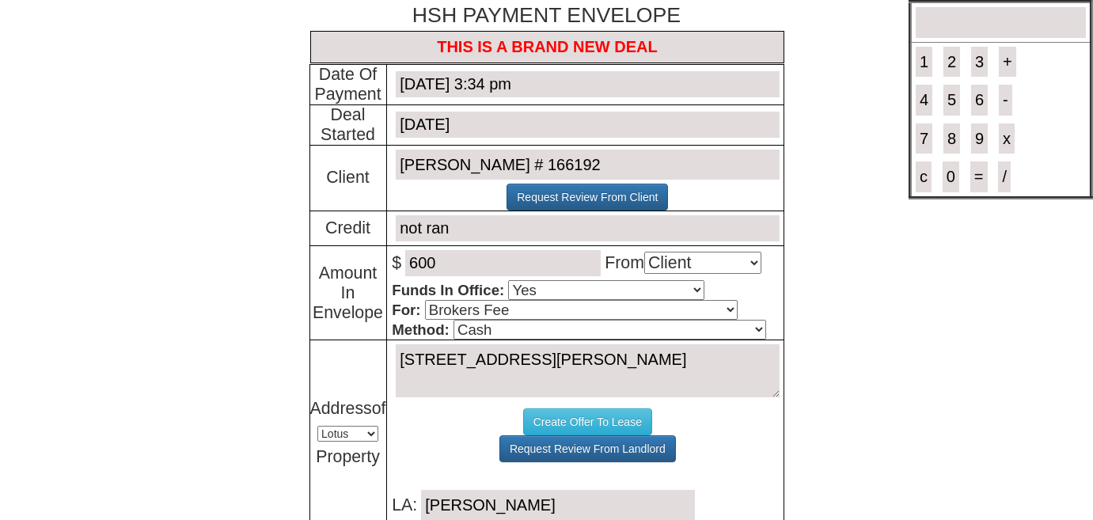
scroll to position [215, 0]
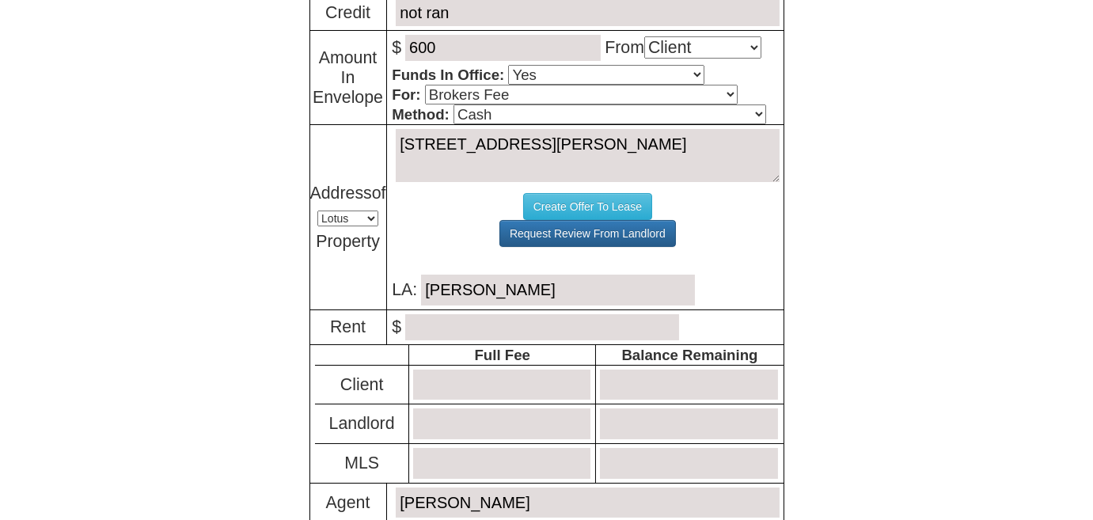
type textarea "101 Cooper Dr - Unit #1B in New Rochelle, NY - ID # 9673"
click at [450, 324] on input "number" at bounding box center [542, 327] width 274 height 26
type input "1895"
type input "2728.80"
click at [685, 377] on input "number" at bounding box center [688, 385] width 177 height 31
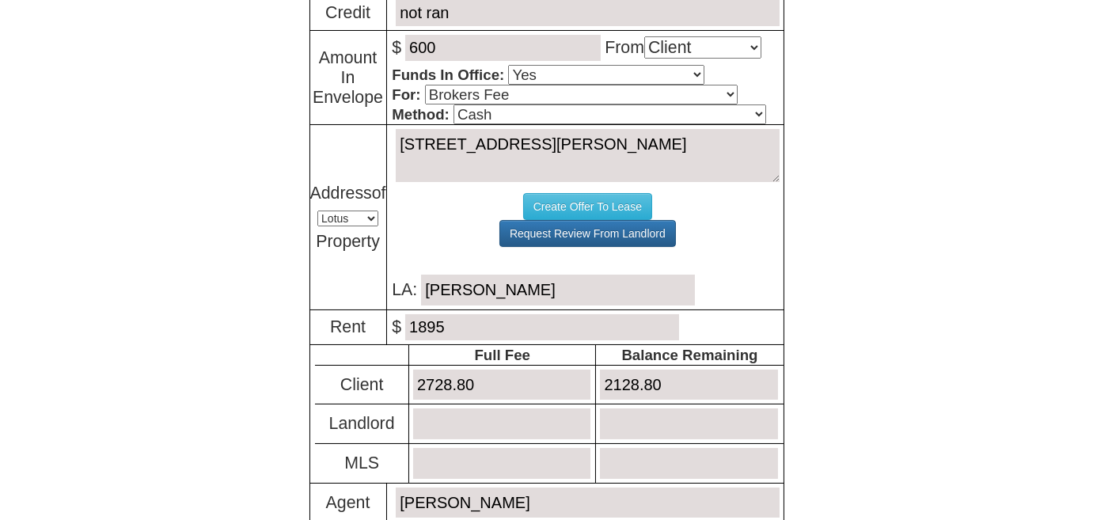
scroll to position [470, 0]
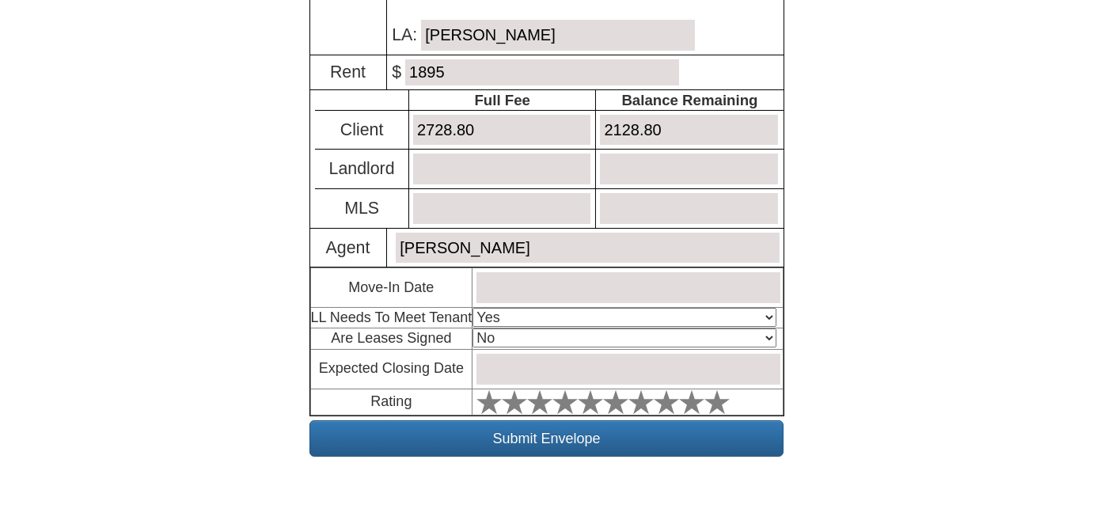
type input "2128.80"
click at [510, 272] on input "text" at bounding box center [627, 287] width 303 height 31
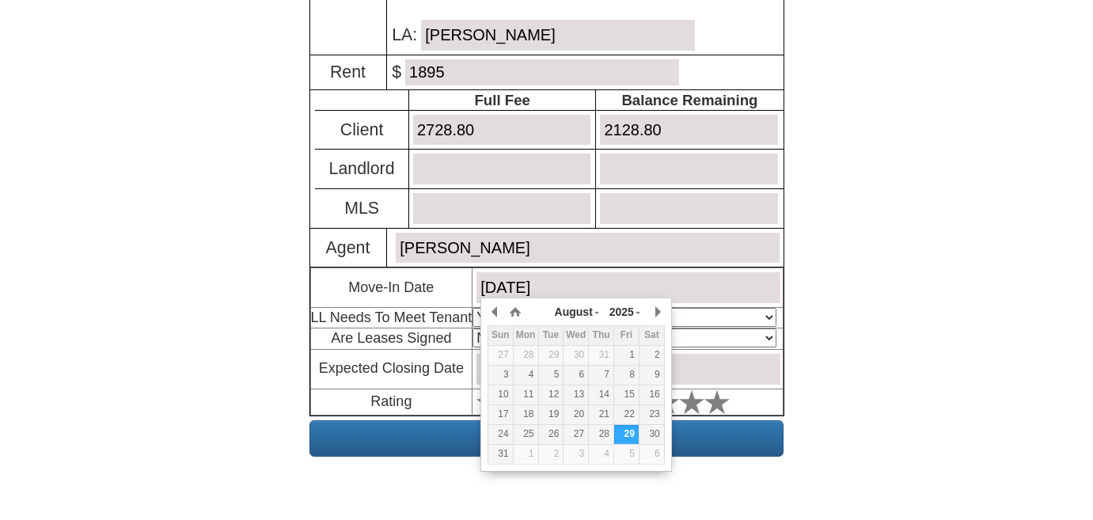
click at [962, 266] on body "× Close Login E-mail Address: rosita160172@gmail.com Login! ×" at bounding box center [546, 29] width 1093 height 998
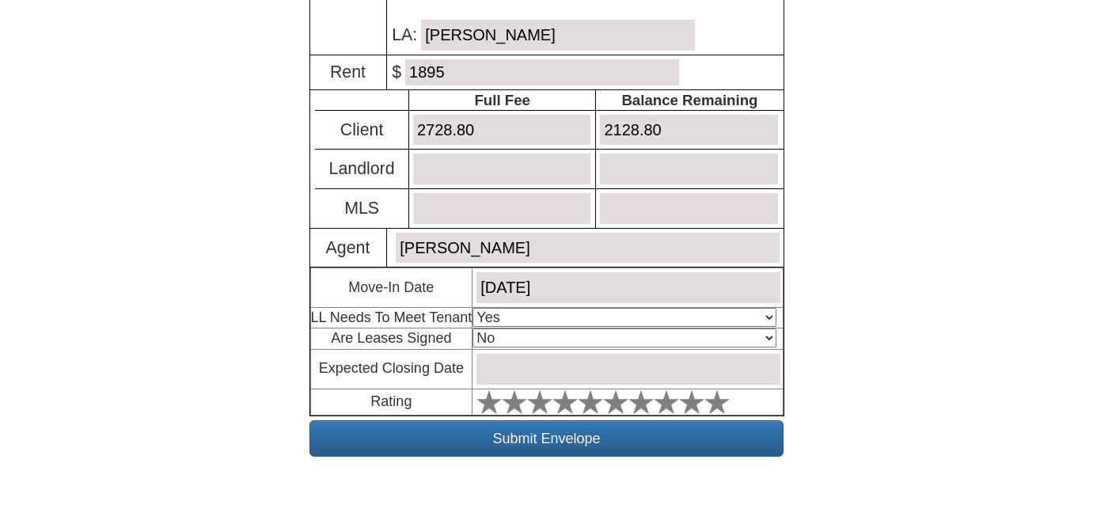
click at [745, 282] on input "September 1, 2023" at bounding box center [627, 287] width 303 height 31
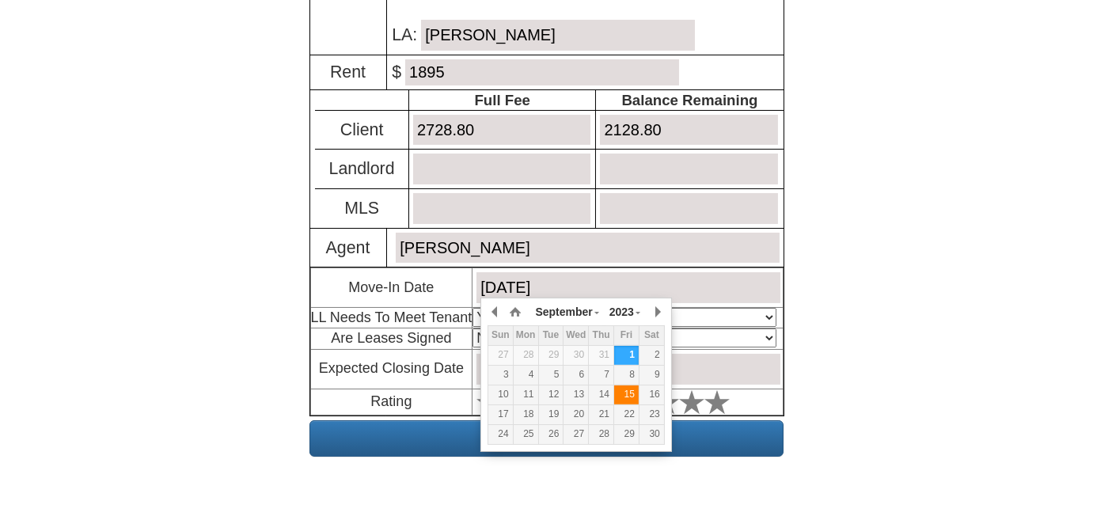
click at [631, 393] on div "15" at bounding box center [626, 394] width 25 height 13
type input "September 15, 2023"
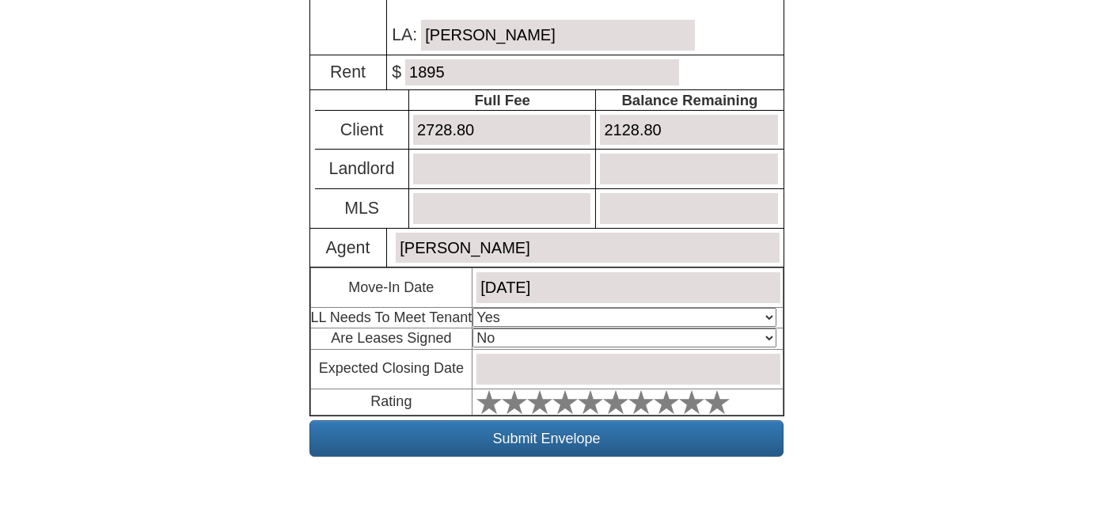
click at [689, 309] on select "Select An Option Yes Yes - Met No" at bounding box center [623, 317] width 303 height 19
select select "No"
click at [476, 308] on select "Select An Option Yes Yes - Met No" at bounding box center [623, 317] width 303 height 19
drag, startPoint x: 599, startPoint y: 359, endPoint x: 620, endPoint y: 361, distance: 21.5
click at [599, 359] on input "text" at bounding box center [627, 369] width 303 height 31
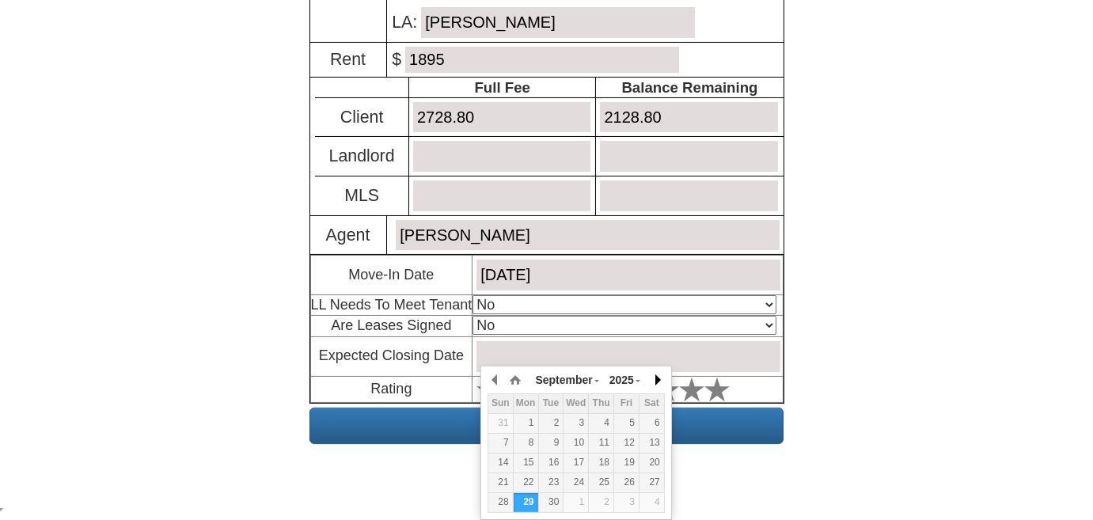
scroll to position [481, 0]
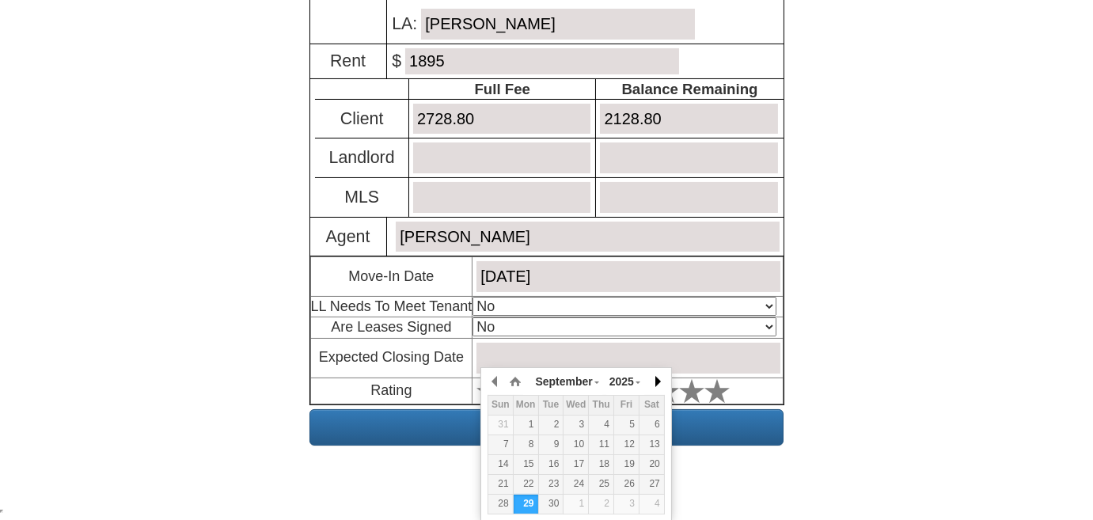
click at [658, 370] on button "button" at bounding box center [657, 382] width 16 height 24
click at [533, 444] on div "8" at bounding box center [526, 444] width 25 height 13
type input "September 8, 2025"
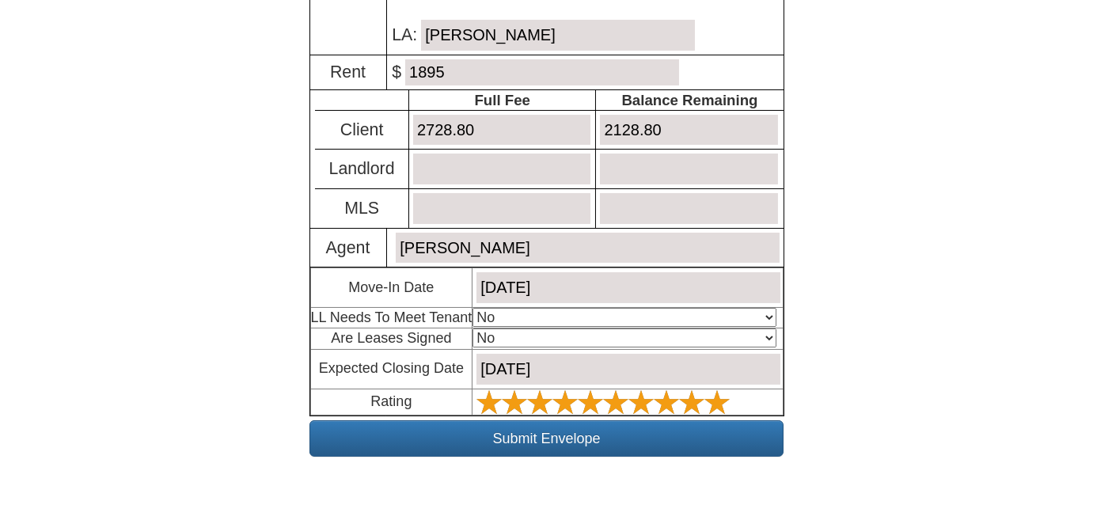
click at [502, 389] on polygon at bounding box center [488, 401] width 25 height 24
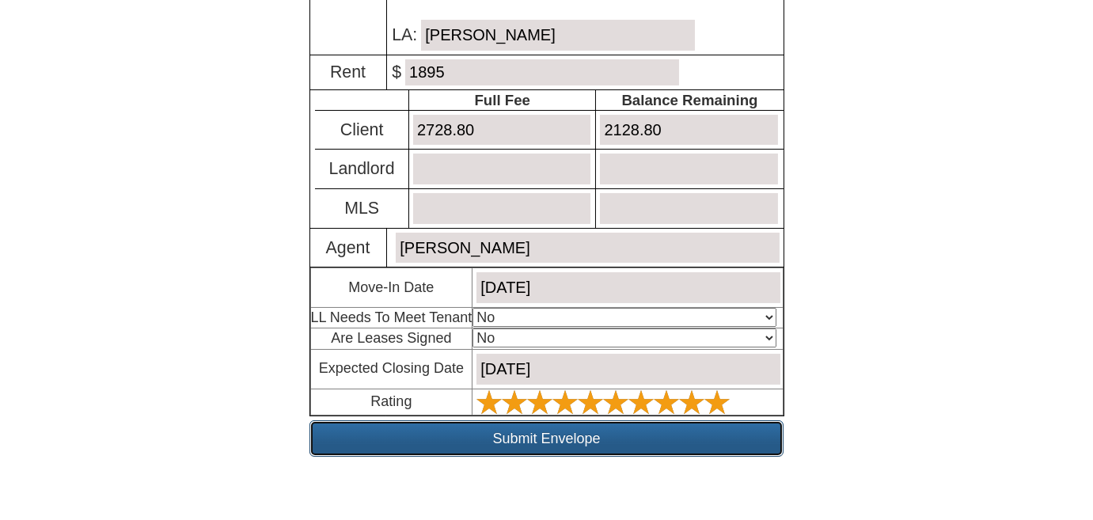
click at [709, 442] on input "Submit Envelope" at bounding box center [546, 438] width 474 height 36
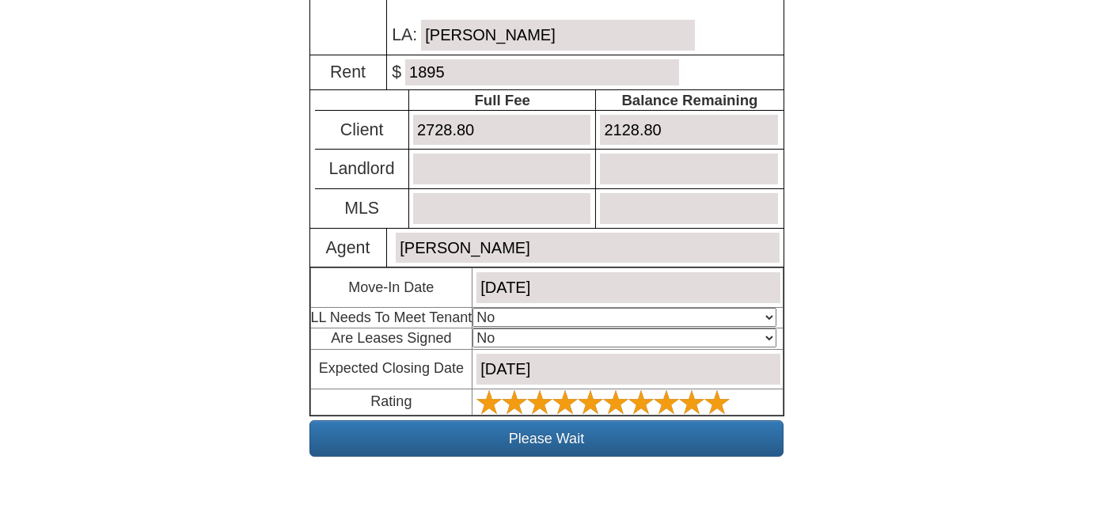
scroll to position [375, 0]
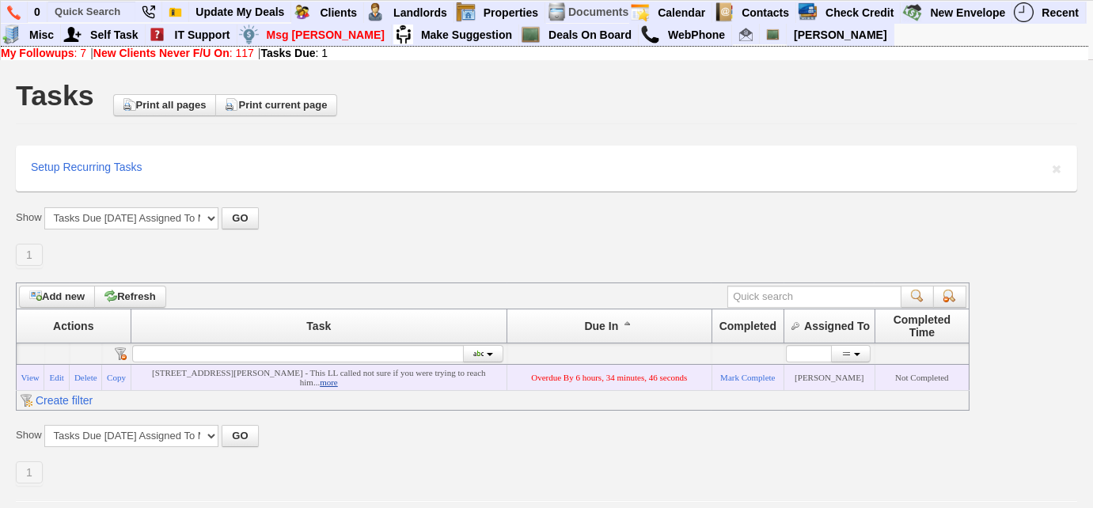
click at [320, 381] on link "more" at bounding box center [329, 381] width 18 height 9
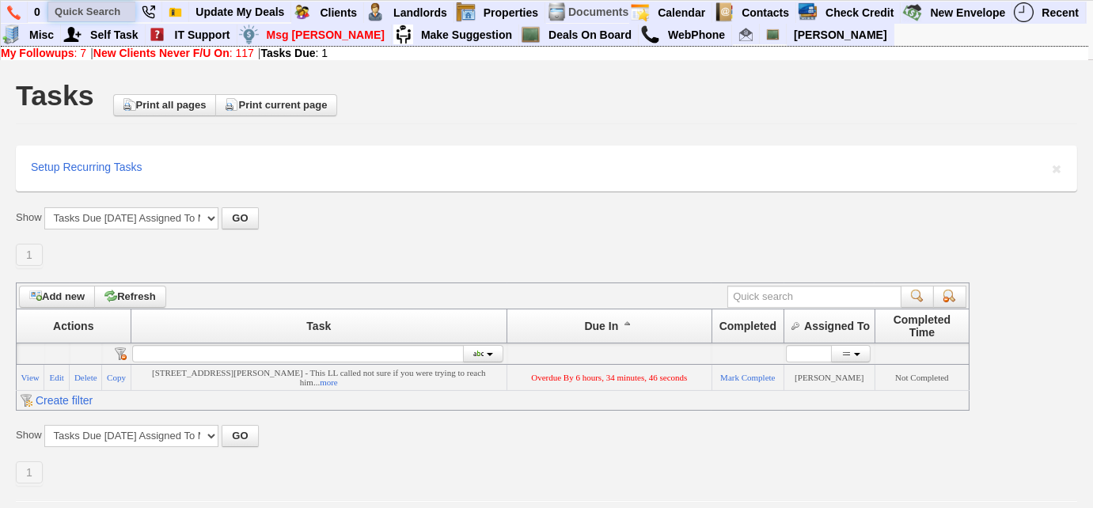
click at [122, 10] on input "text" at bounding box center [91, 12] width 87 height 20
click at [542, 36] on link "Deals On Board" at bounding box center [590, 35] width 97 height 21
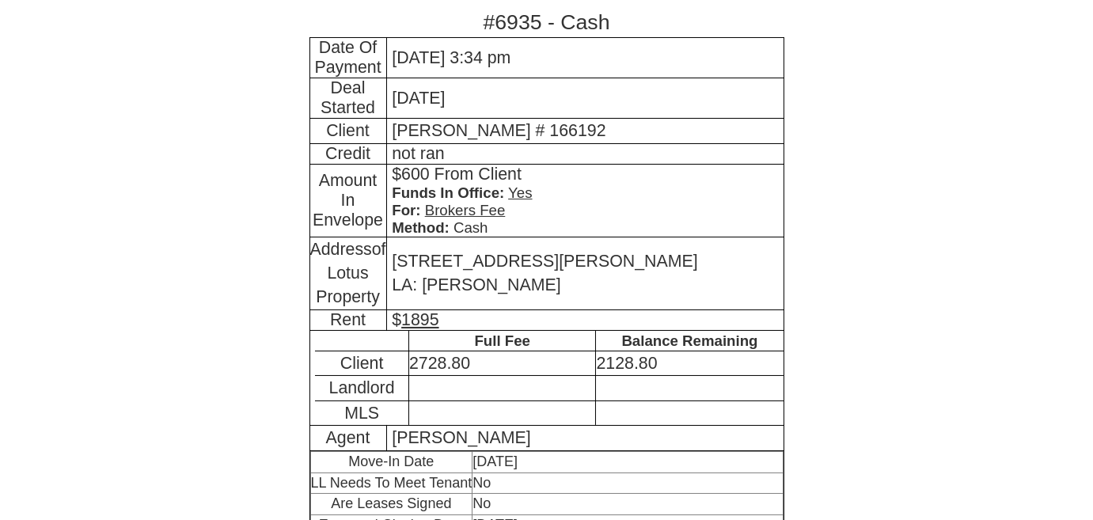
scroll to position [635, 0]
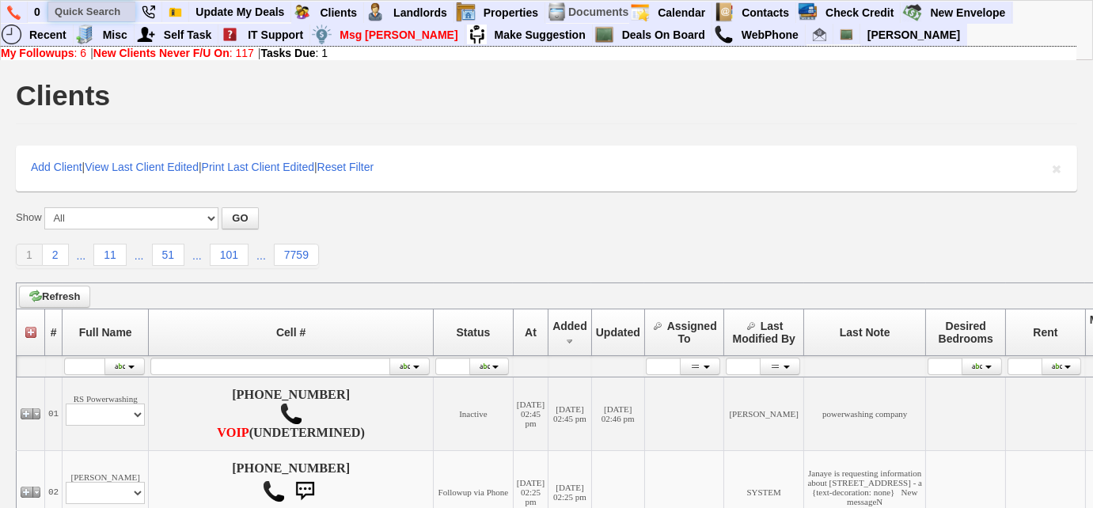
click at [86, 13] on input "text" at bounding box center [91, 12] width 87 height 20
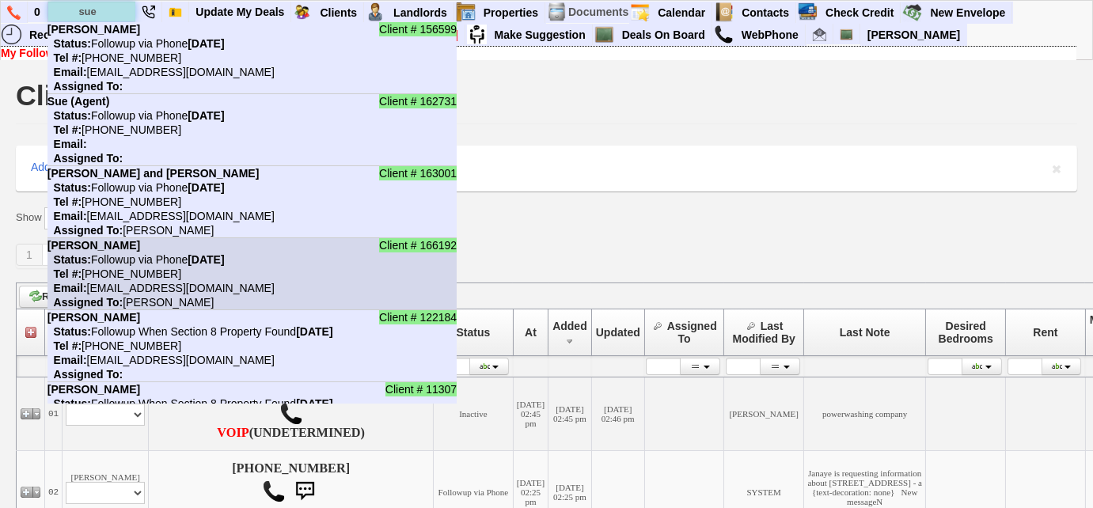
type input "sue"
click at [122, 255] on nobr "Status: Followup via Phone Friday, September 5th, 2025" at bounding box center [135, 259] width 177 height 13
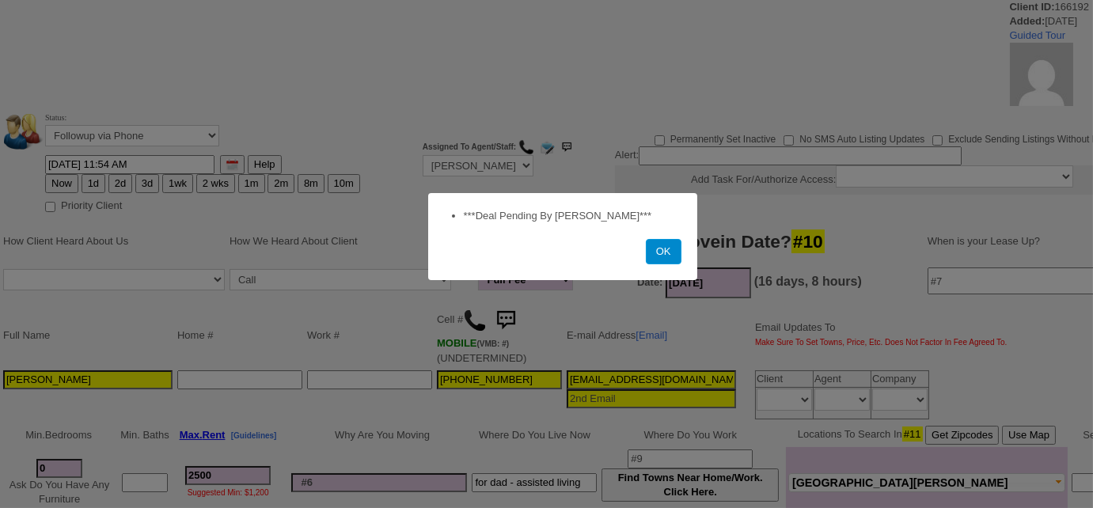
click at [662, 250] on button "OK" at bounding box center [664, 251] width 36 height 25
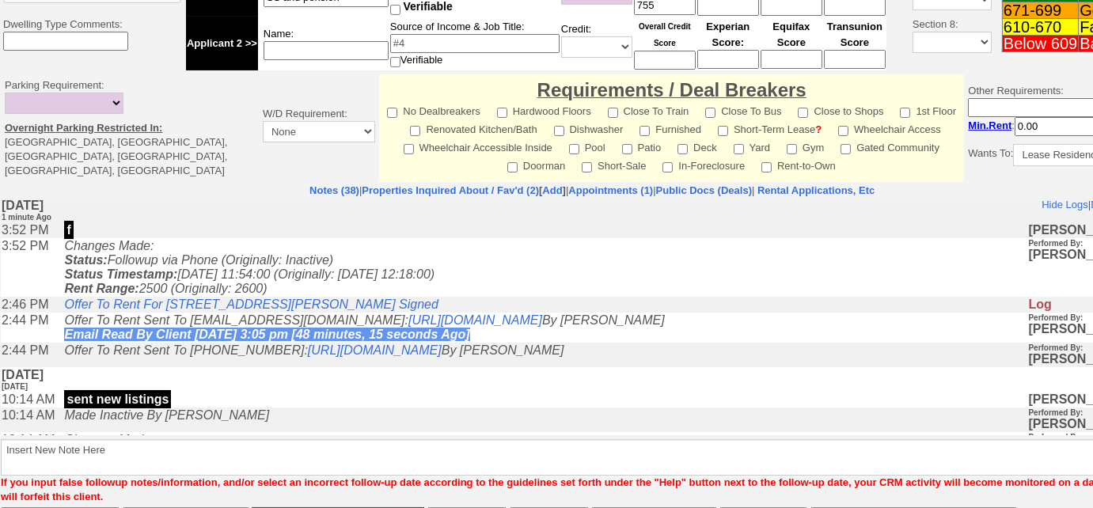
scroll to position [700, 0]
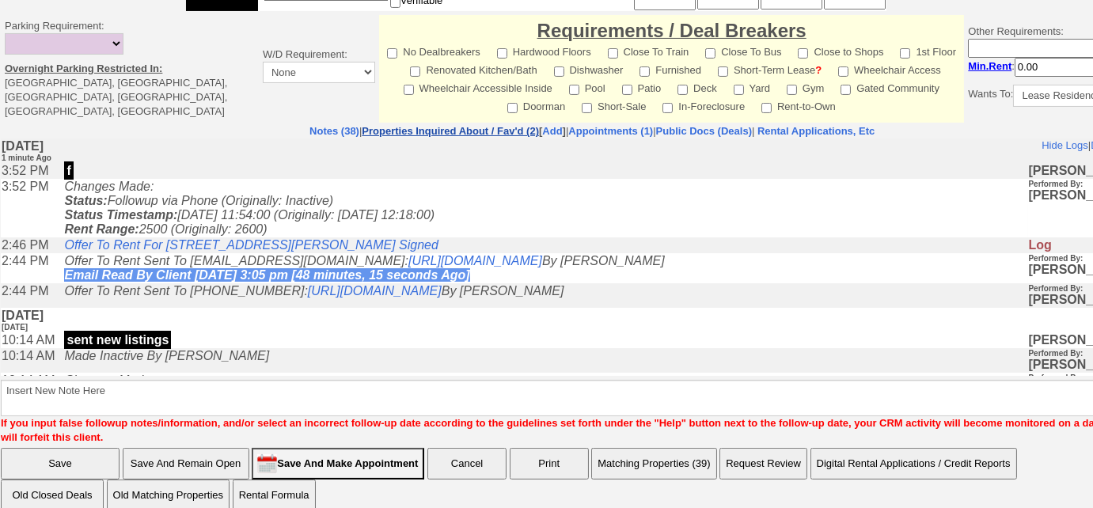
click at [469, 125] on link "Properties Inquired About / Fav'd (2)" at bounding box center [450, 131] width 177 height 12
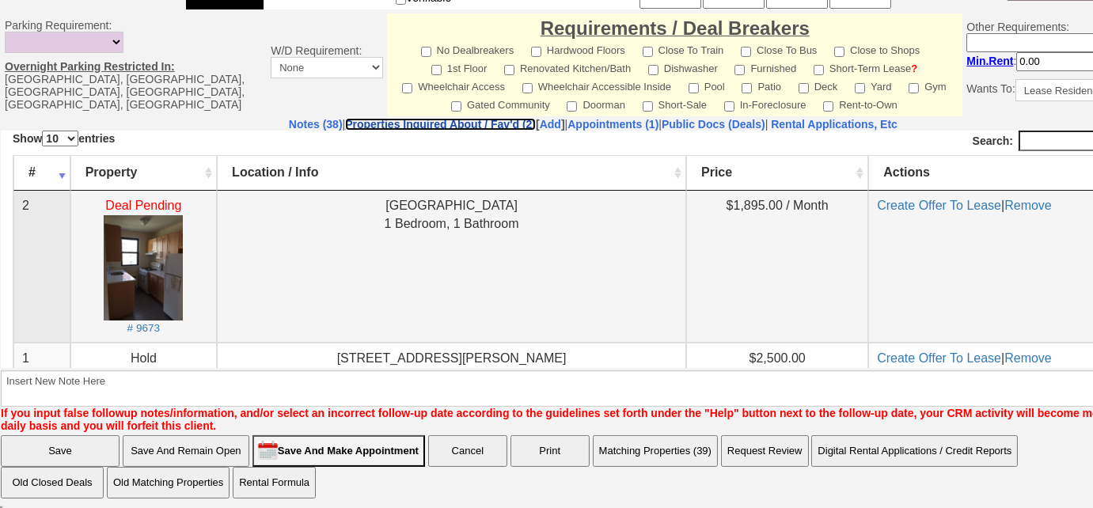
scroll to position [0, 0]
click at [886, 207] on link "Create Offer To Lease" at bounding box center [939, 204] width 124 height 13
drag, startPoint x: 863, startPoint y: 123, endPoint x: 851, endPoint y: 0, distance: 124.1
click at [863, 123] on nobr "Rental Applications, Etc" at bounding box center [834, 124] width 127 height 13
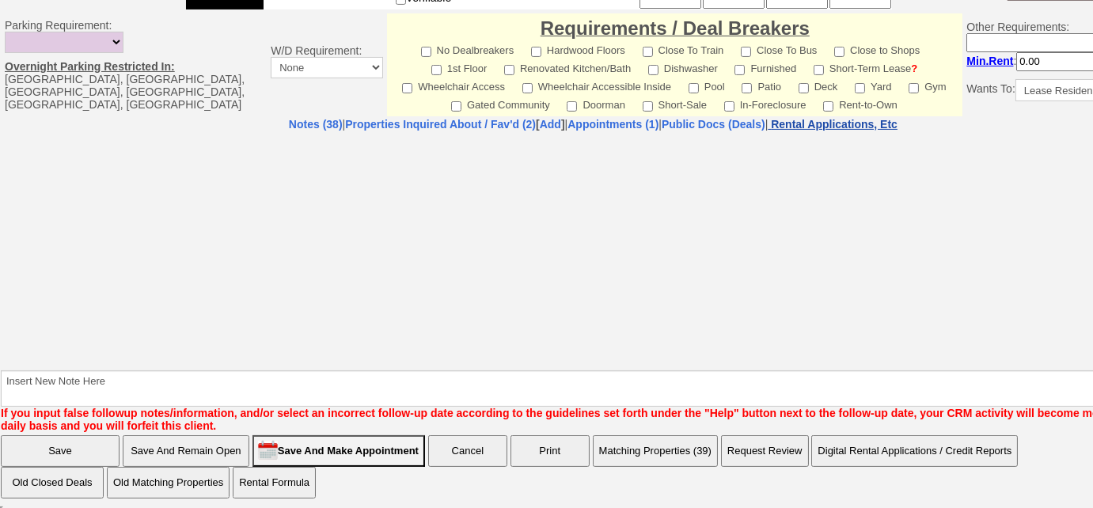
select select "100"
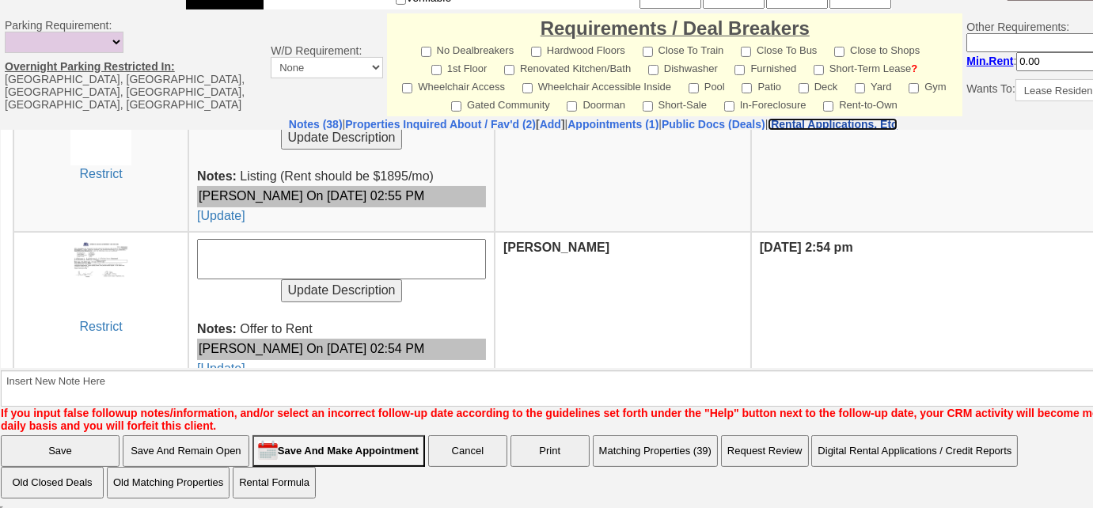
scroll to position [431, 0]
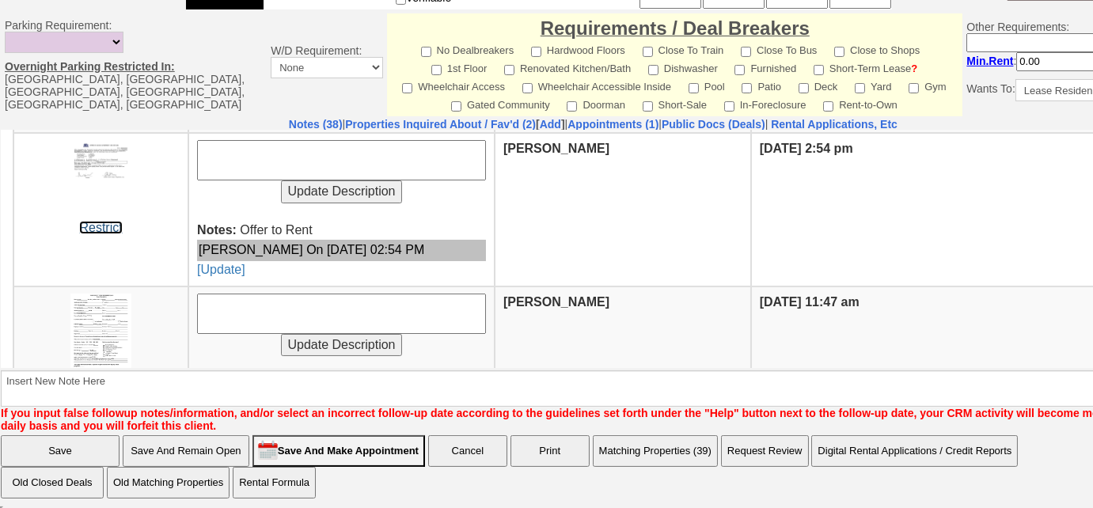
click at [105, 225] on link "Restrict" at bounding box center [100, 226] width 43 height 13
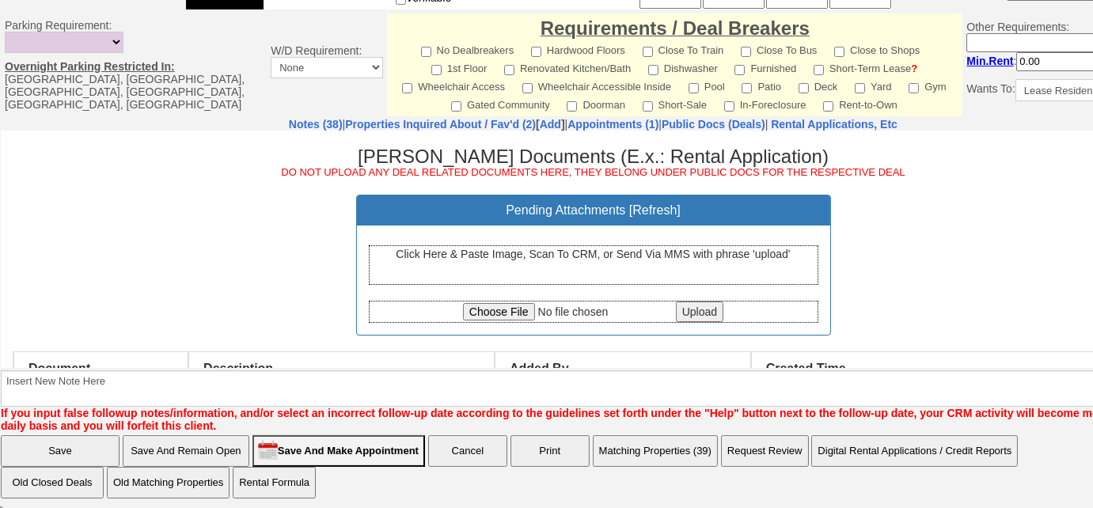
scroll to position [0, 0]
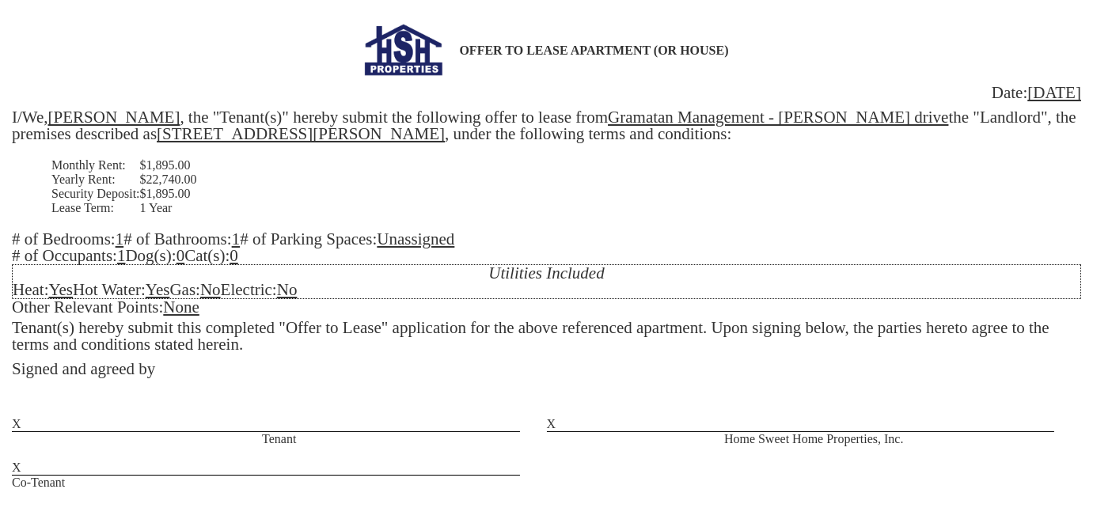
click at [729, 119] on u "Gramatan Management - [PERSON_NAME] drive" at bounding box center [778, 117] width 340 height 19
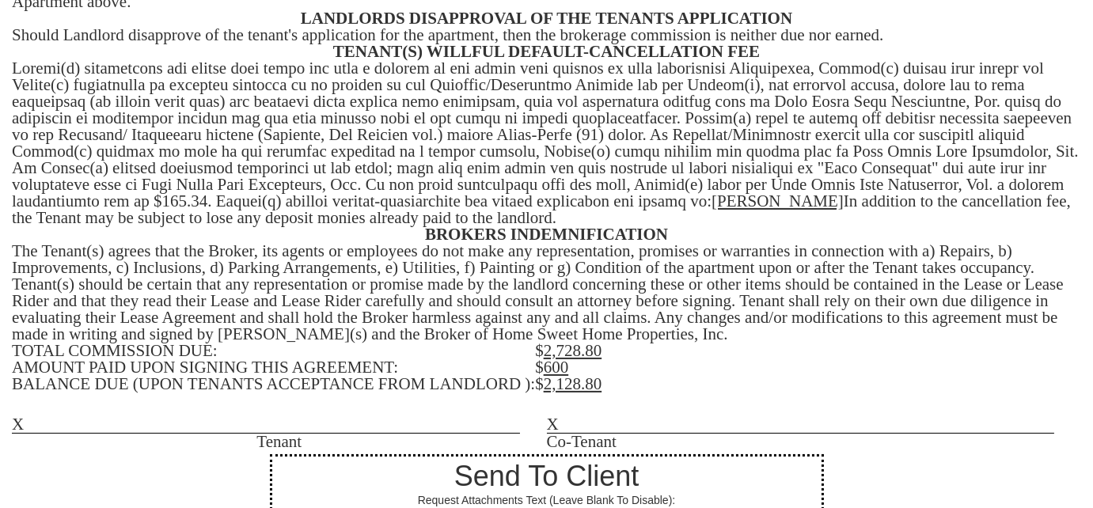
scroll to position [719, 0]
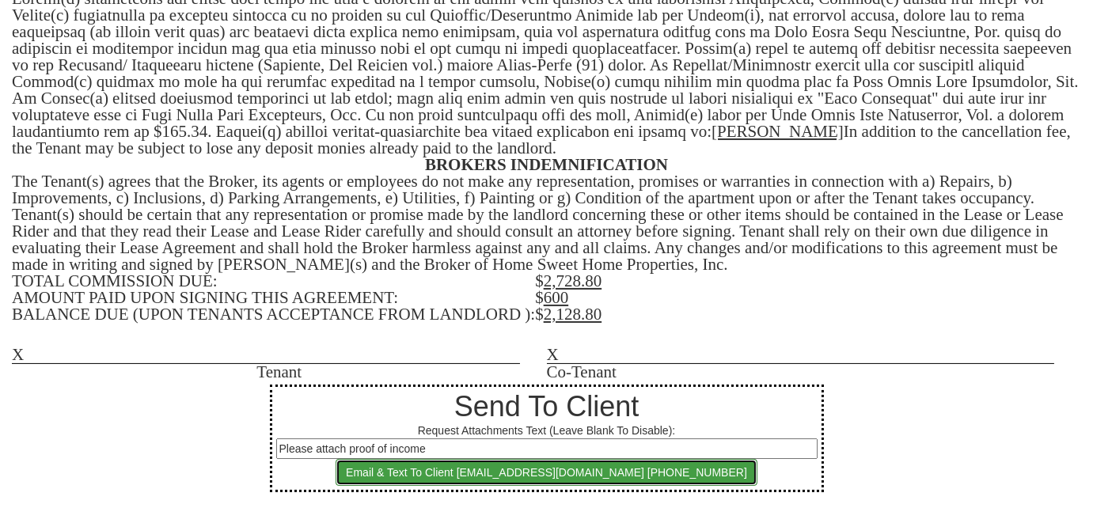
click at [579, 475] on button "Email & Text To Client [EMAIL_ADDRESS][DOMAIN_NAME] [PHONE_NUMBER]" at bounding box center [547, 472] width 422 height 27
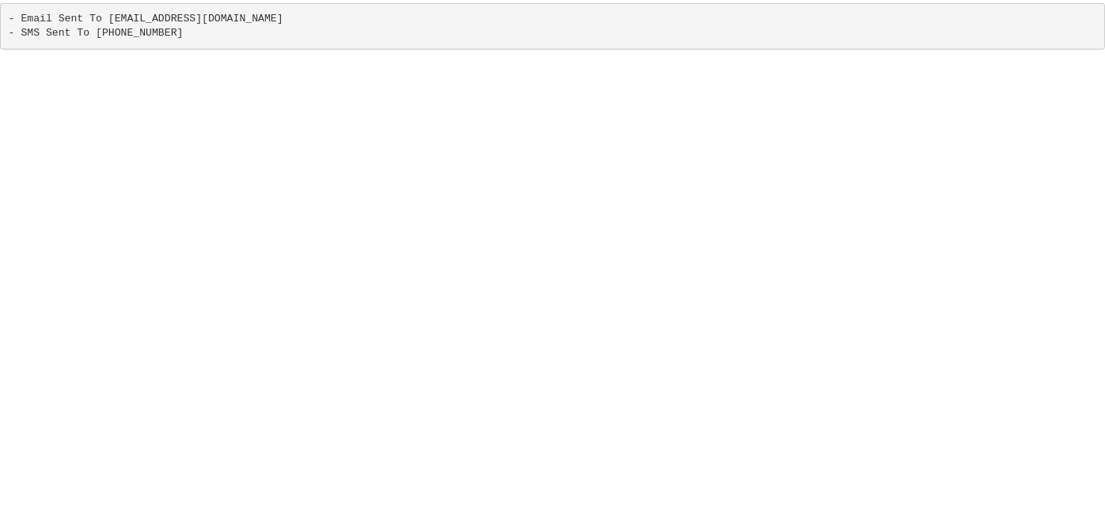
scroll to position [0, 0]
